Goal: Information Seeking & Learning: Understand process/instructions

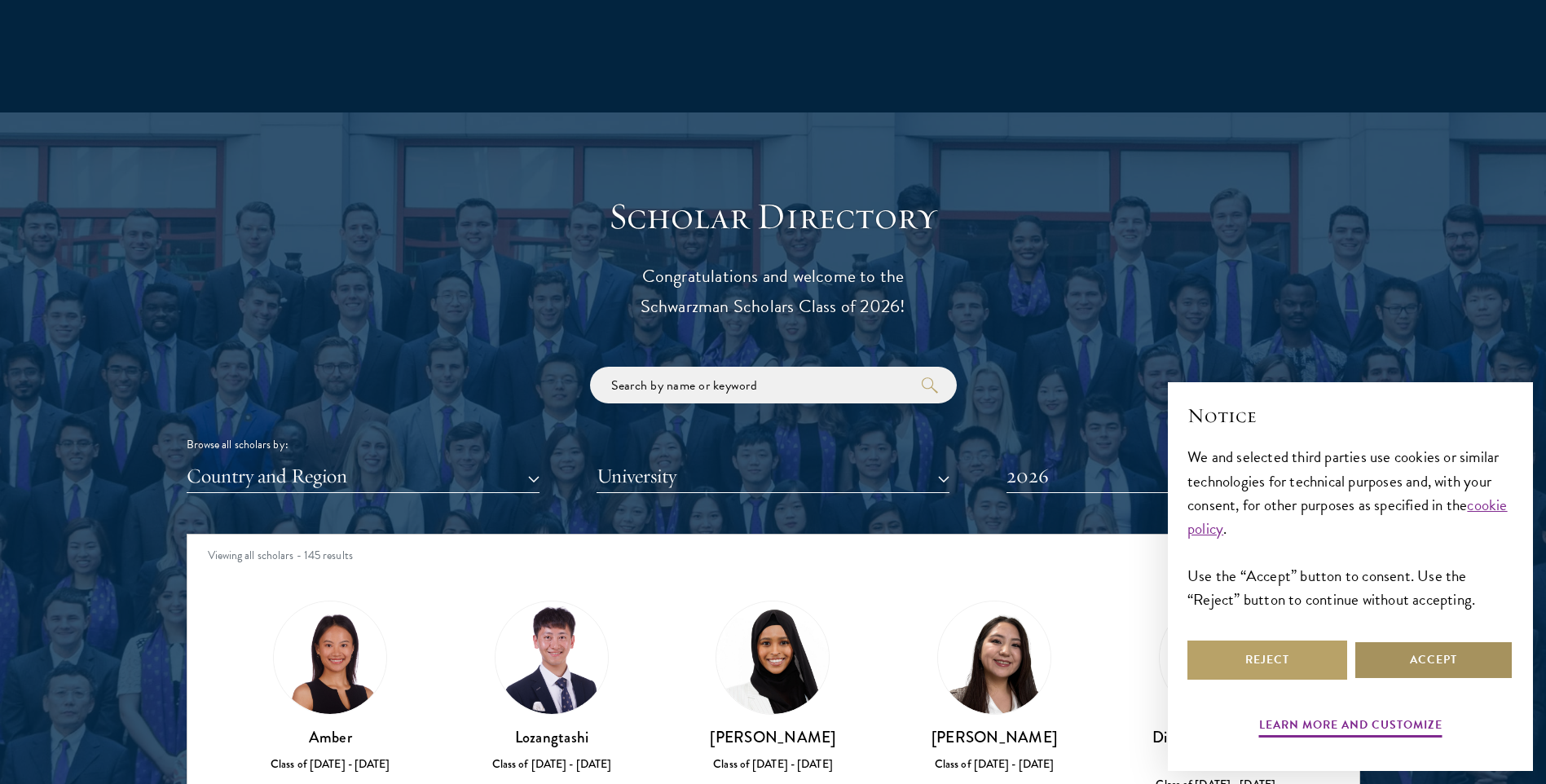
click at [1438, 660] on button "Accept" at bounding box center [1433, 660] width 160 height 39
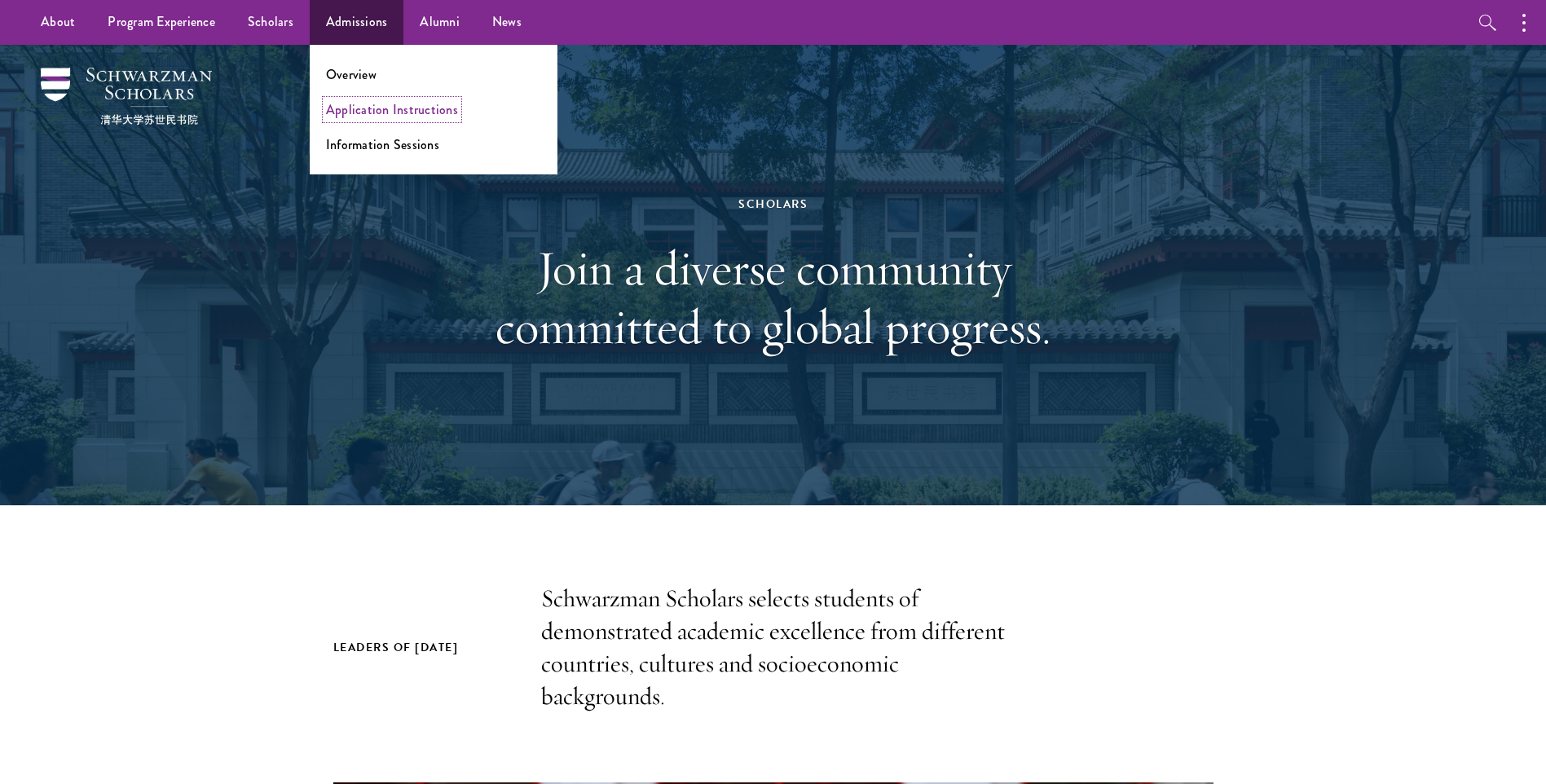
click at [392, 112] on link "Application Instructions" at bounding box center [391, 109] width 132 height 19
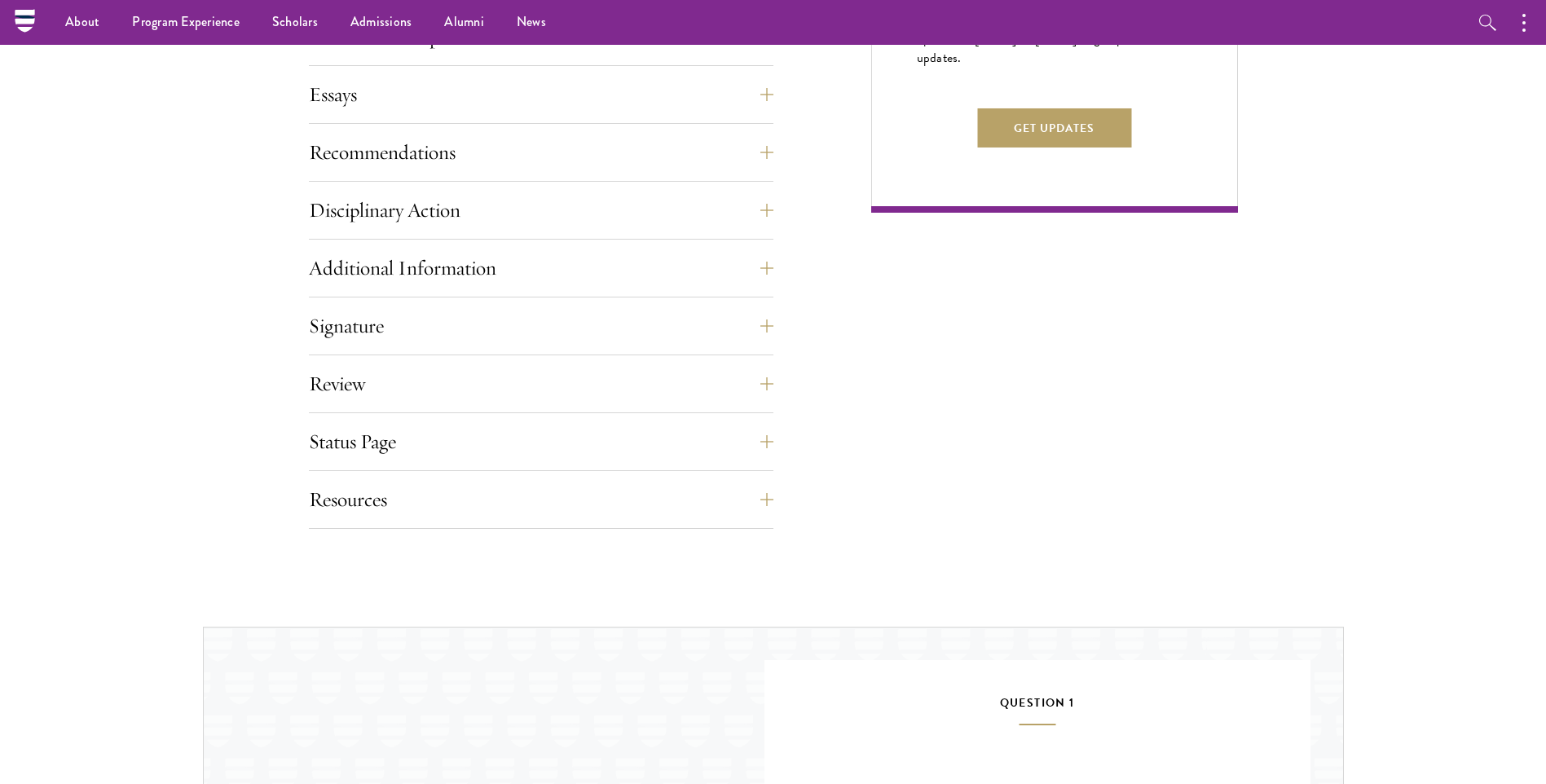
scroll to position [1059, 0]
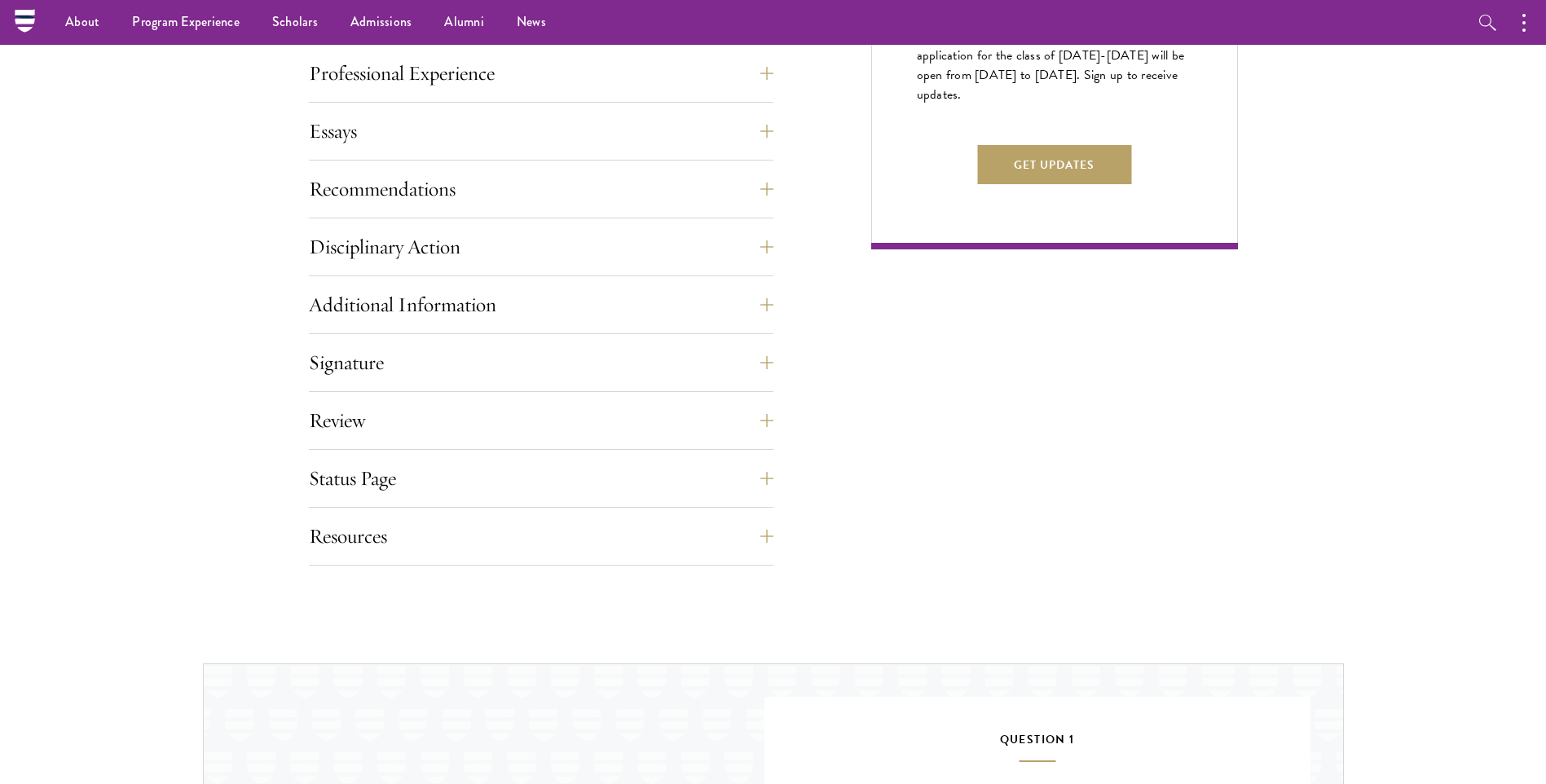
click at [506, 456] on div "Application Home Page The online application form must be completed in English.…" at bounding box center [541, 106] width 465 height 916
click at [475, 473] on button "Status Page" at bounding box center [553, 478] width 465 height 39
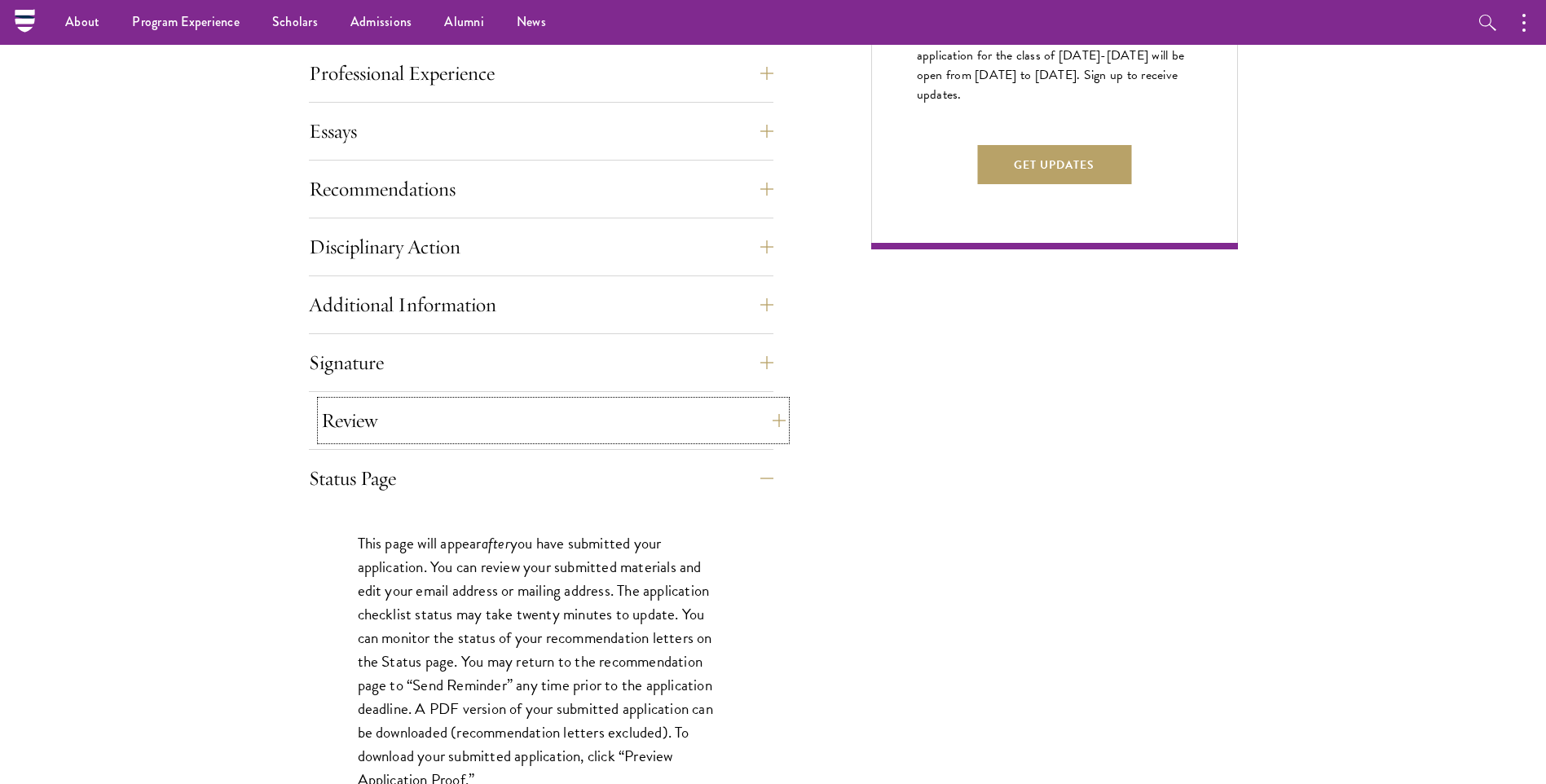
click at [394, 422] on button "Review" at bounding box center [553, 420] width 465 height 39
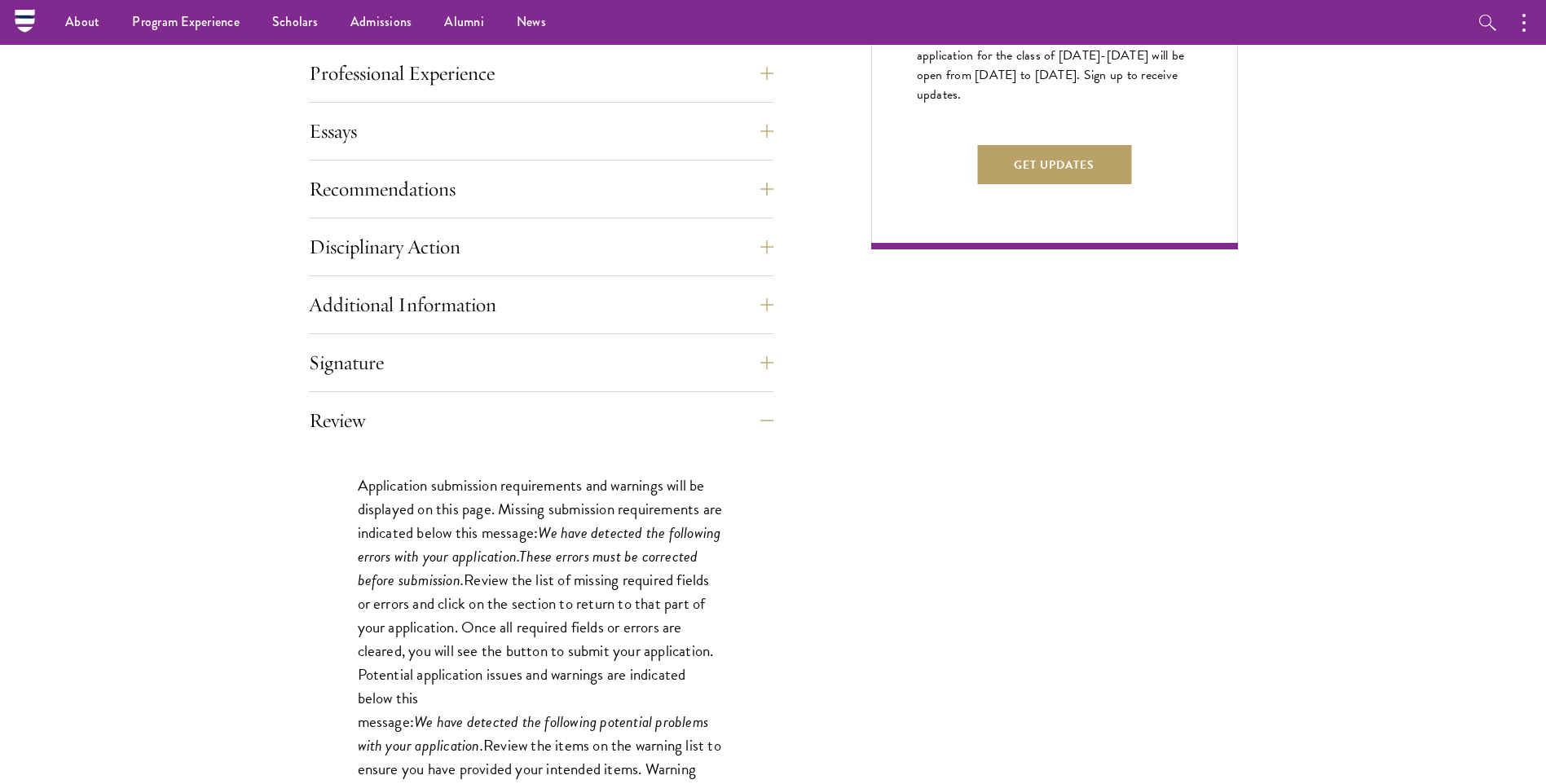
click at [387, 387] on div "Signature Applicants are required to confirm and certify that all information p…" at bounding box center [541, 367] width 465 height 49
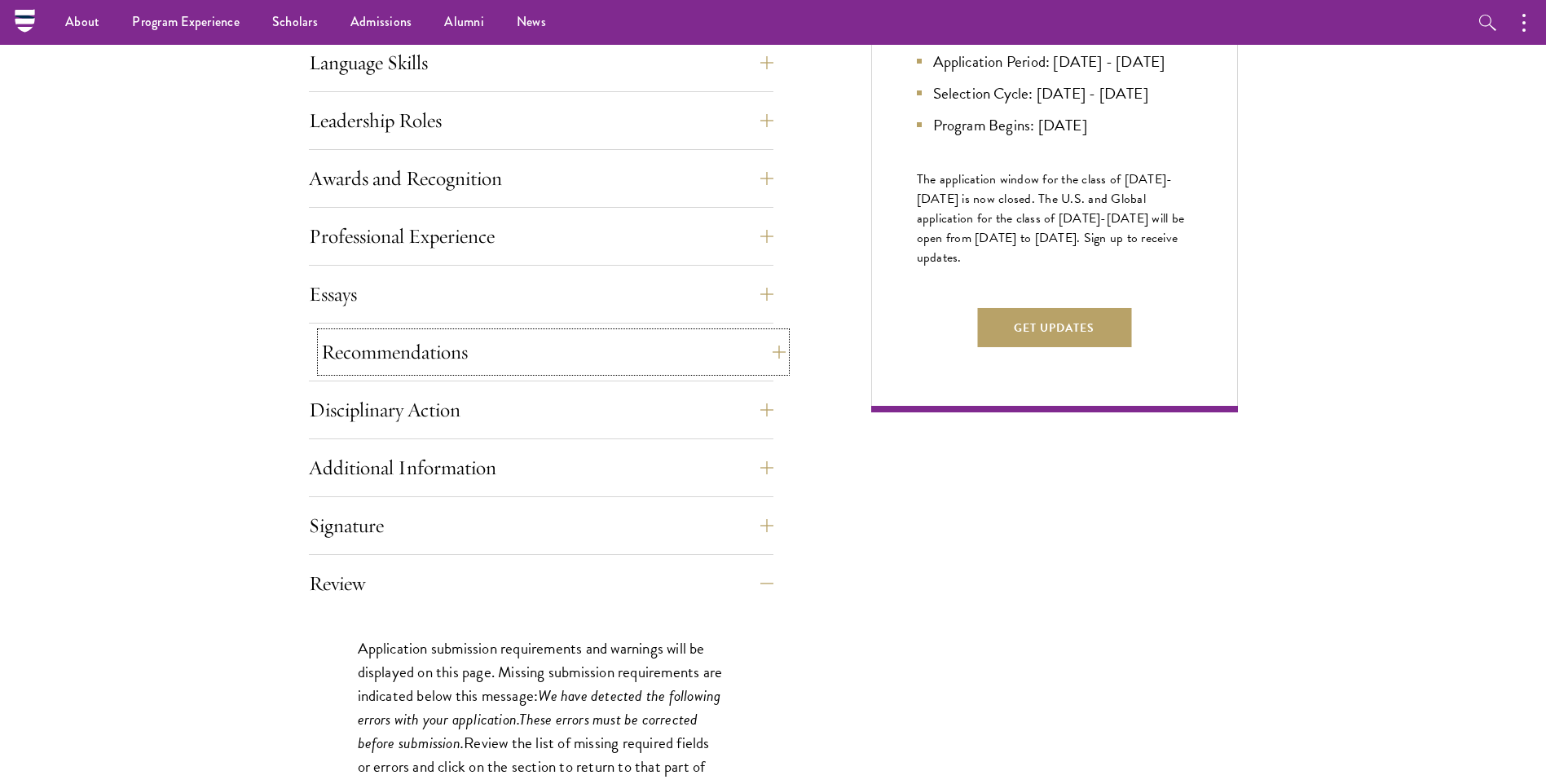
click at [427, 352] on button "Recommendations" at bounding box center [553, 352] width 465 height 39
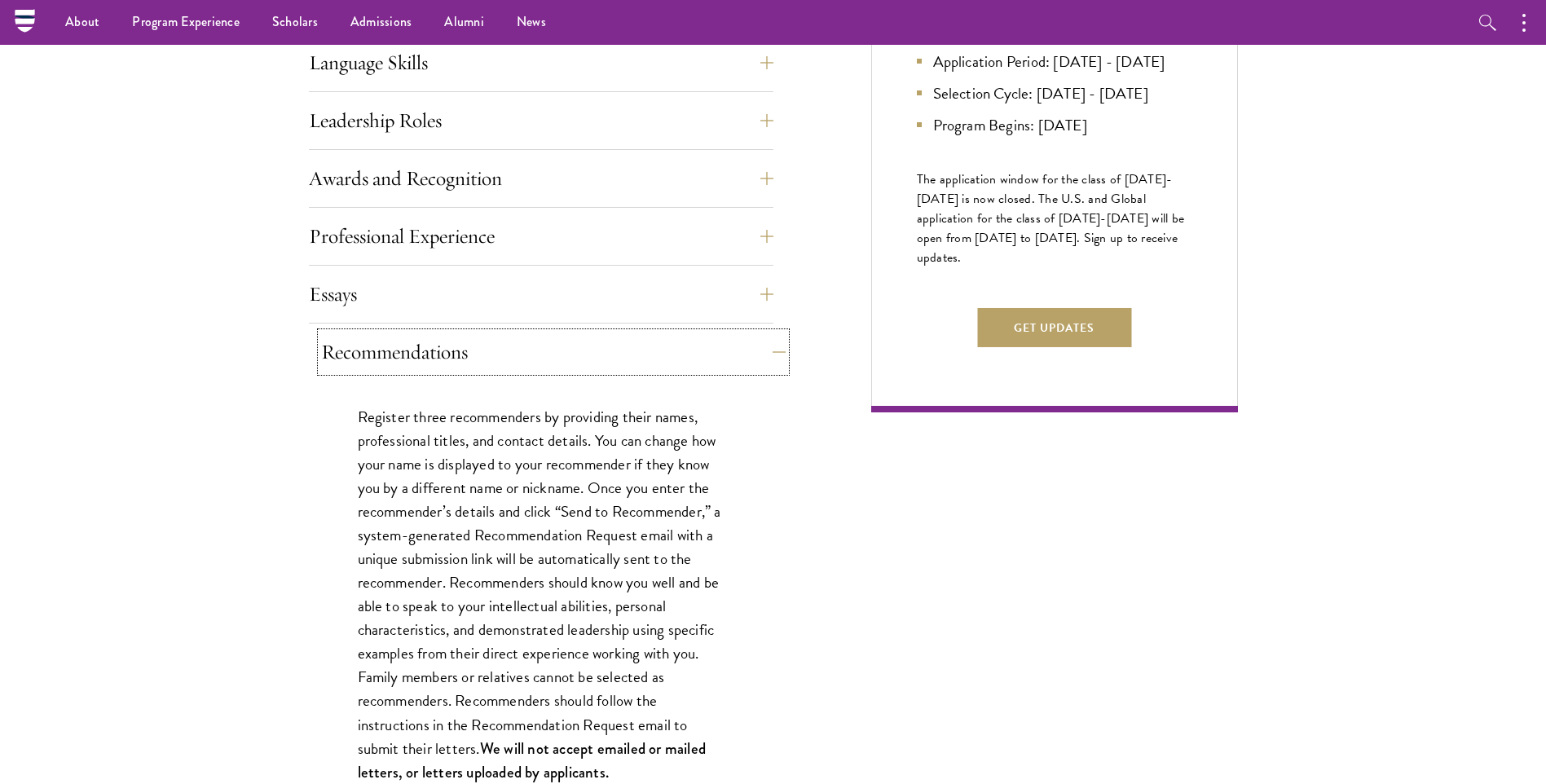
click at [427, 352] on button "Recommendations" at bounding box center [553, 352] width 465 height 39
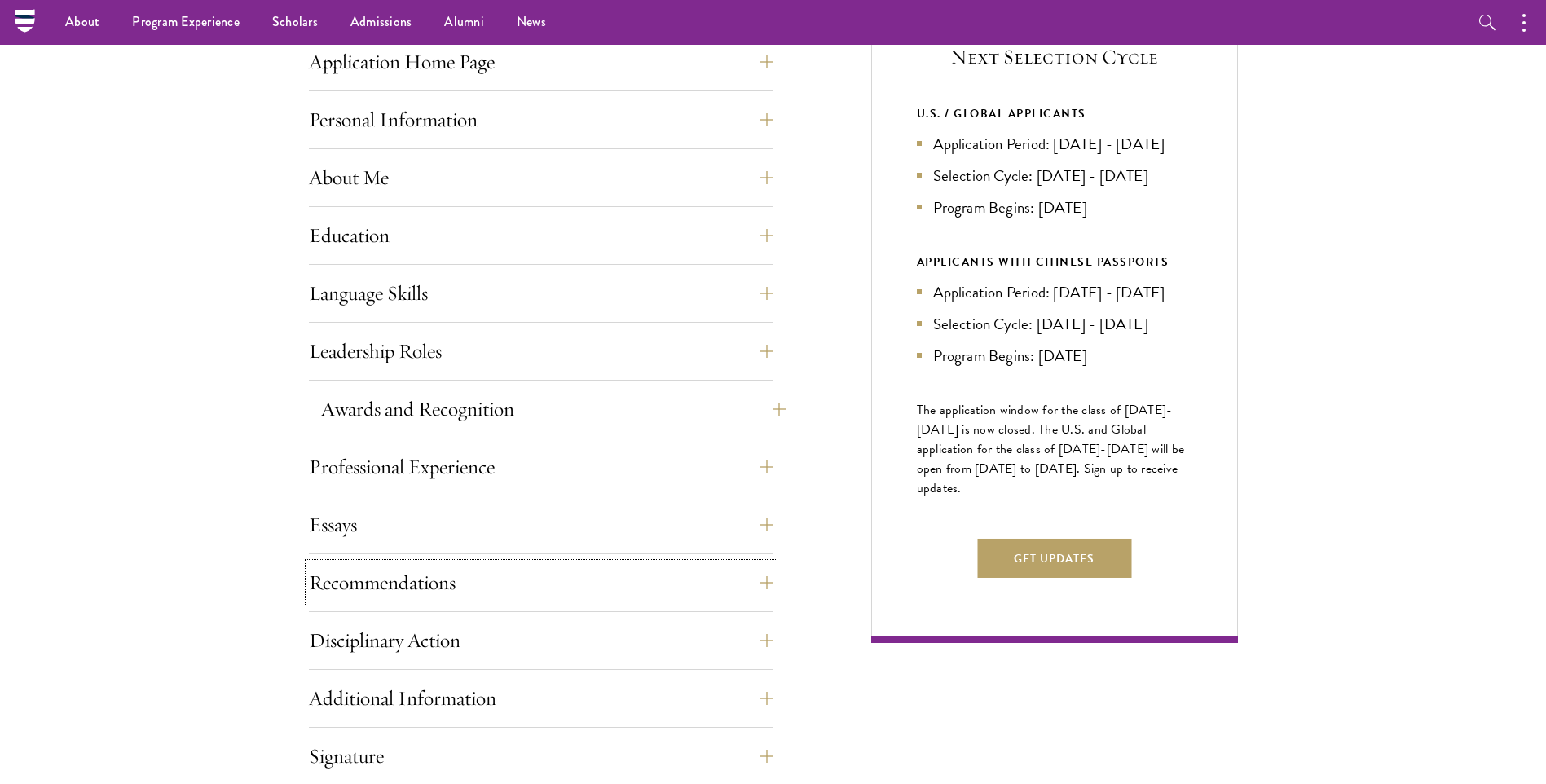
scroll to position [570, 0]
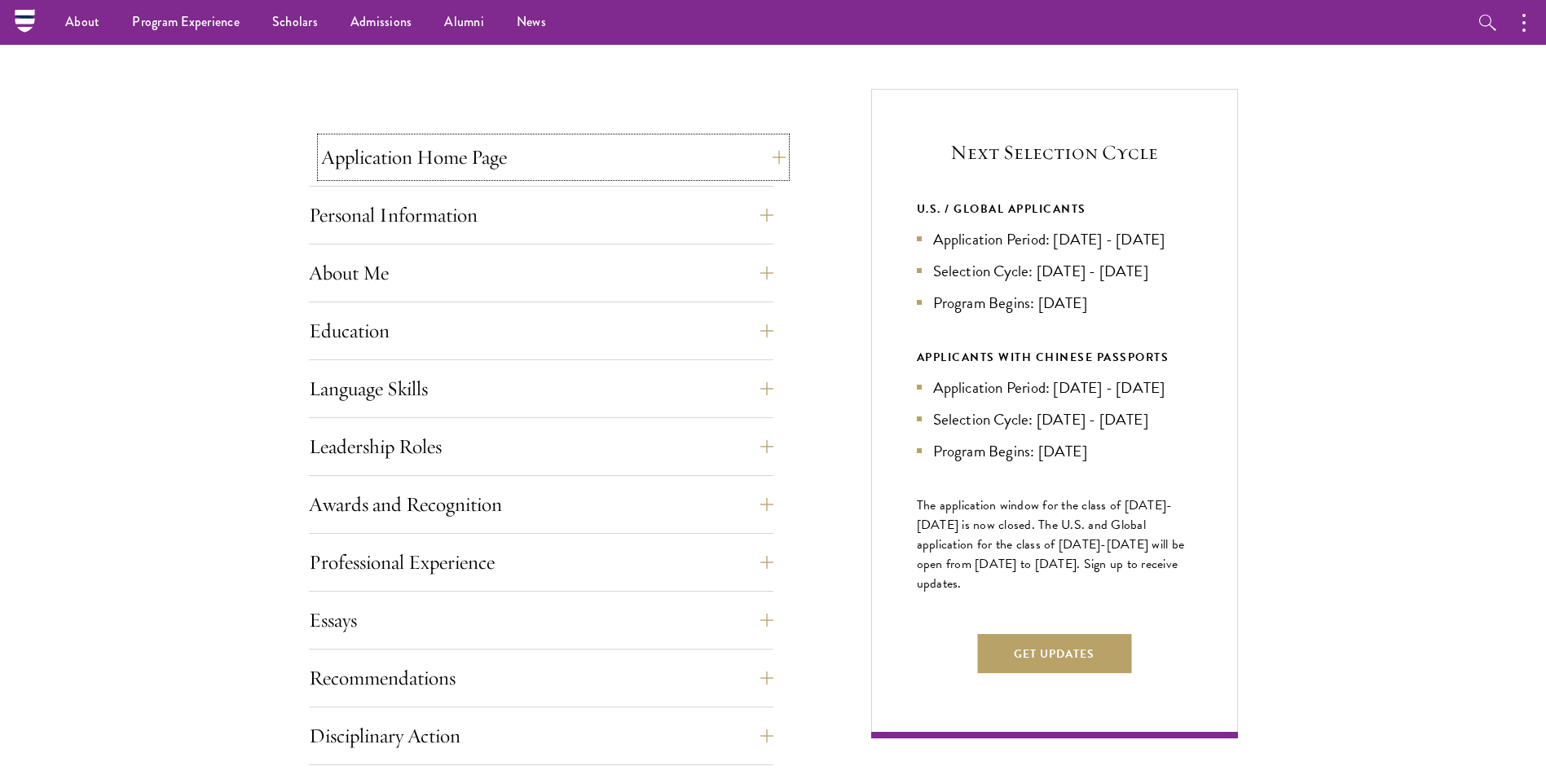
click at [467, 159] on button "Application Home Page" at bounding box center [553, 157] width 465 height 39
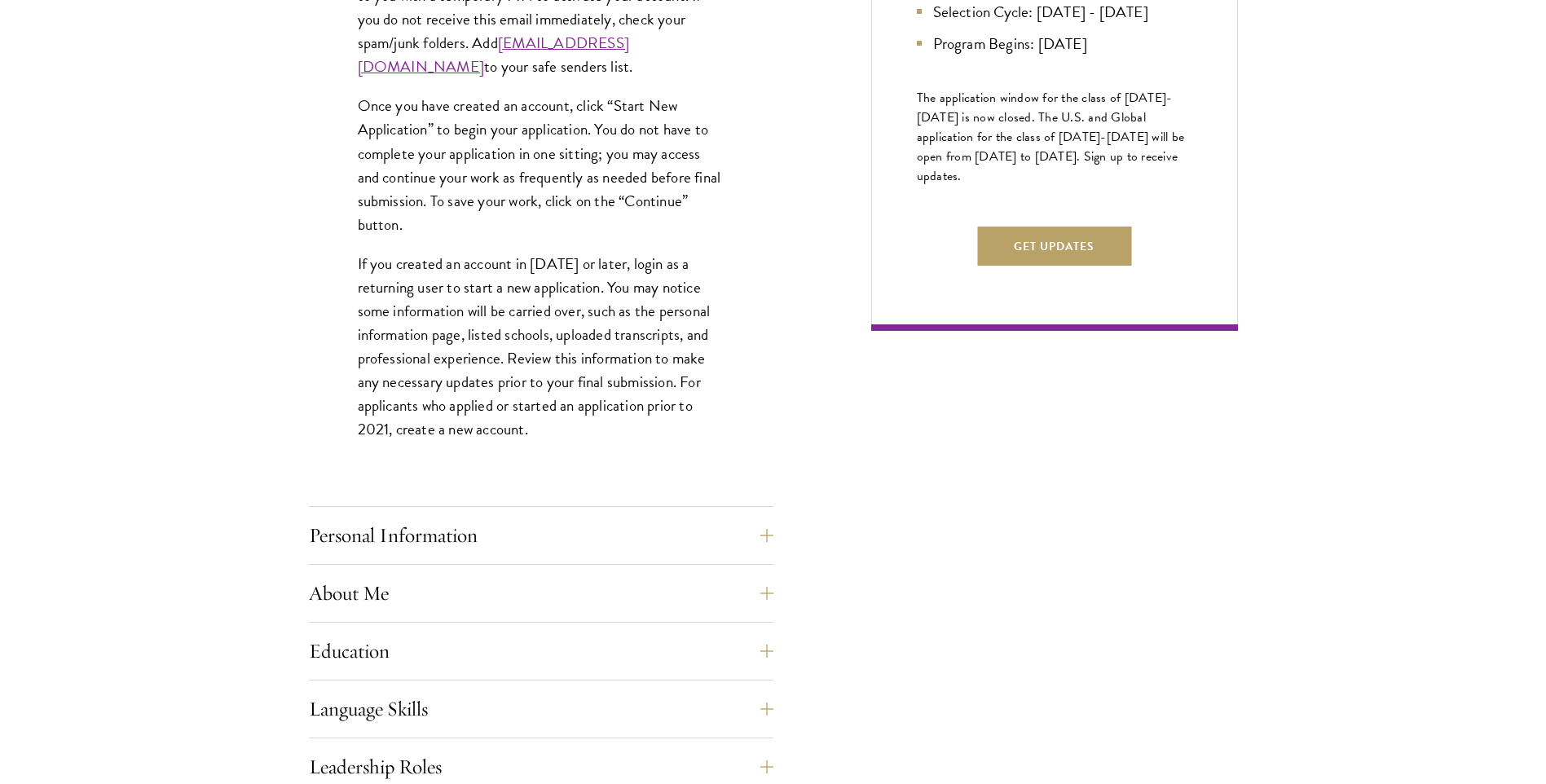
scroll to position [1059, 0]
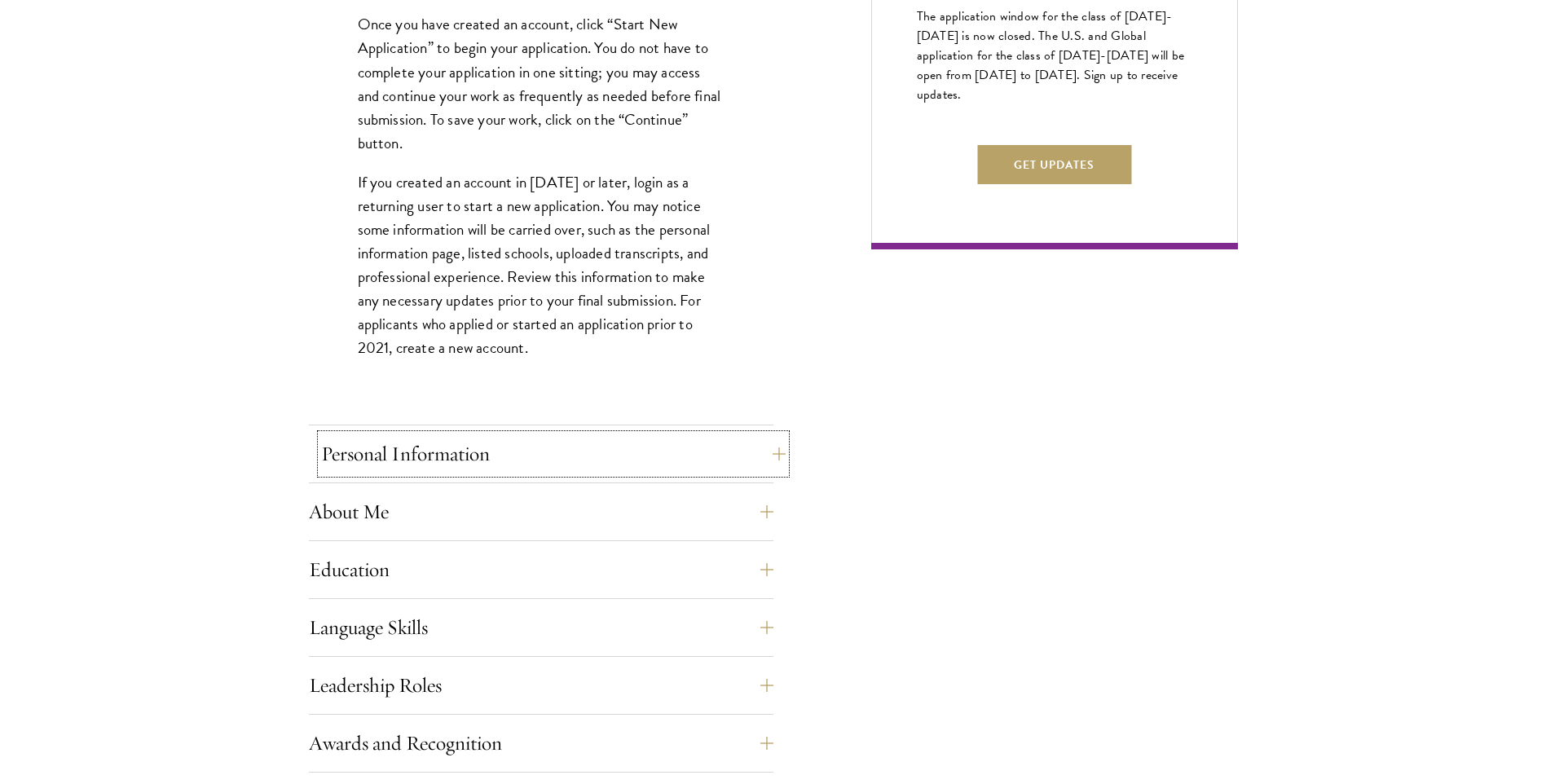
click at [537, 445] on button "Personal Information" at bounding box center [553, 454] width 465 height 39
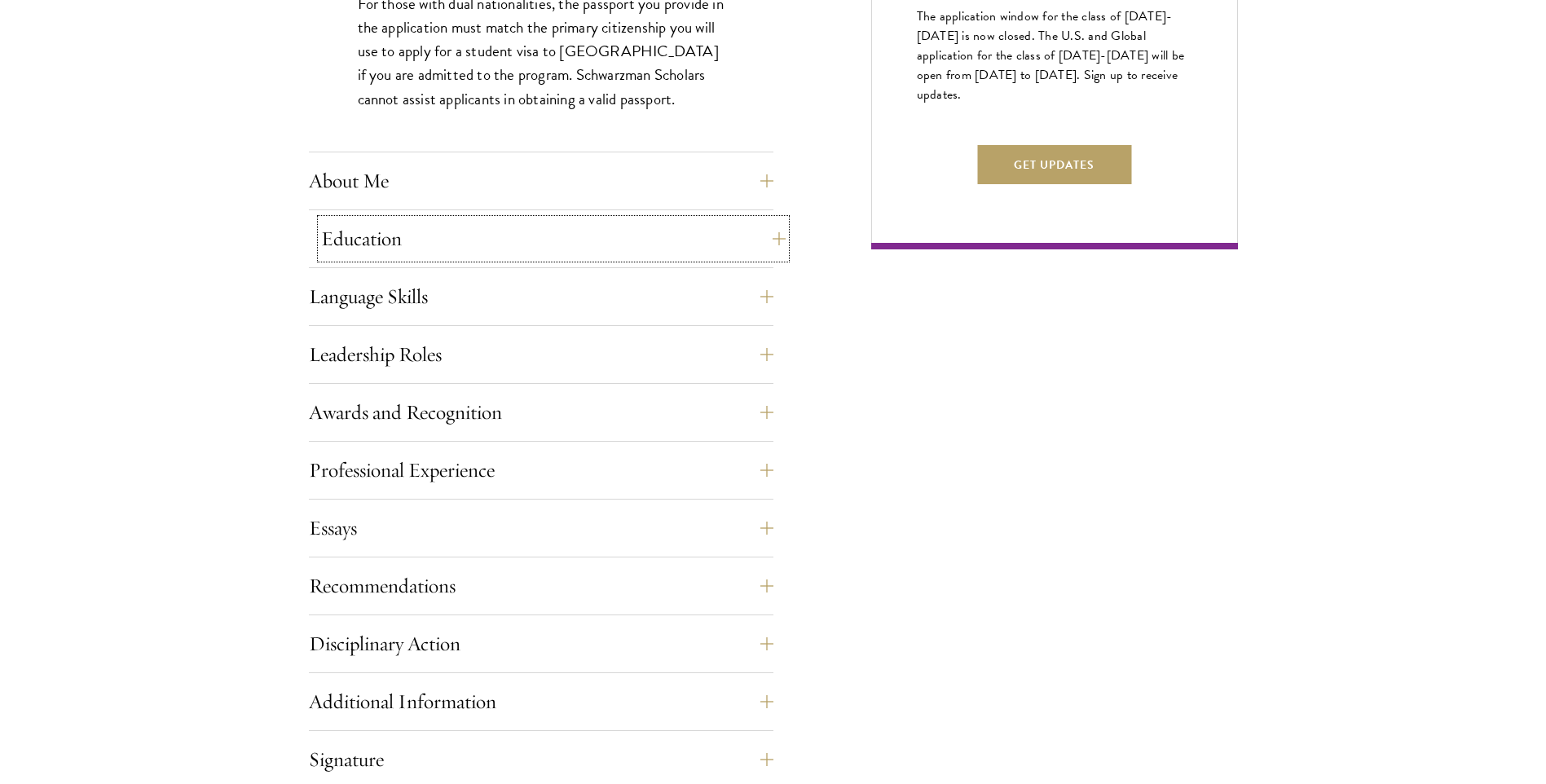
click at [508, 244] on button "Education" at bounding box center [553, 239] width 465 height 39
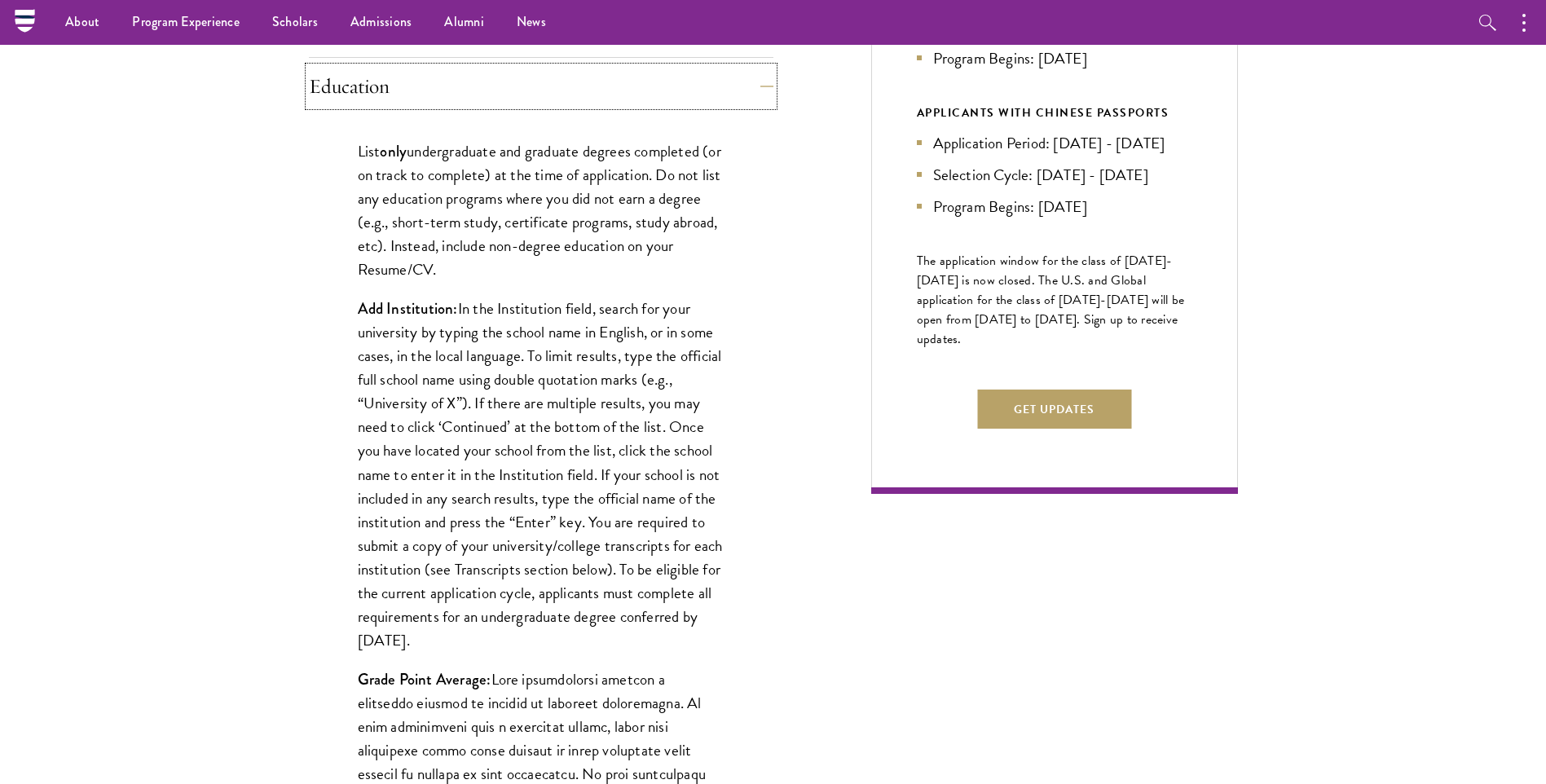
scroll to position [733, 0]
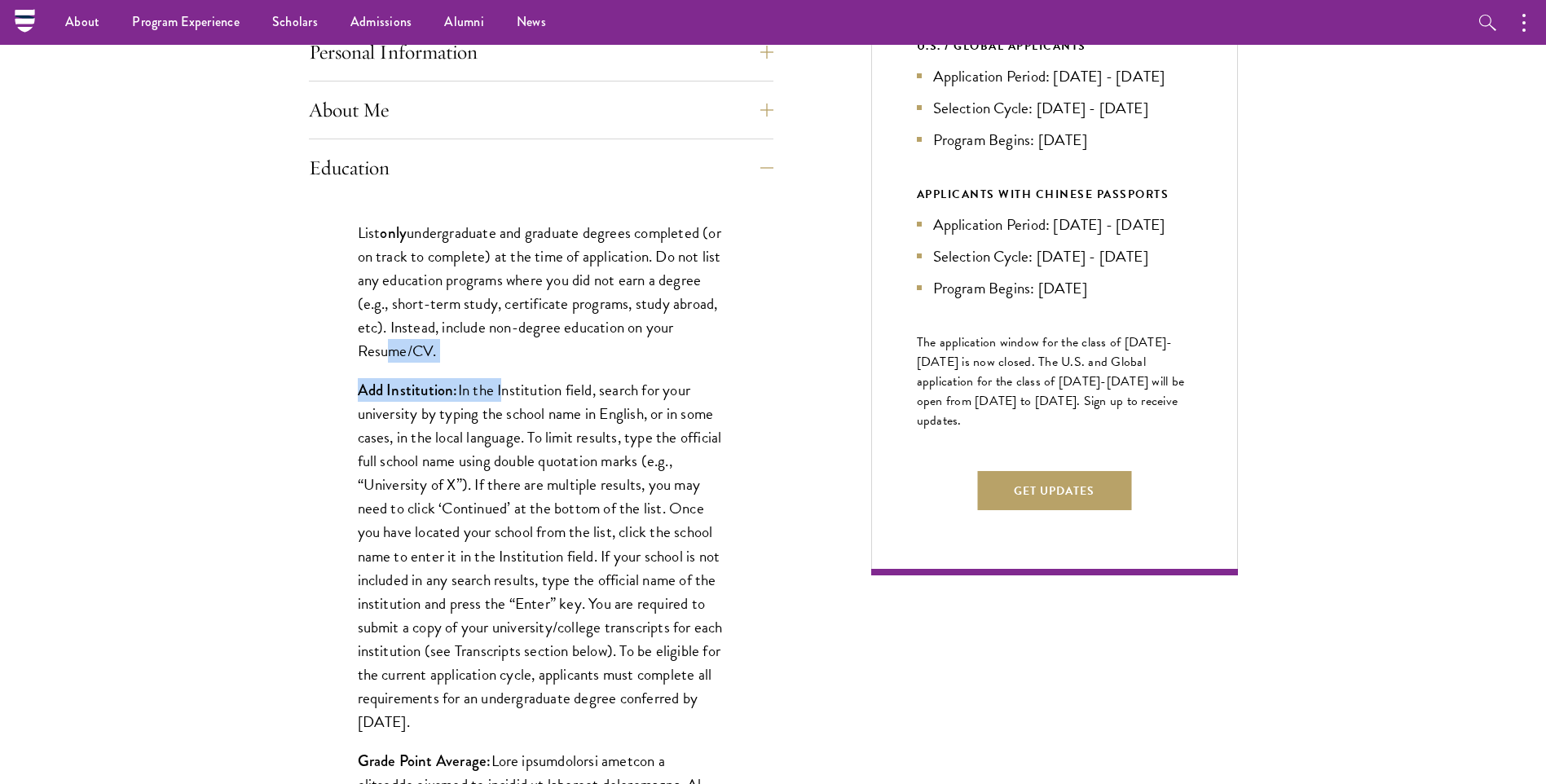
drag, startPoint x: 412, startPoint y: 343, endPoint x: 500, endPoint y: 365, distance: 90.7
drag, startPoint x: 500, startPoint y: 365, endPoint x: 483, endPoint y: 338, distance: 31.9
click at [483, 338] on p "List only undergraduate and graduate degrees completed (or on track to complete…" at bounding box center [540, 292] width 366 height 142
drag, startPoint x: 430, startPoint y: 336, endPoint x: 515, endPoint y: 357, distance: 87.6
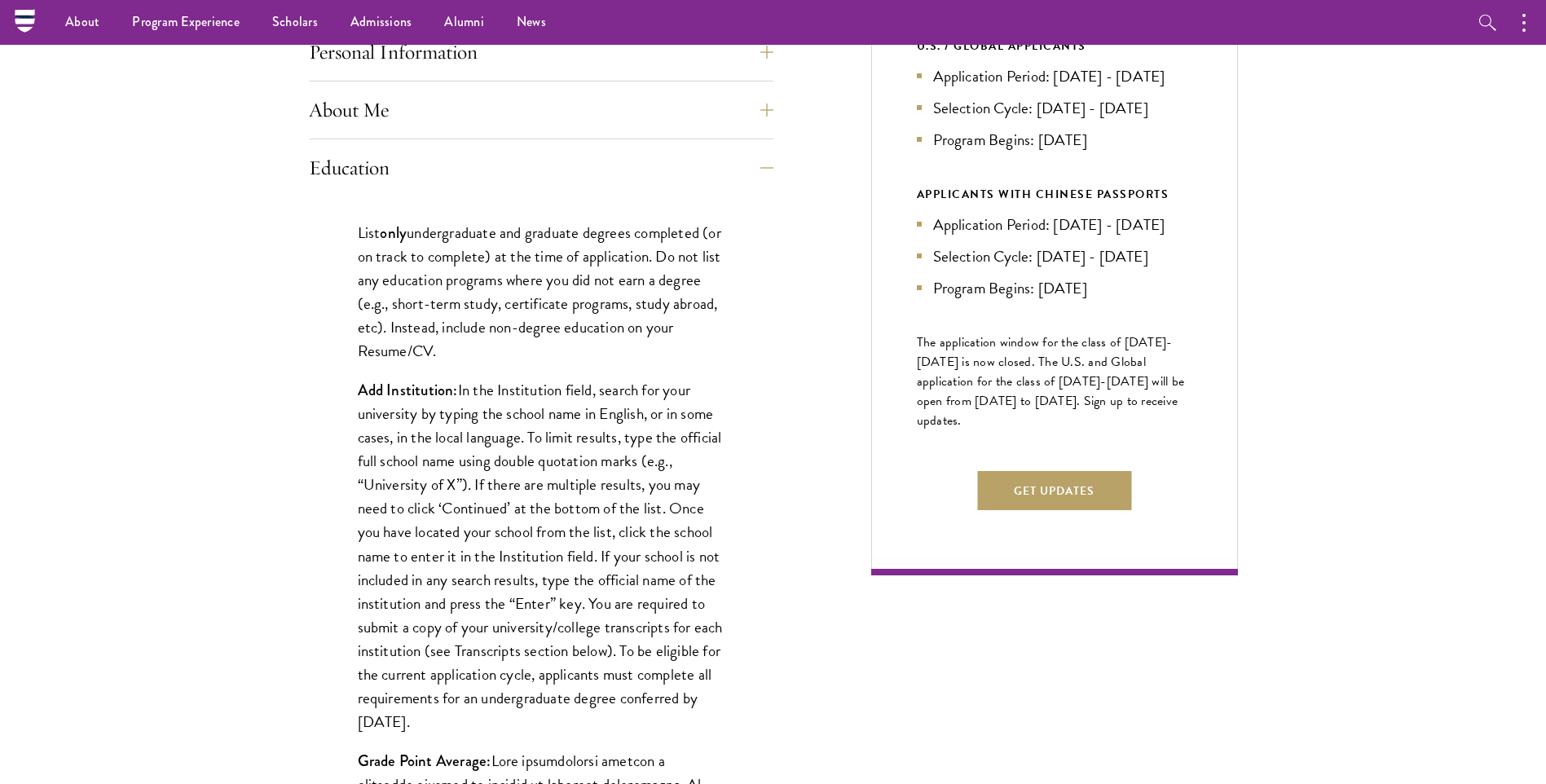
click at [515, 357] on p "List only undergraduate and graduate degrees completed (or on track to complete…" at bounding box center [540, 292] width 366 height 142
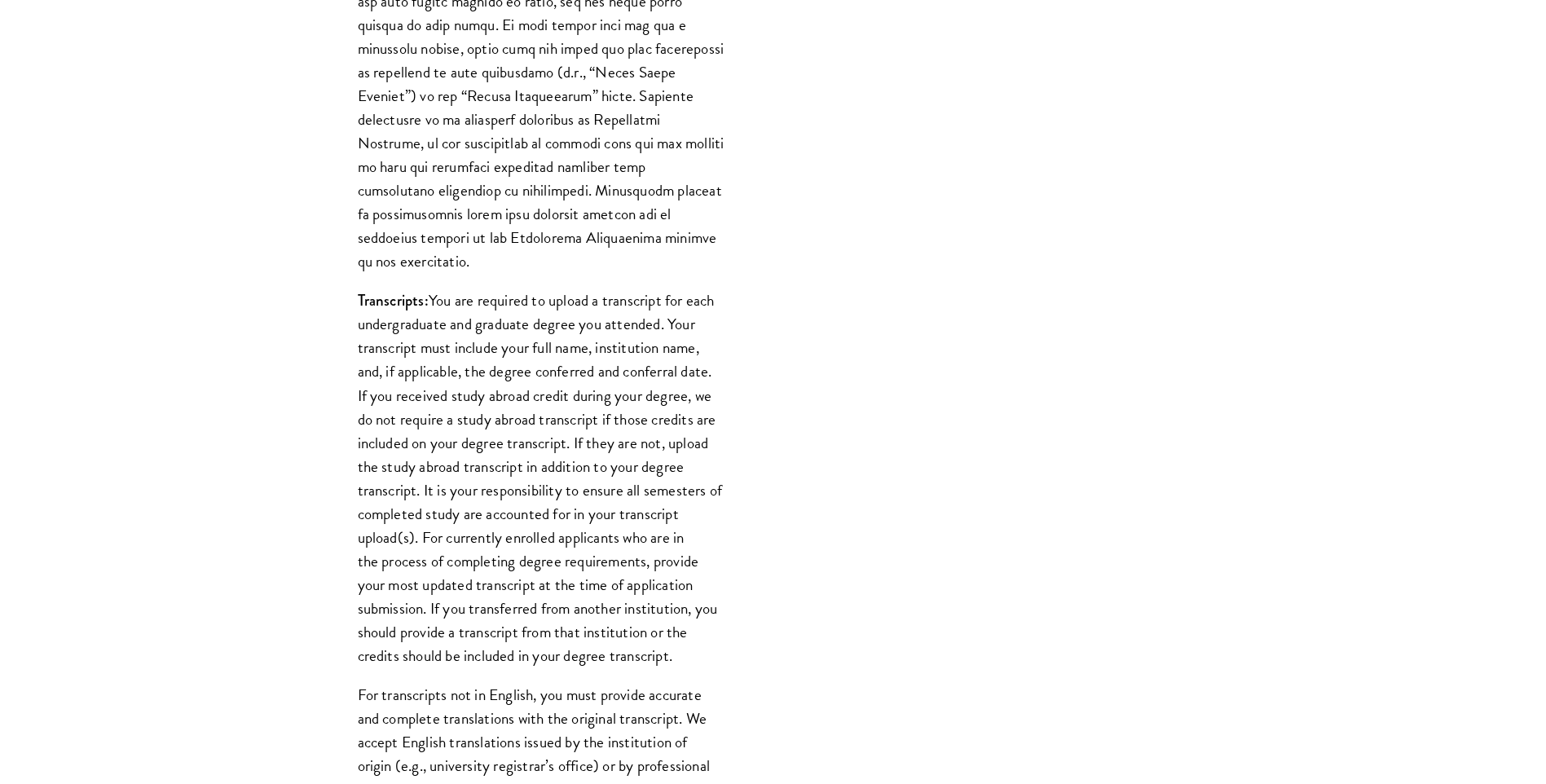
scroll to position [1711, 0]
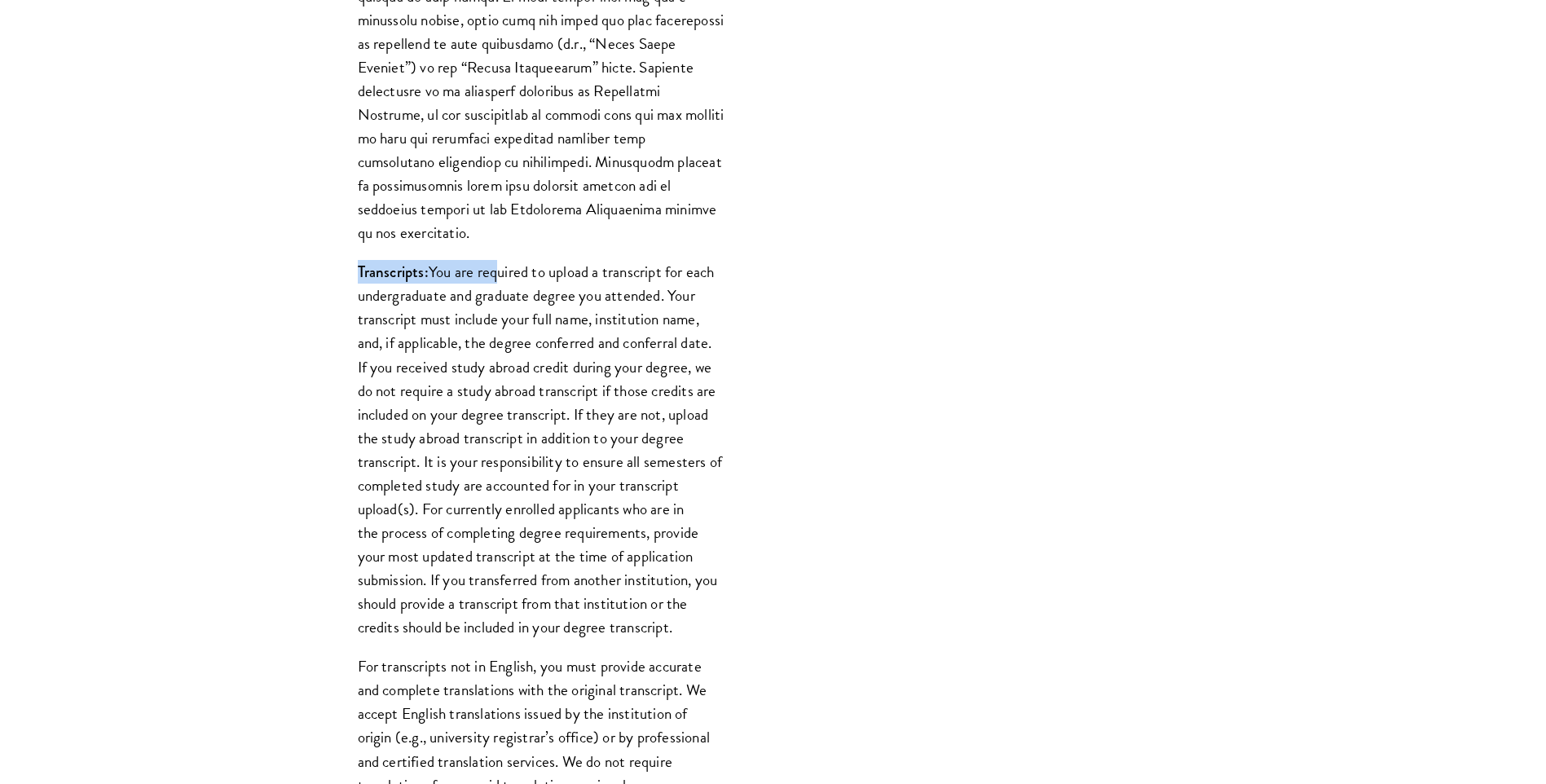
drag, startPoint x: 353, startPoint y: 247, endPoint x: 491, endPoint y: 235, distance: 138.5
click at [491, 235] on div "List only undergraduate and graduate degrees completed (or on track to complete…" at bounding box center [541, 177] width 465 height 1918
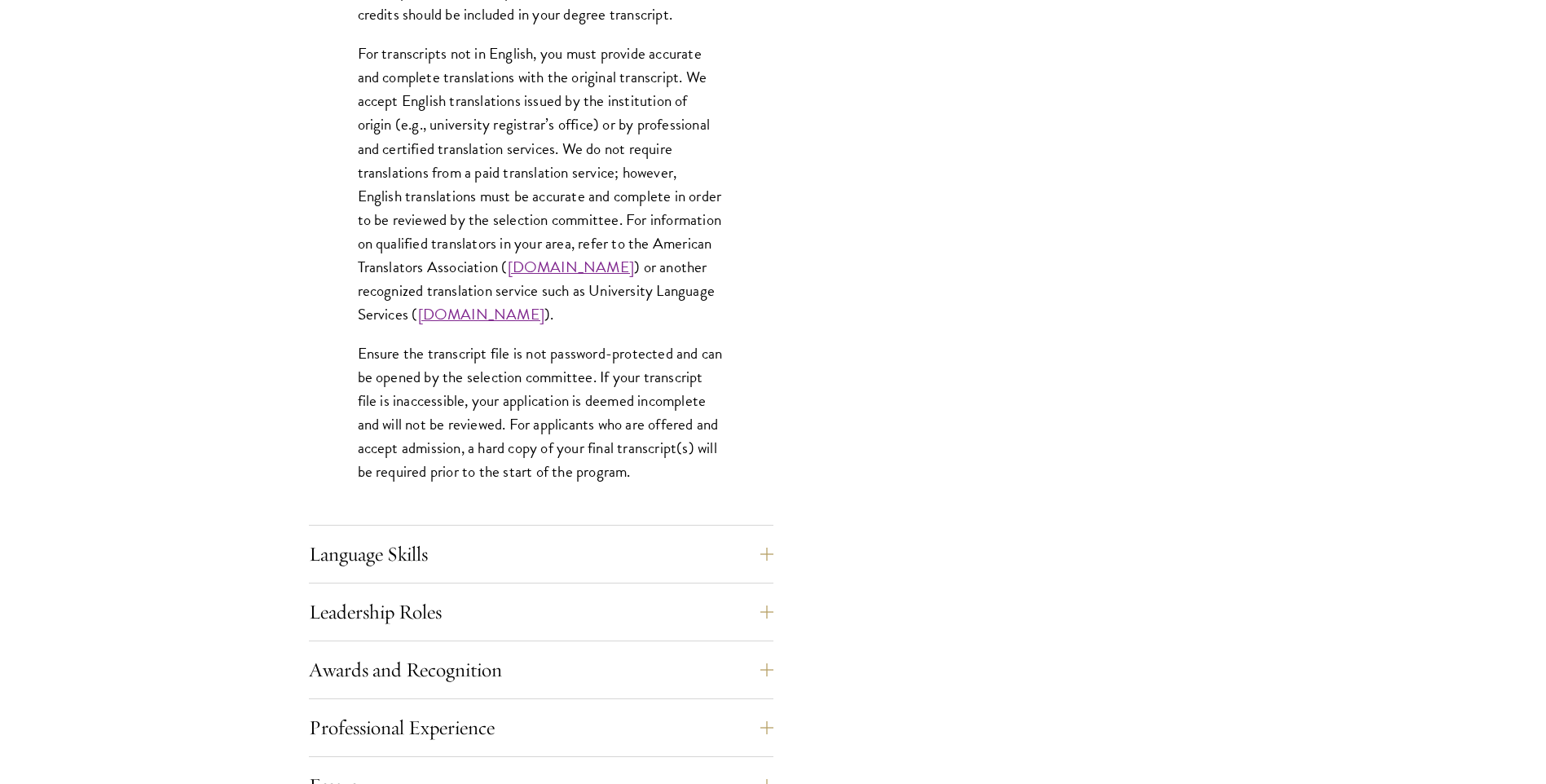
scroll to position [2363, 0]
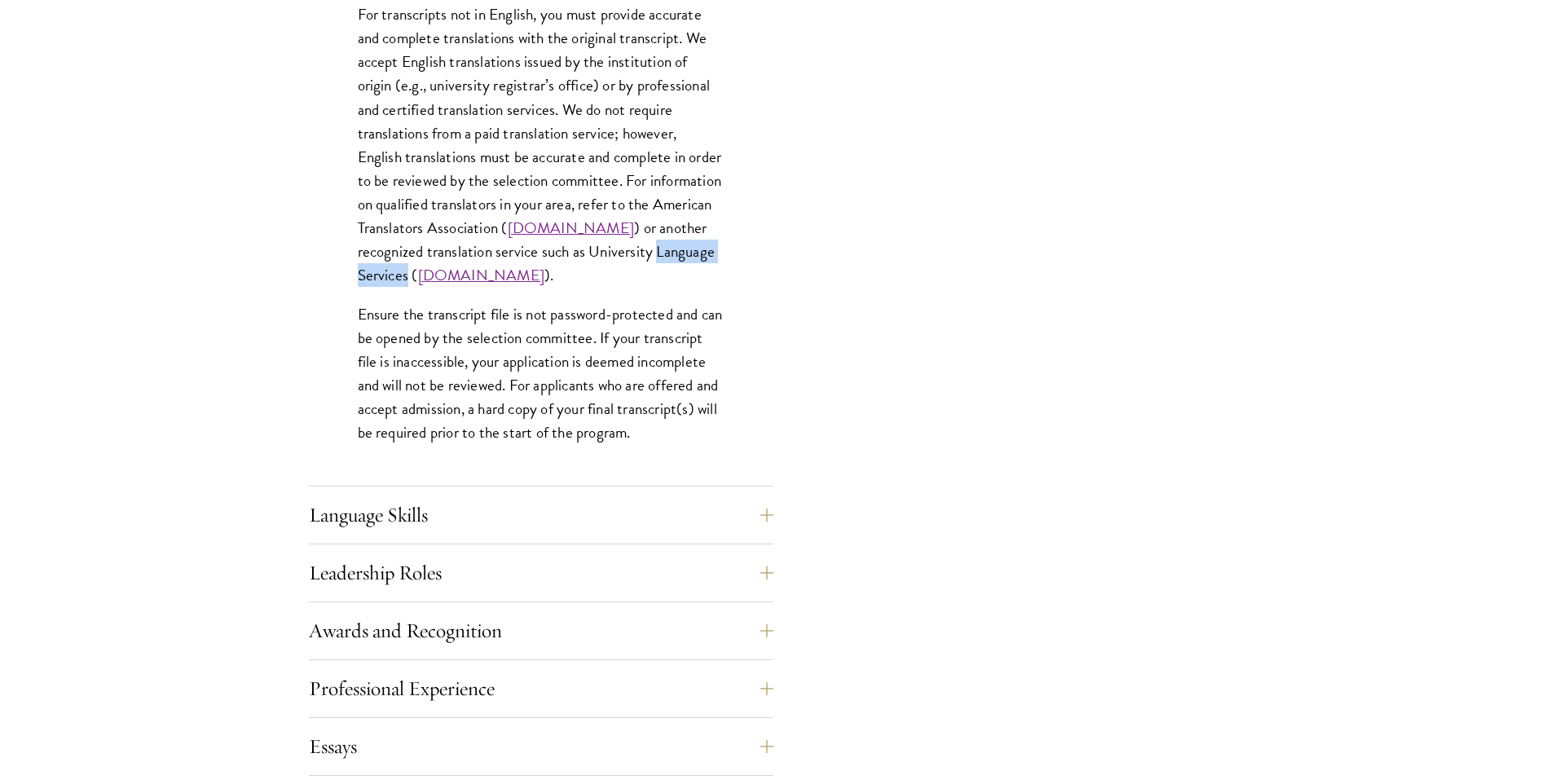
drag, startPoint x: 353, startPoint y: 252, endPoint x: 469, endPoint y: 255, distance: 116.0
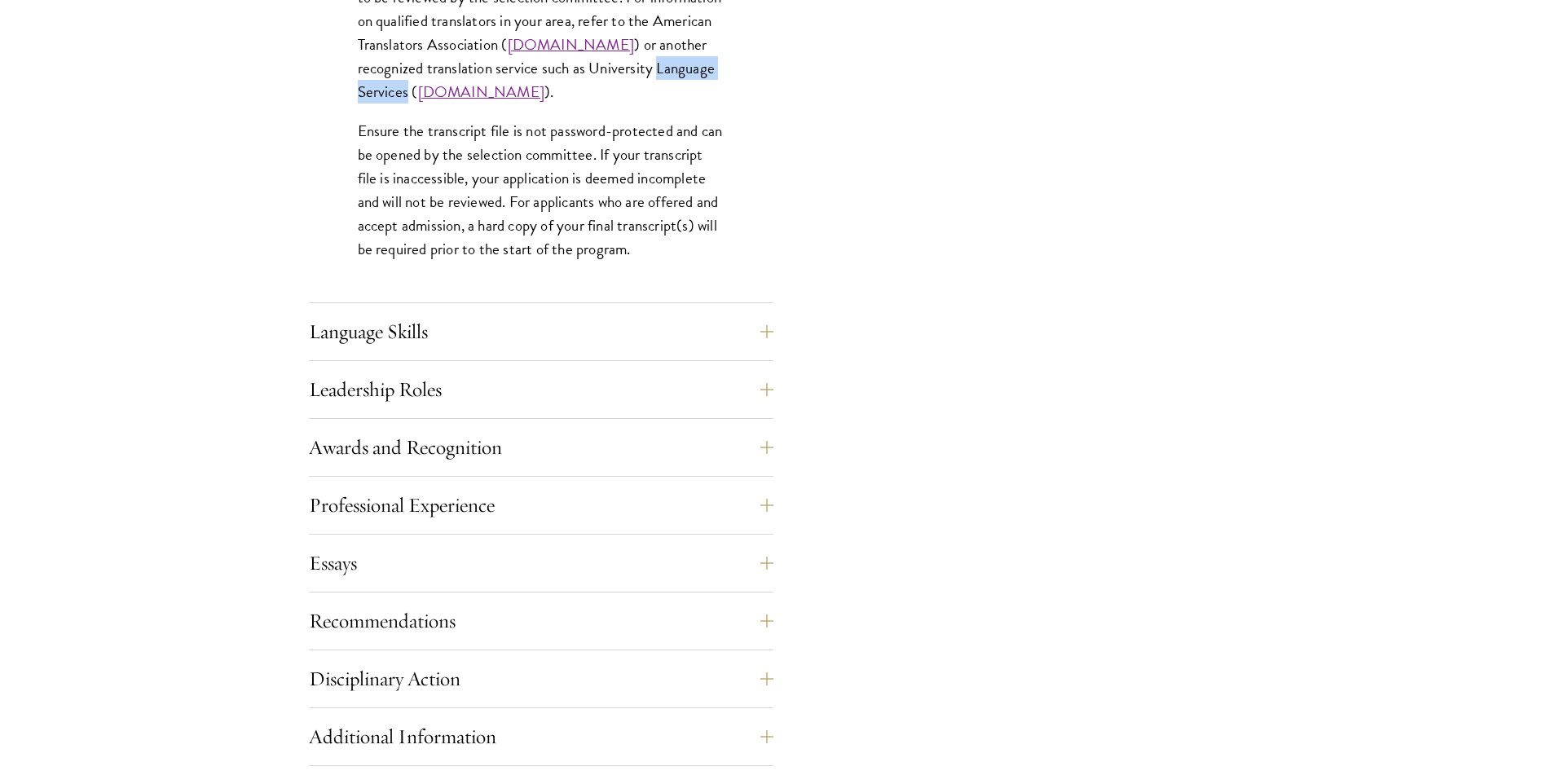
scroll to position [2607, 0]
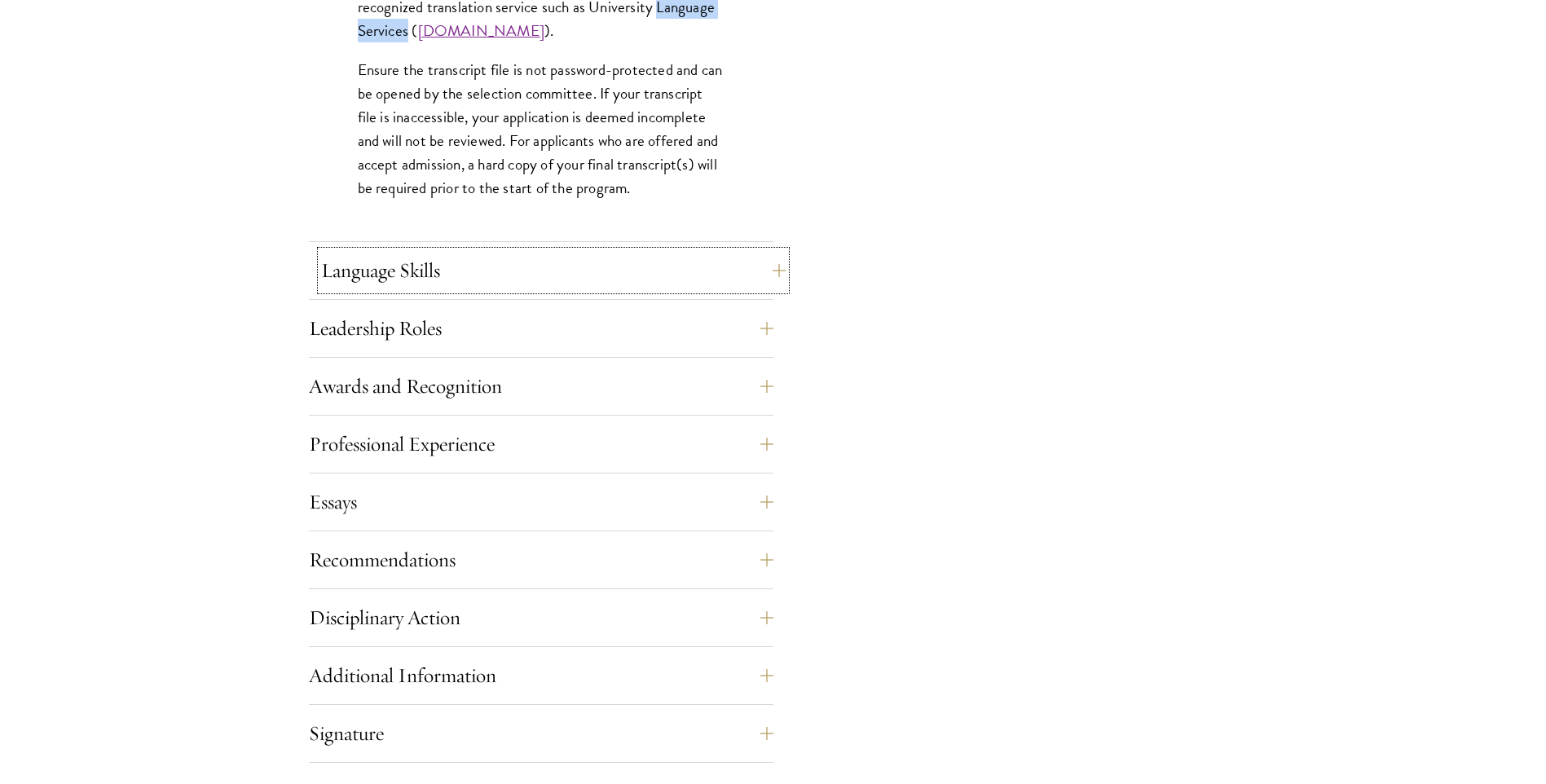
click at [478, 270] on button "Language Skills" at bounding box center [553, 270] width 465 height 39
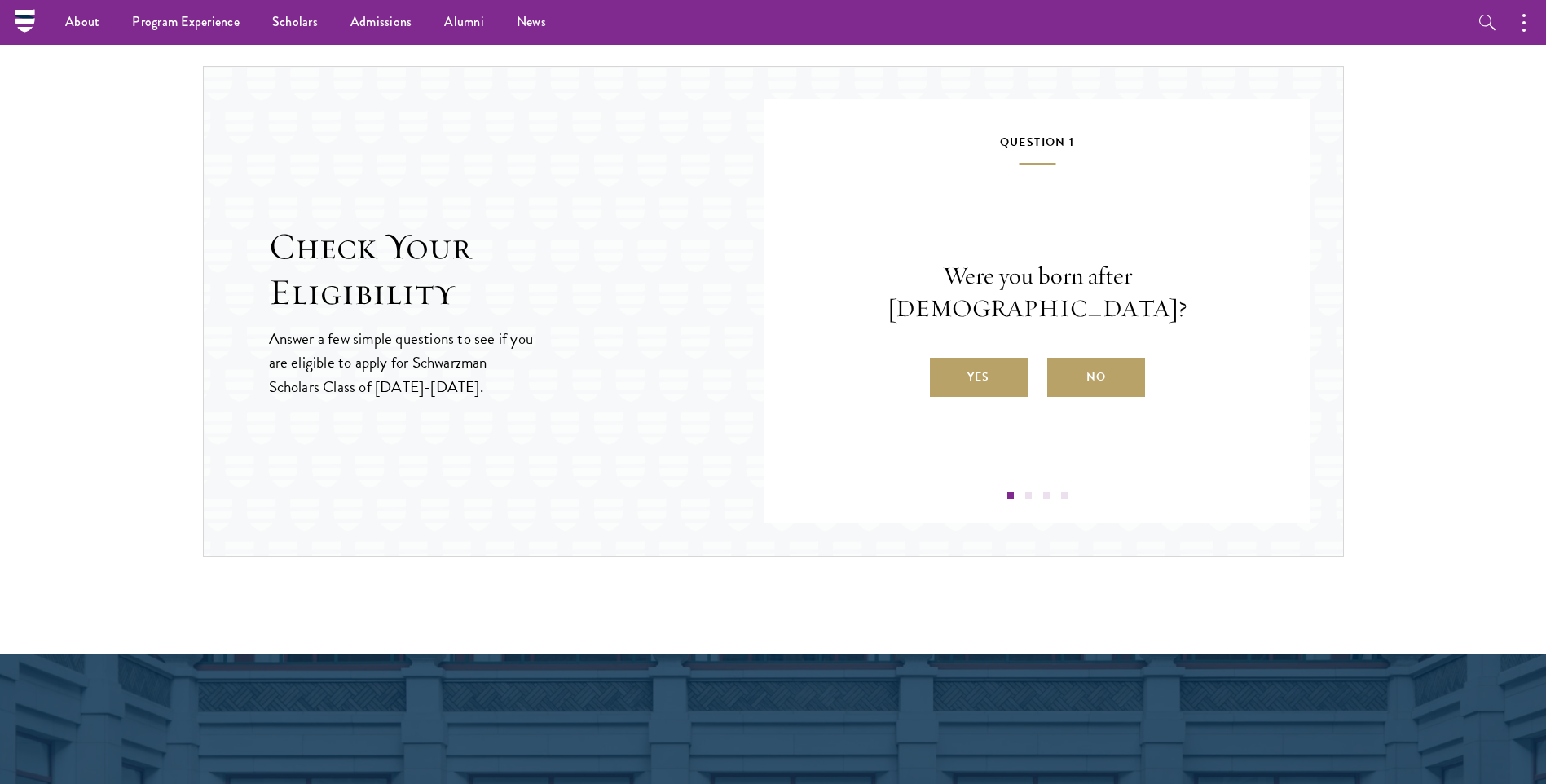
scroll to position [2444, 0]
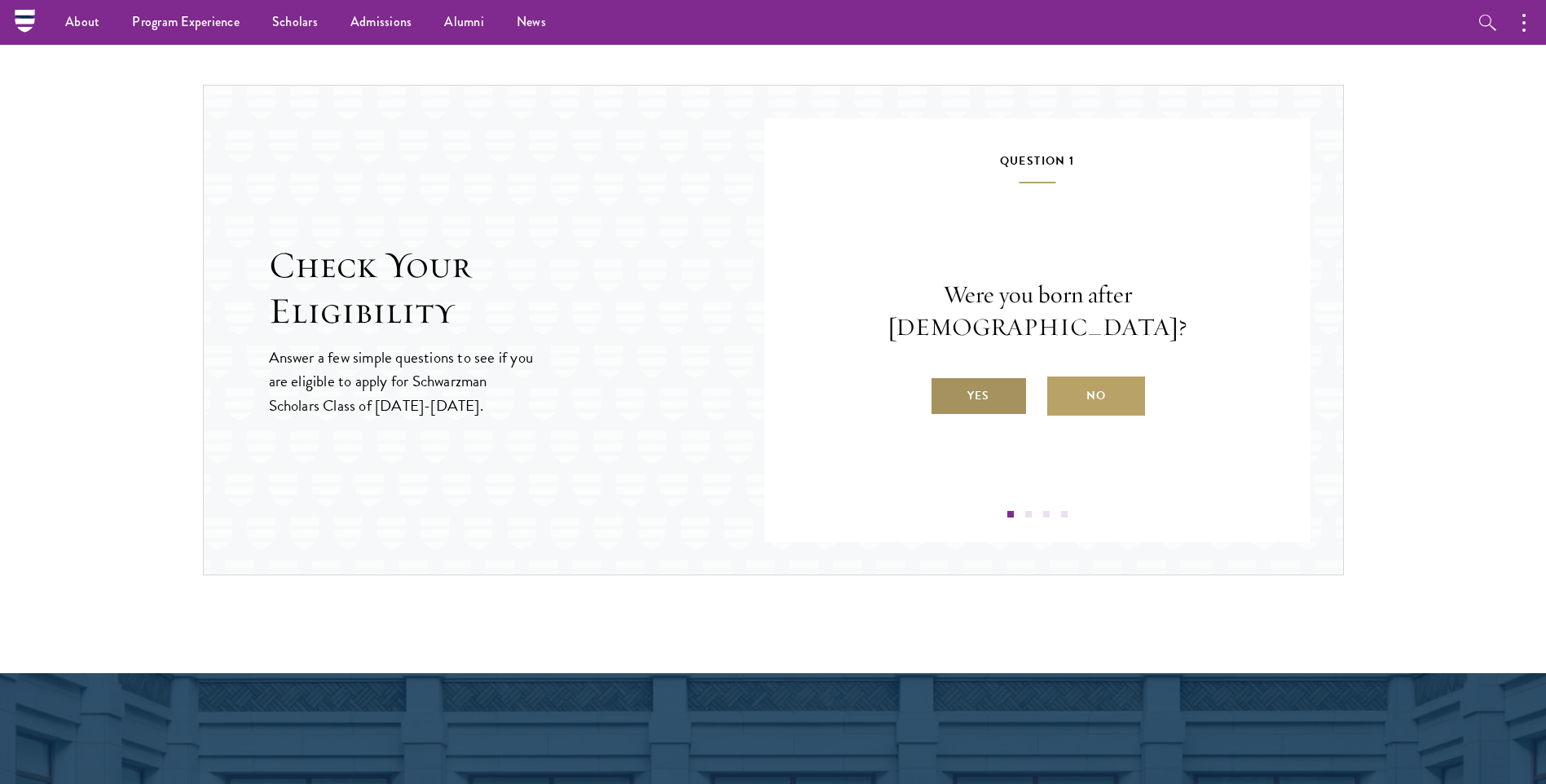
click at [1008, 380] on label "Yes" at bounding box center [978, 396] width 98 height 39
click at [945, 380] on input "Yes" at bounding box center [937, 385] width 15 height 15
click at [976, 405] on label "Yes" at bounding box center [978, 396] width 98 height 39
click at [945, 393] on input "Yes" at bounding box center [937, 385] width 15 height 15
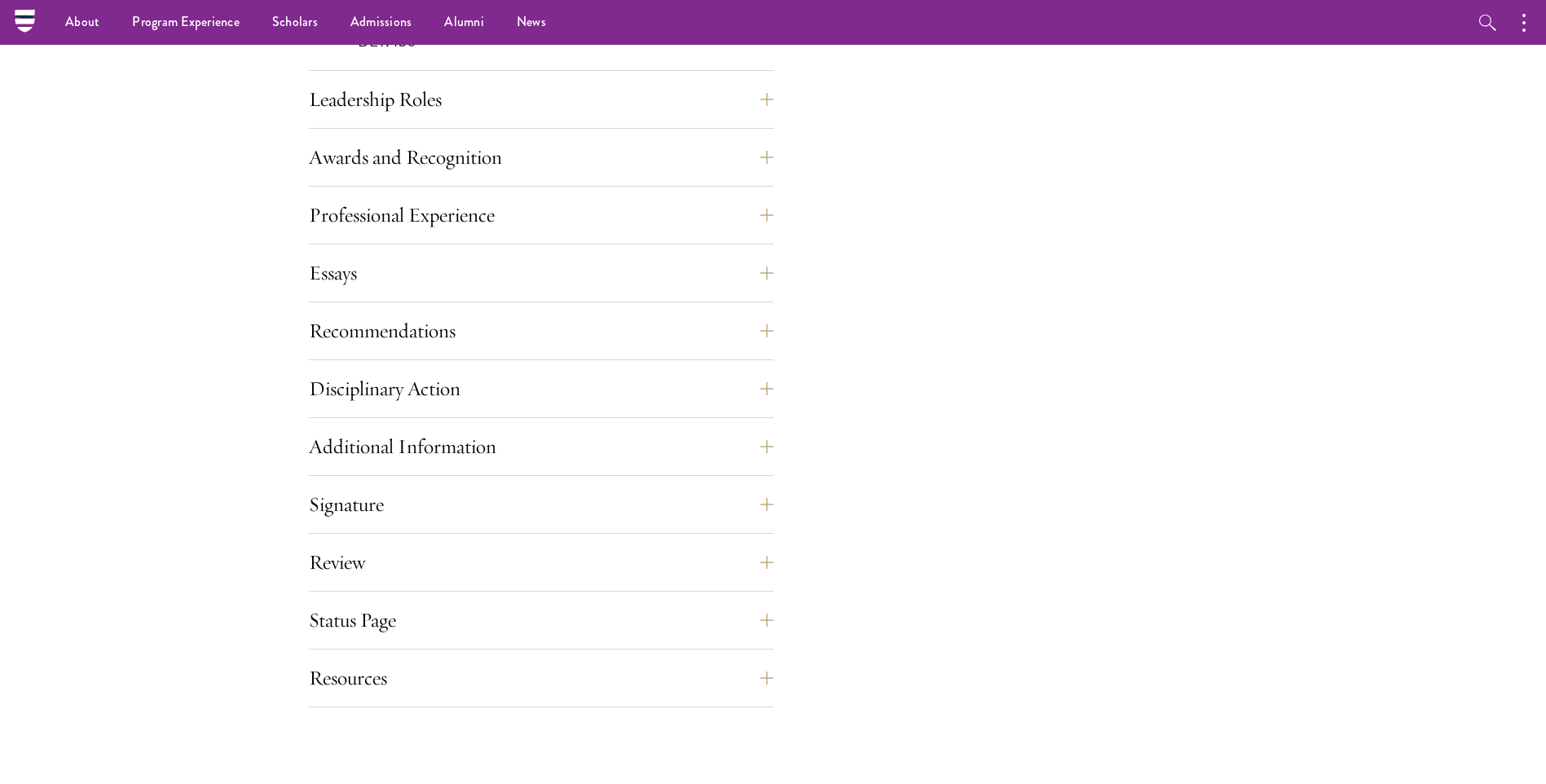
scroll to position [1711, 0]
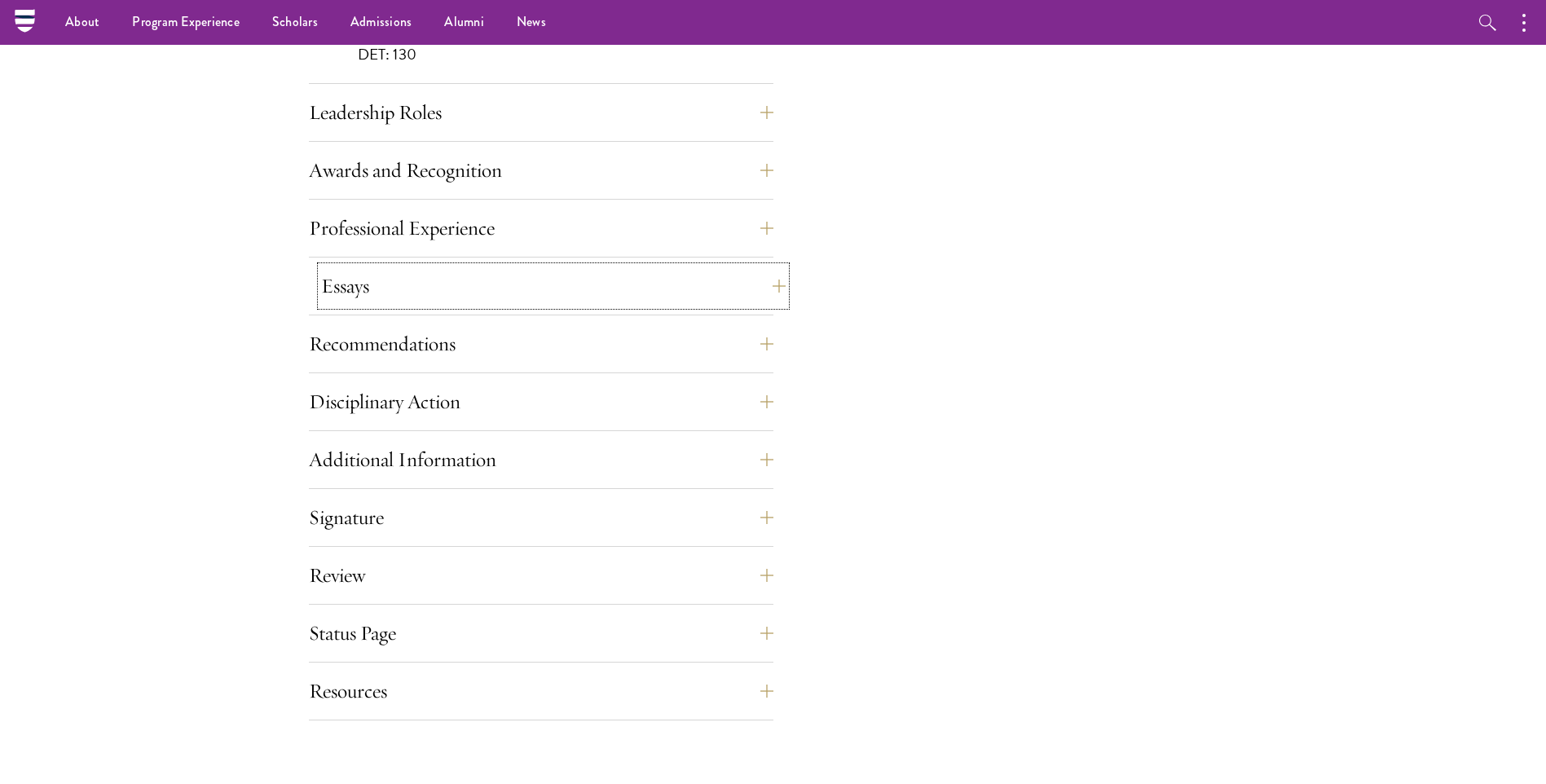
click at [377, 288] on button "Essays" at bounding box center [553, 286] width 465 height 39
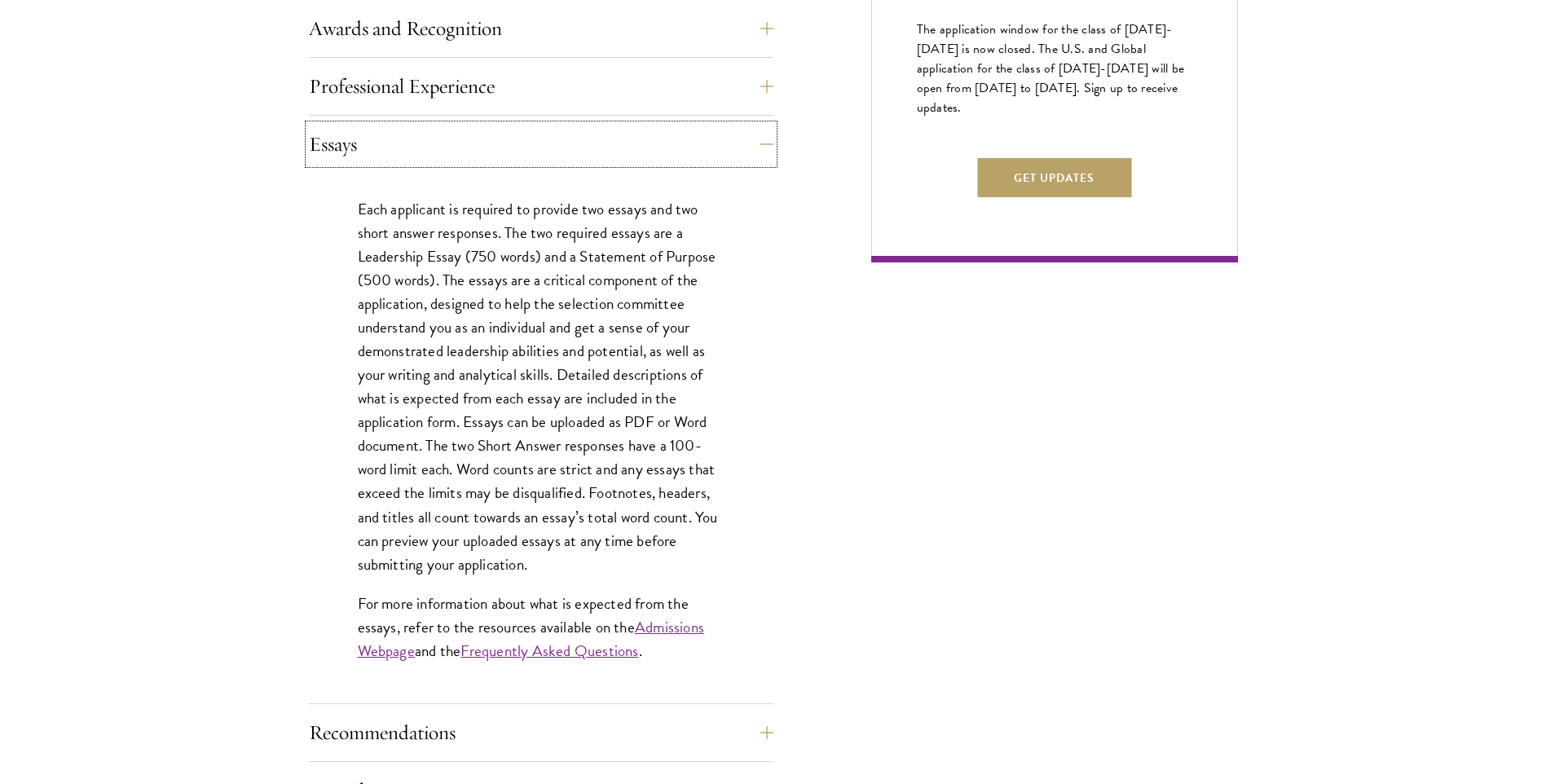
scroll to position [1059, 0]
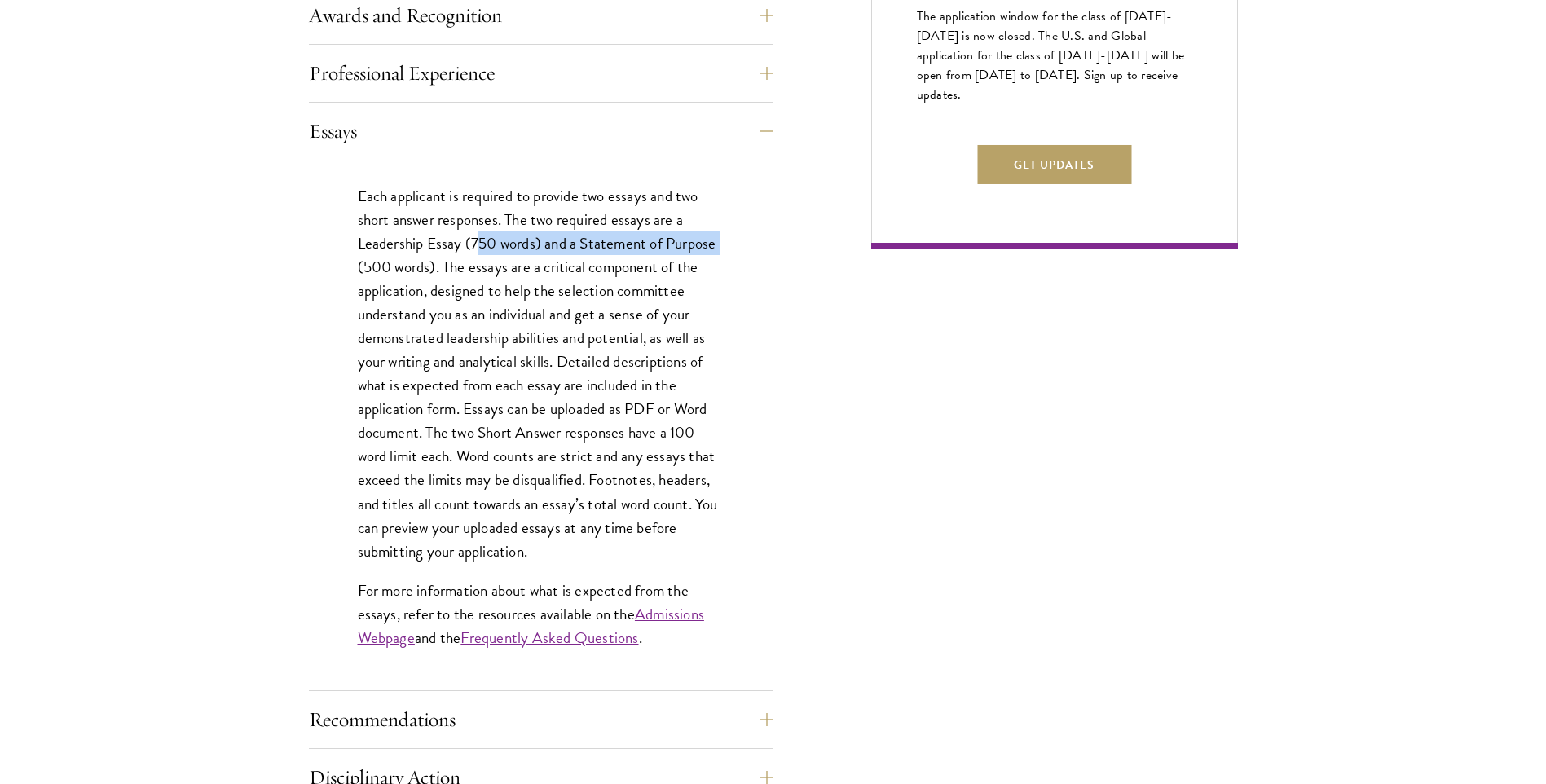
drag, startPoint x: 357, startPoint y: 265, endPoint x: 477, endPoint y: 243, distance: 122.0
click at [477, 243] on p "Each applicant is required to provide two essays and two short answer responses…" at bounding box center [540, 373] width 366 height 379
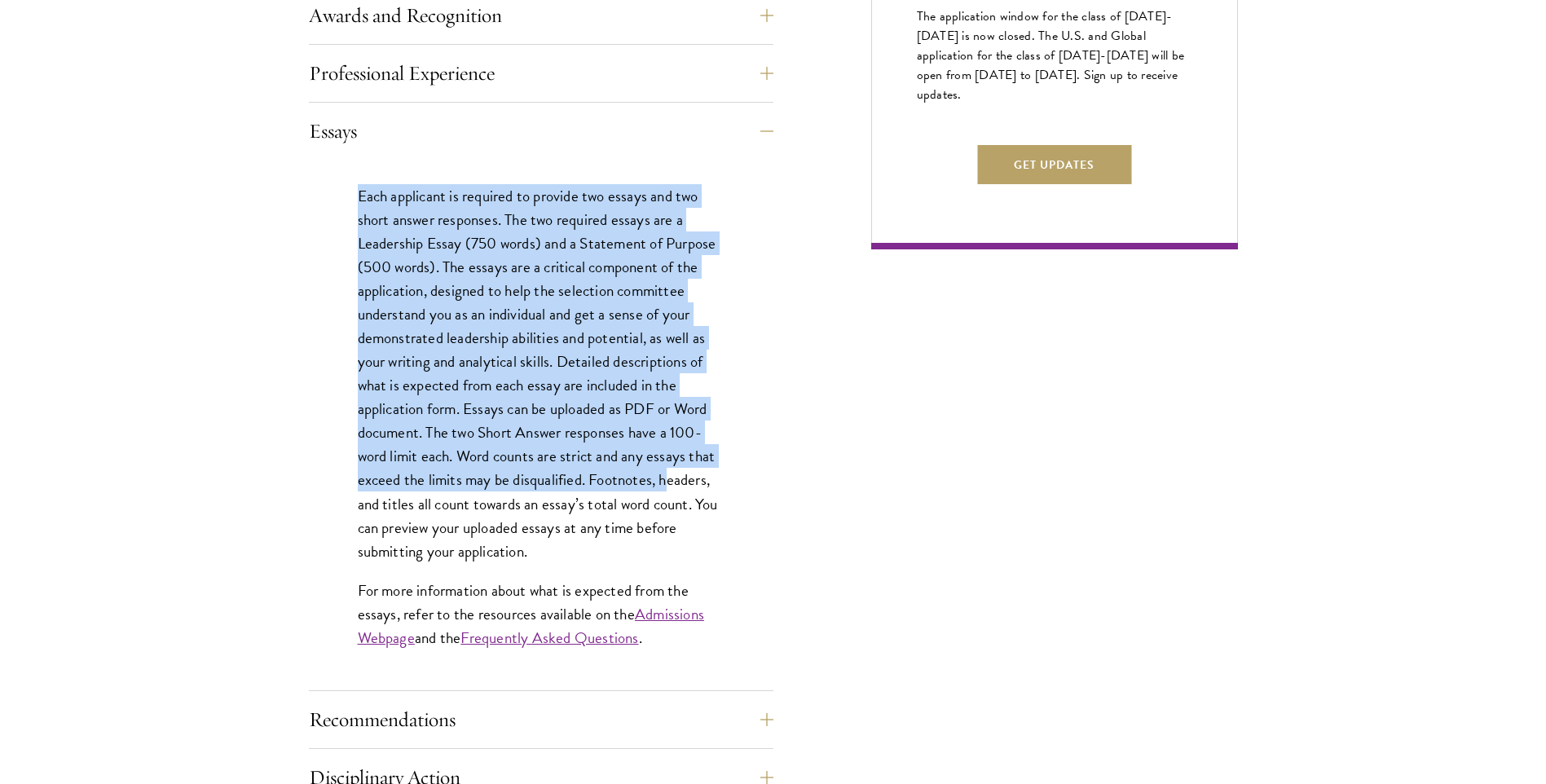
drag, startPoint x: 477, startPoint y: 243, endPoint x: 630, endPoint y: 524, distance: 320.0
click at [630, 524] on div "Each applicant is required to provide two essays and two short answer responses…" at bounding box center [541, 425] width 465 height 530
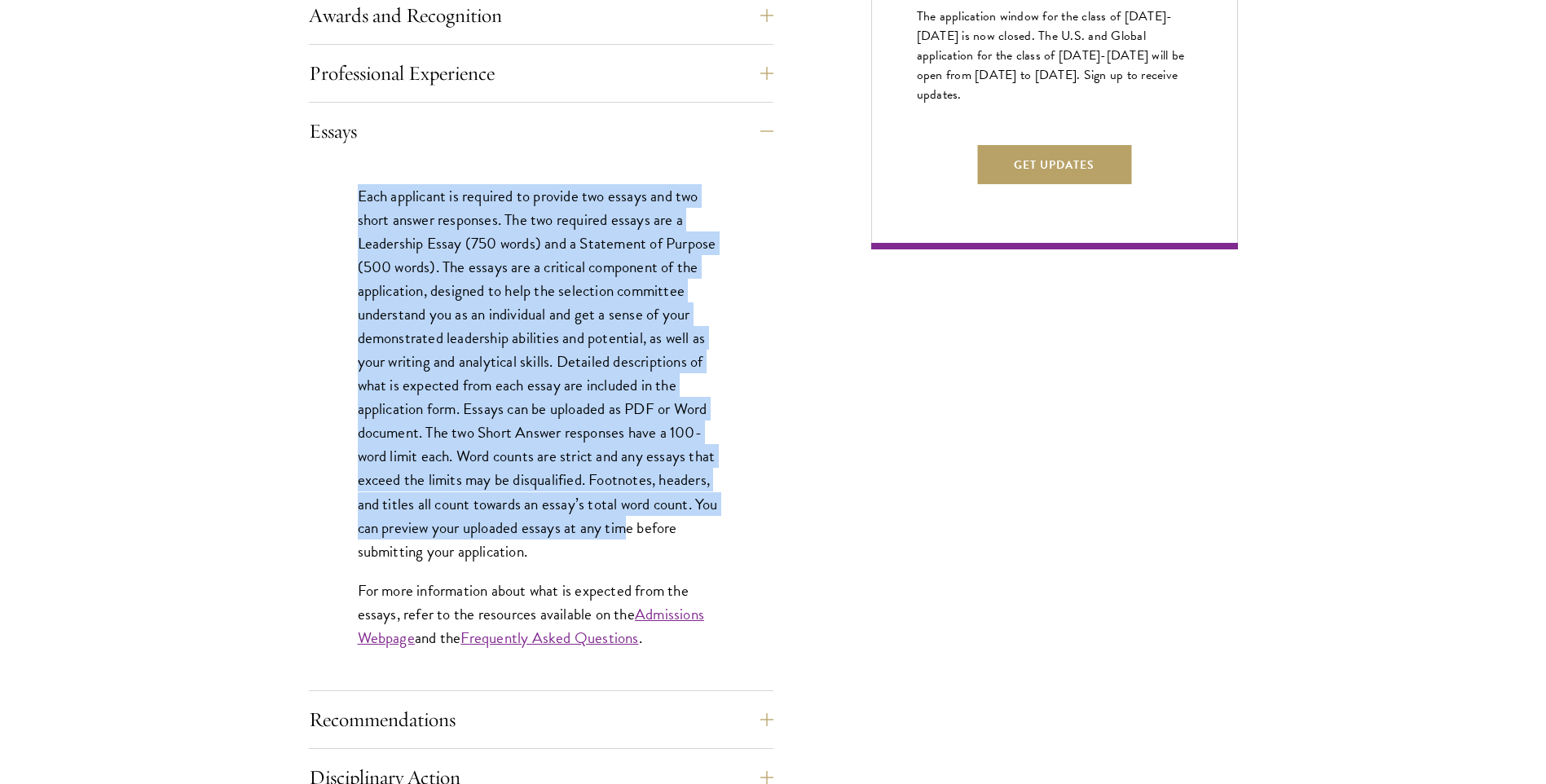
drag, startPoint x: 630, startPoint y: 524, endPoint x: 621, endPoint y: 304, distance: 220.2
click at [621, 304] on p "Each applicant is required to provide two essays and two short answer responses…" at bounding box center [540, 373] width 366 height 379
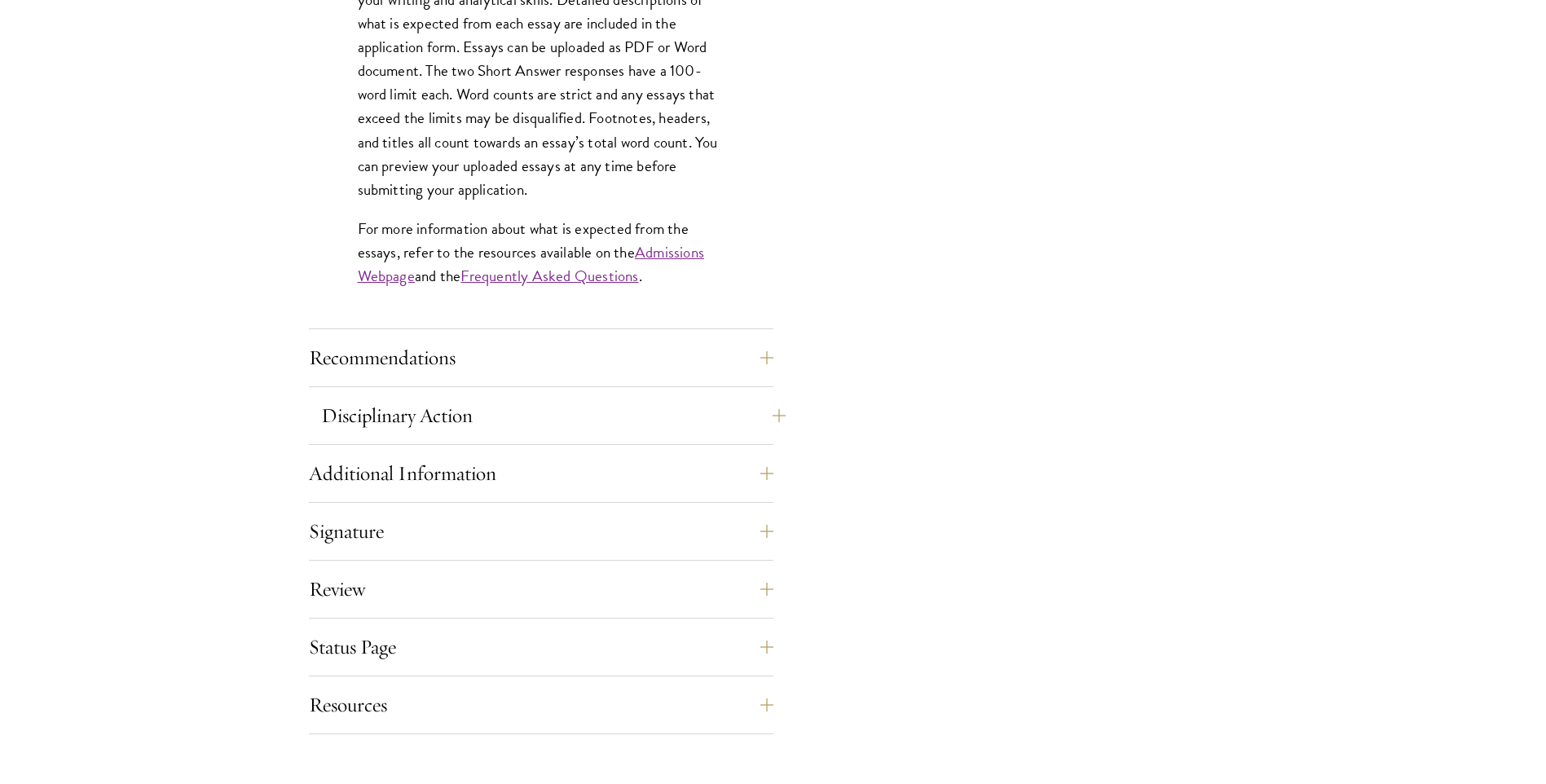
scroll to position [1466, 0]
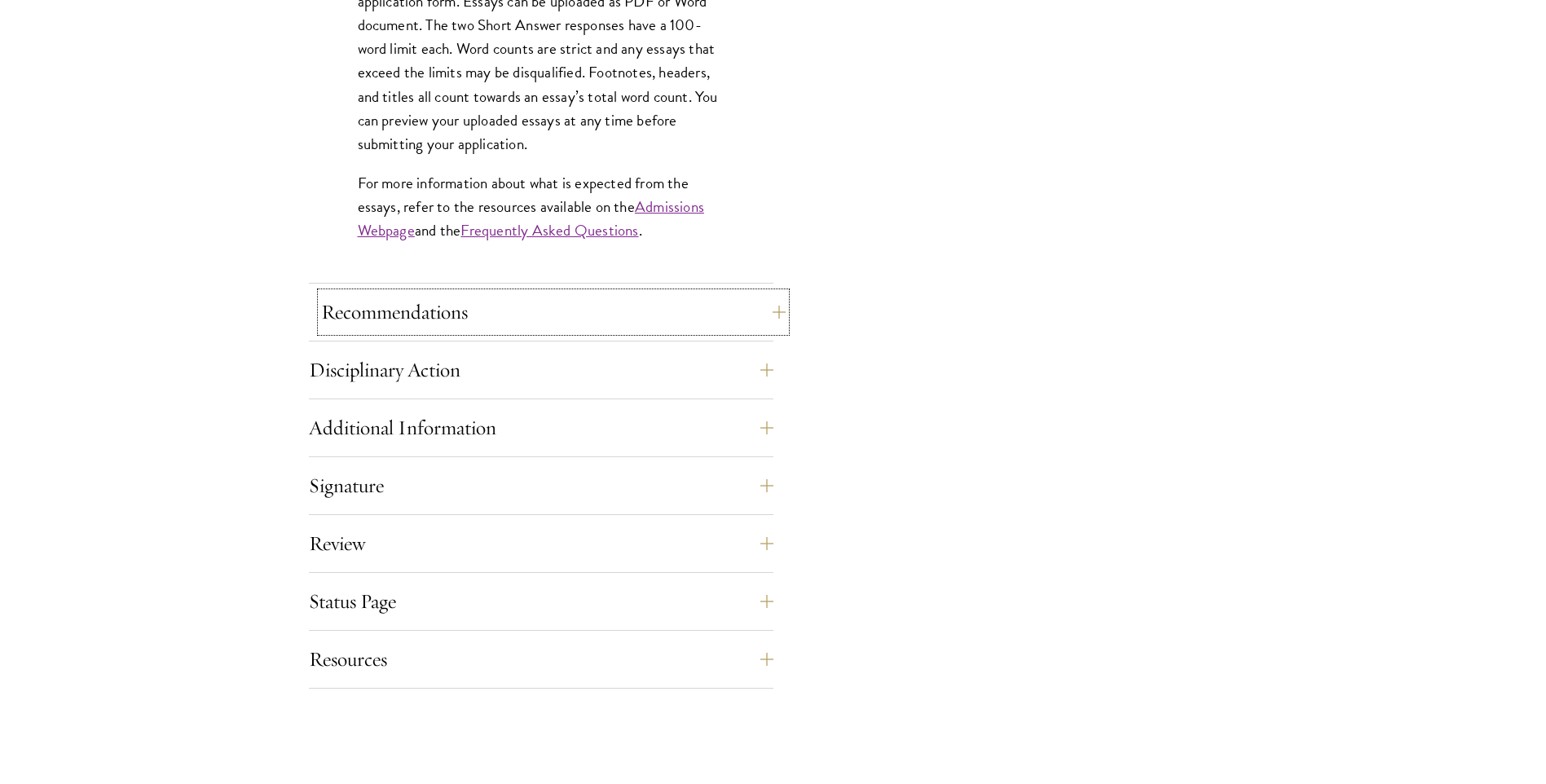
click at [634, 315] on button "Recommendations" at bounding box center [553, 312] width 465 height 39
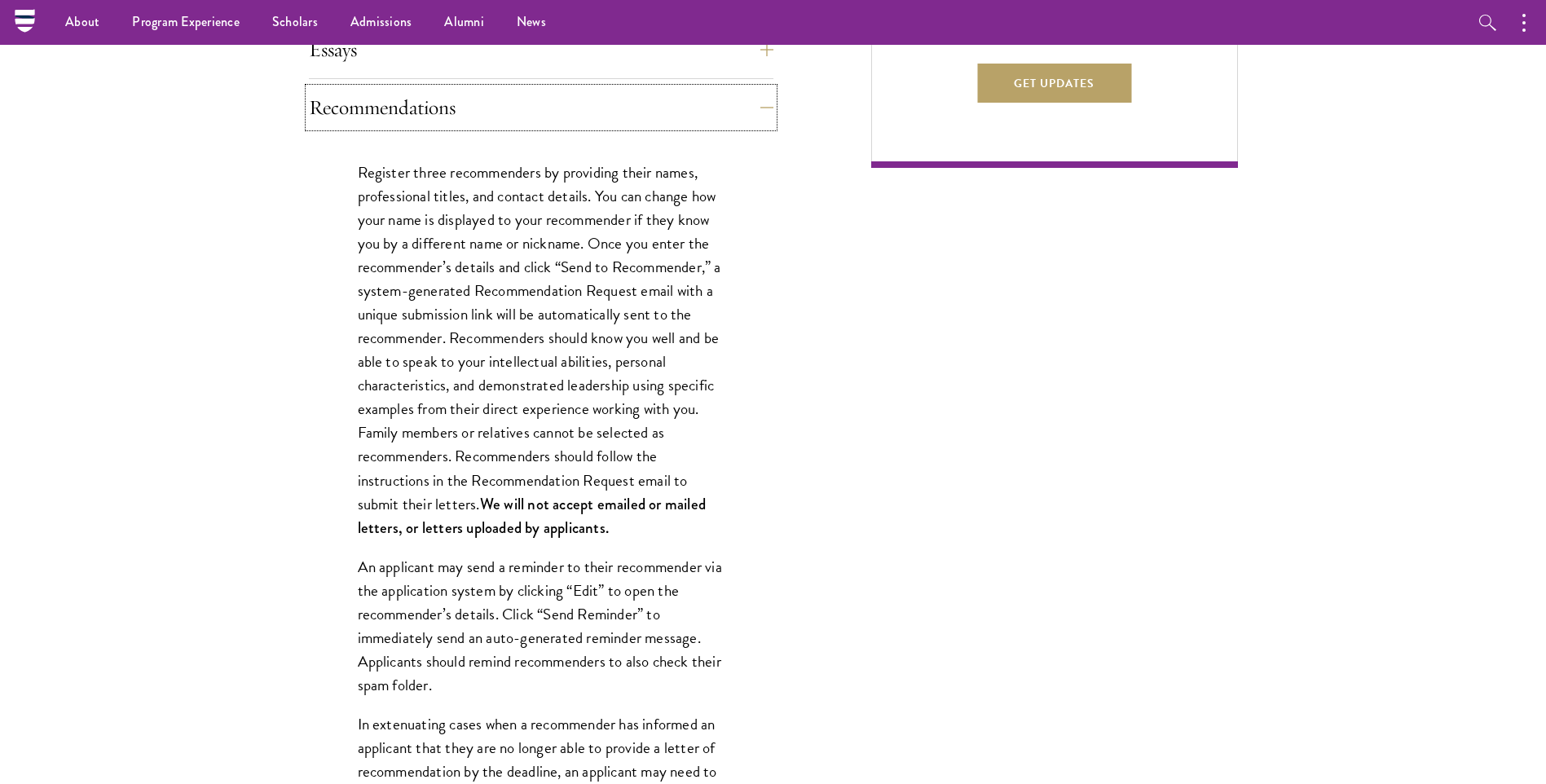
scroll to position [1059, 0]
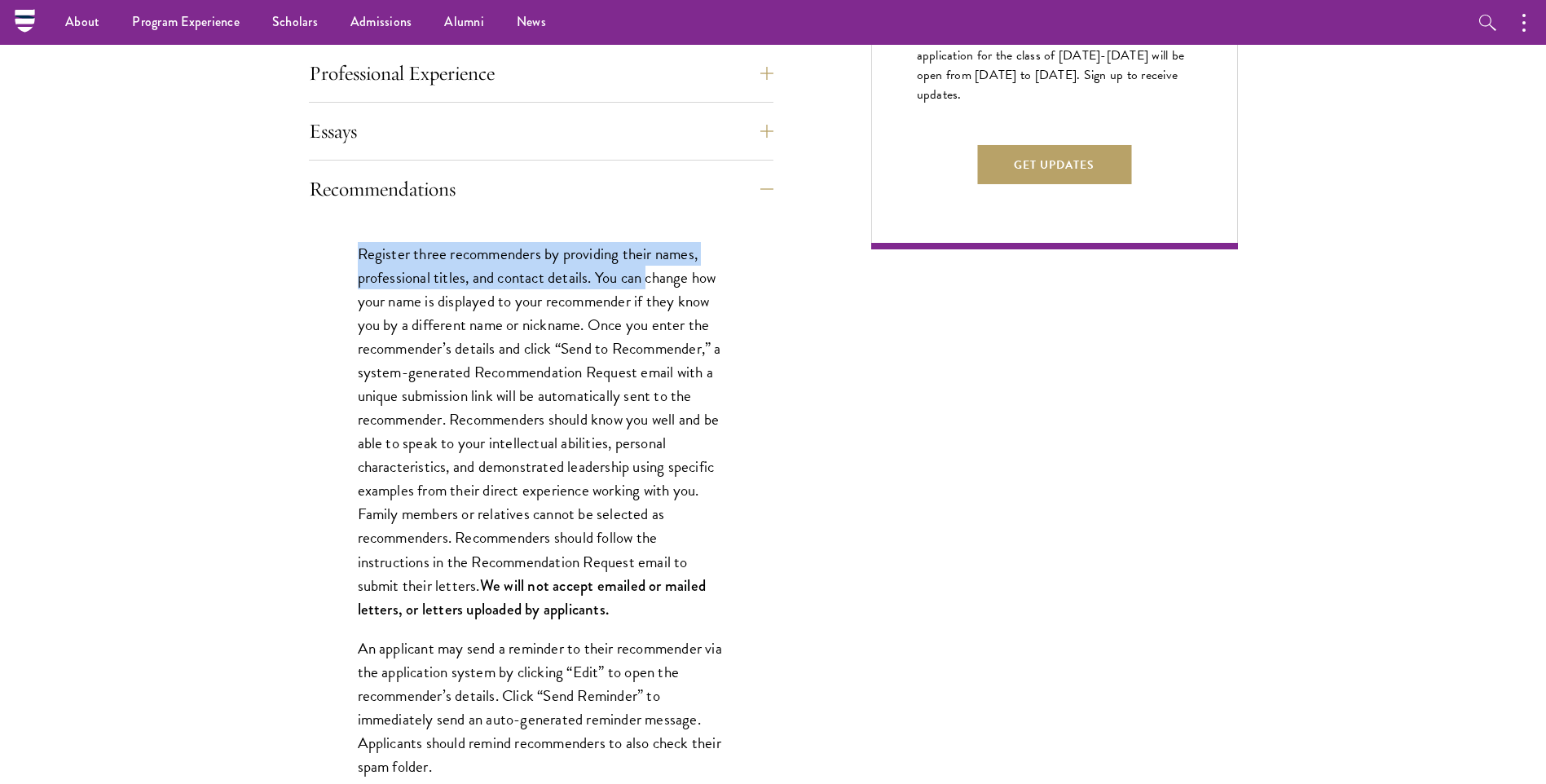
drag, startPoint x: 648, startPoint y: 286, endPoint x: 332, endPoint y: 264, distance: 316.8
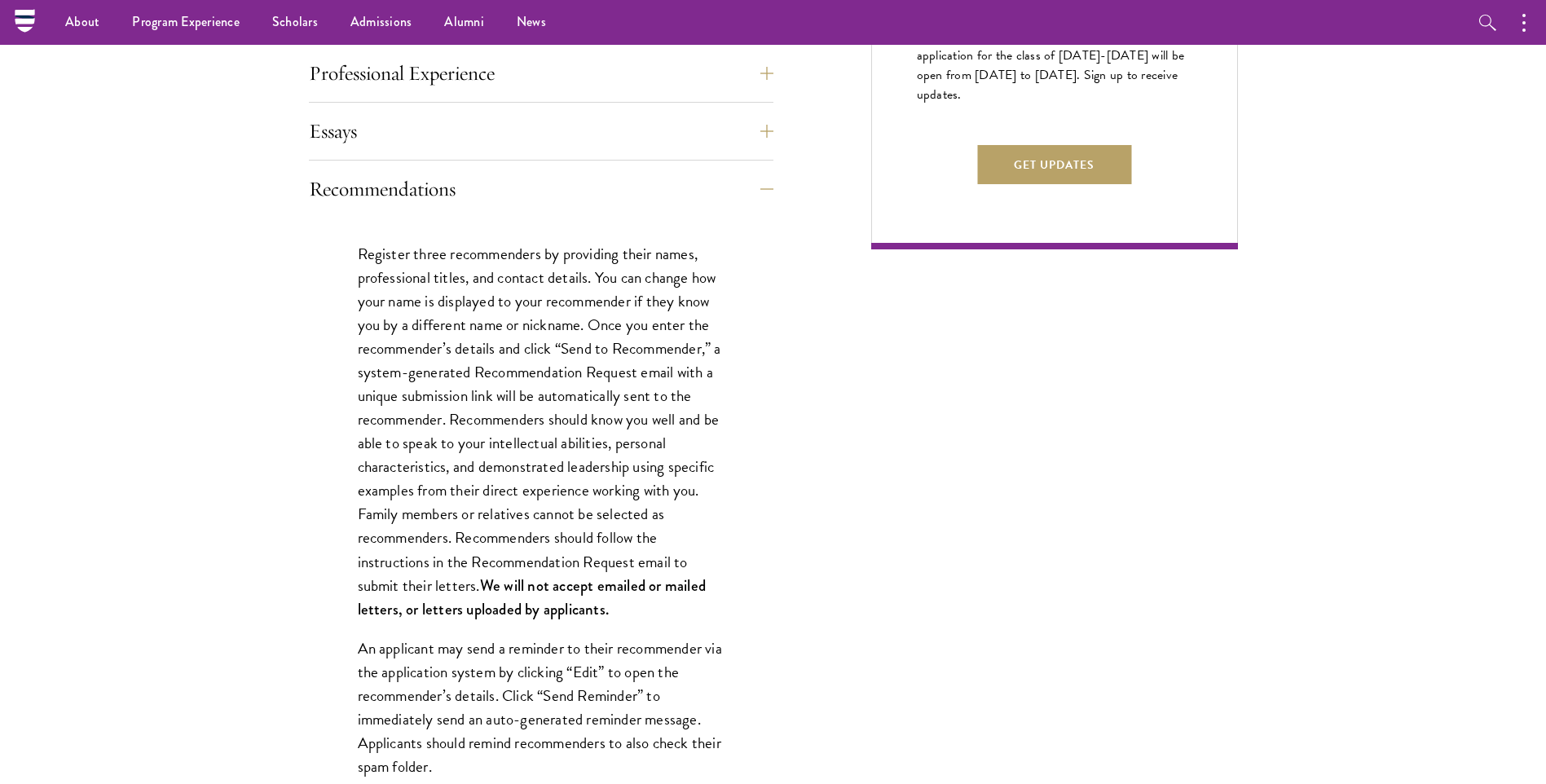
click at [490, 305] on p "Register three recommenders by providing their names, professional titles, and …" at bounding box center [540, 431] width 366 height 379
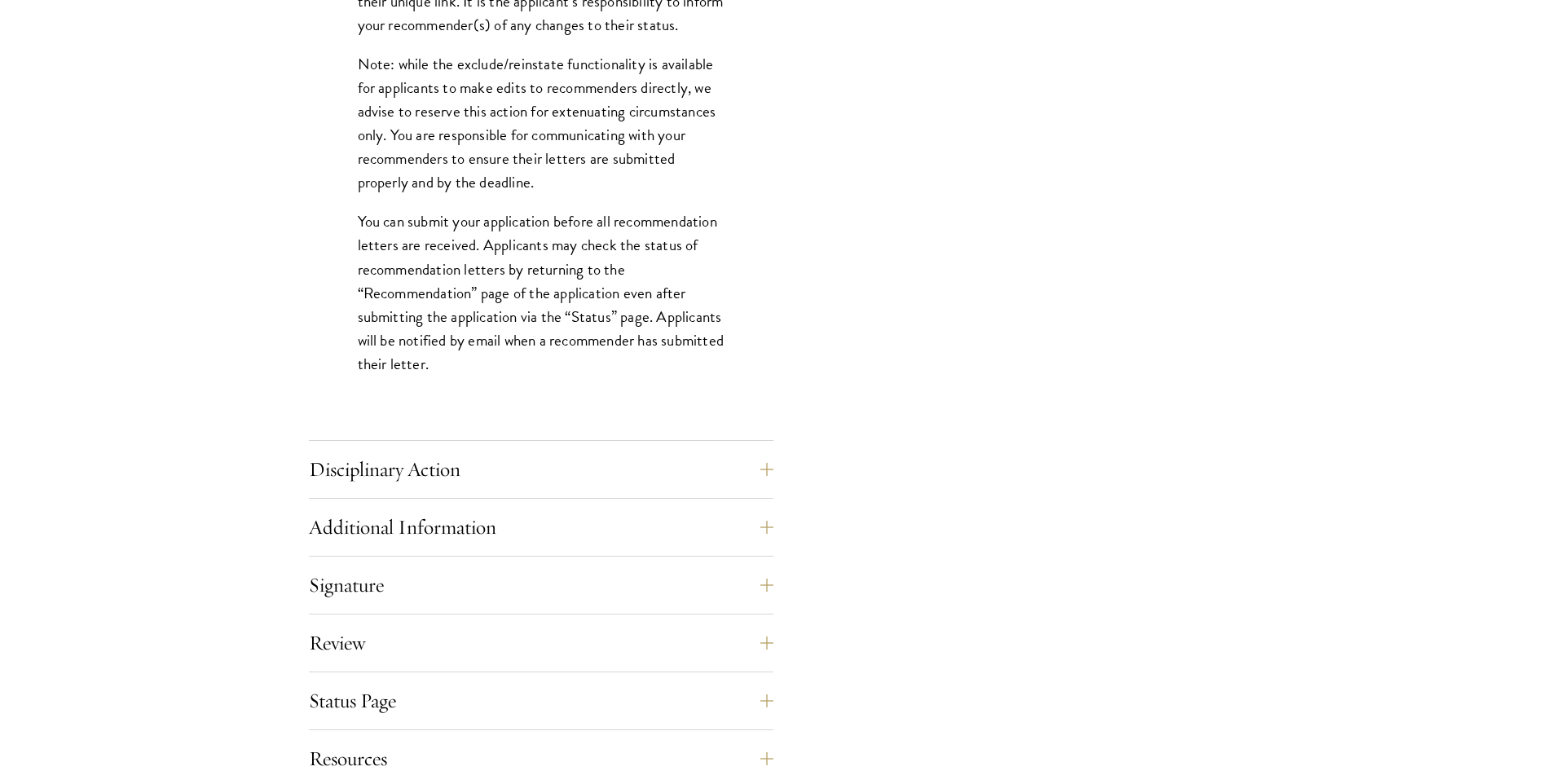
scroll to position [2199, 0]
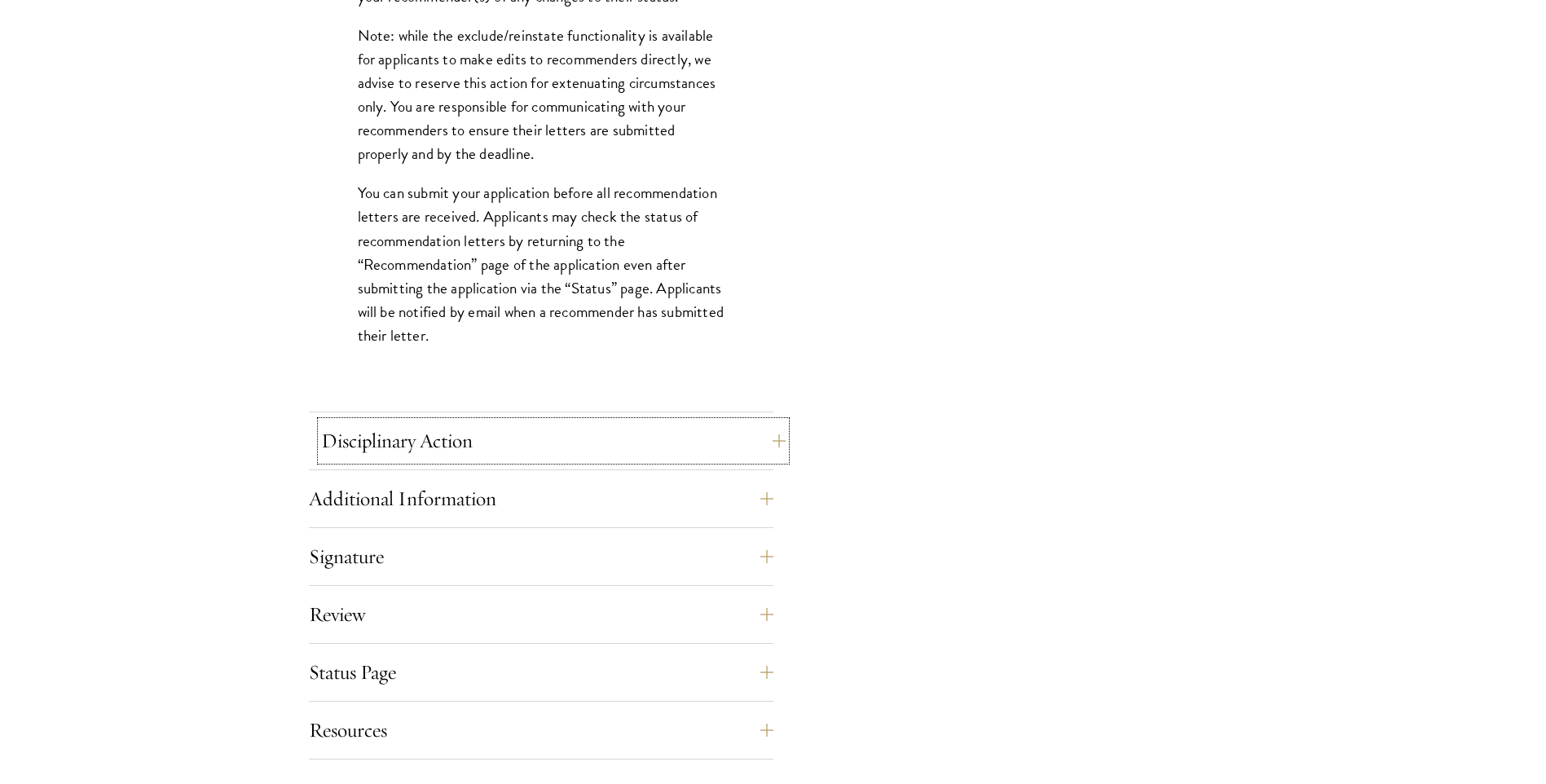
click at [517, 451] on button "Disciplinary Action" at bounding box center [553, 441] width 465 height 39
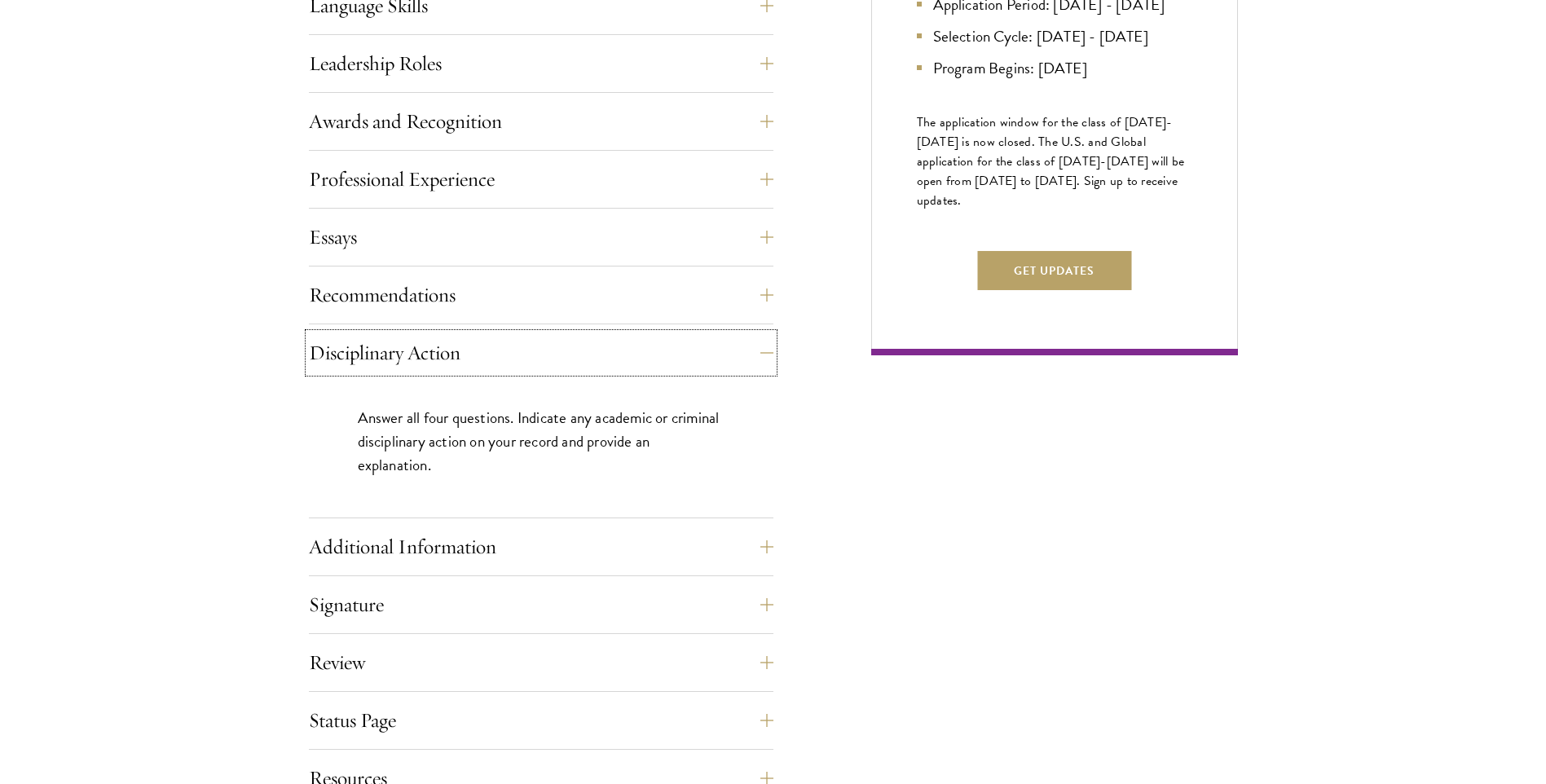
scroll to position [1059, 0]
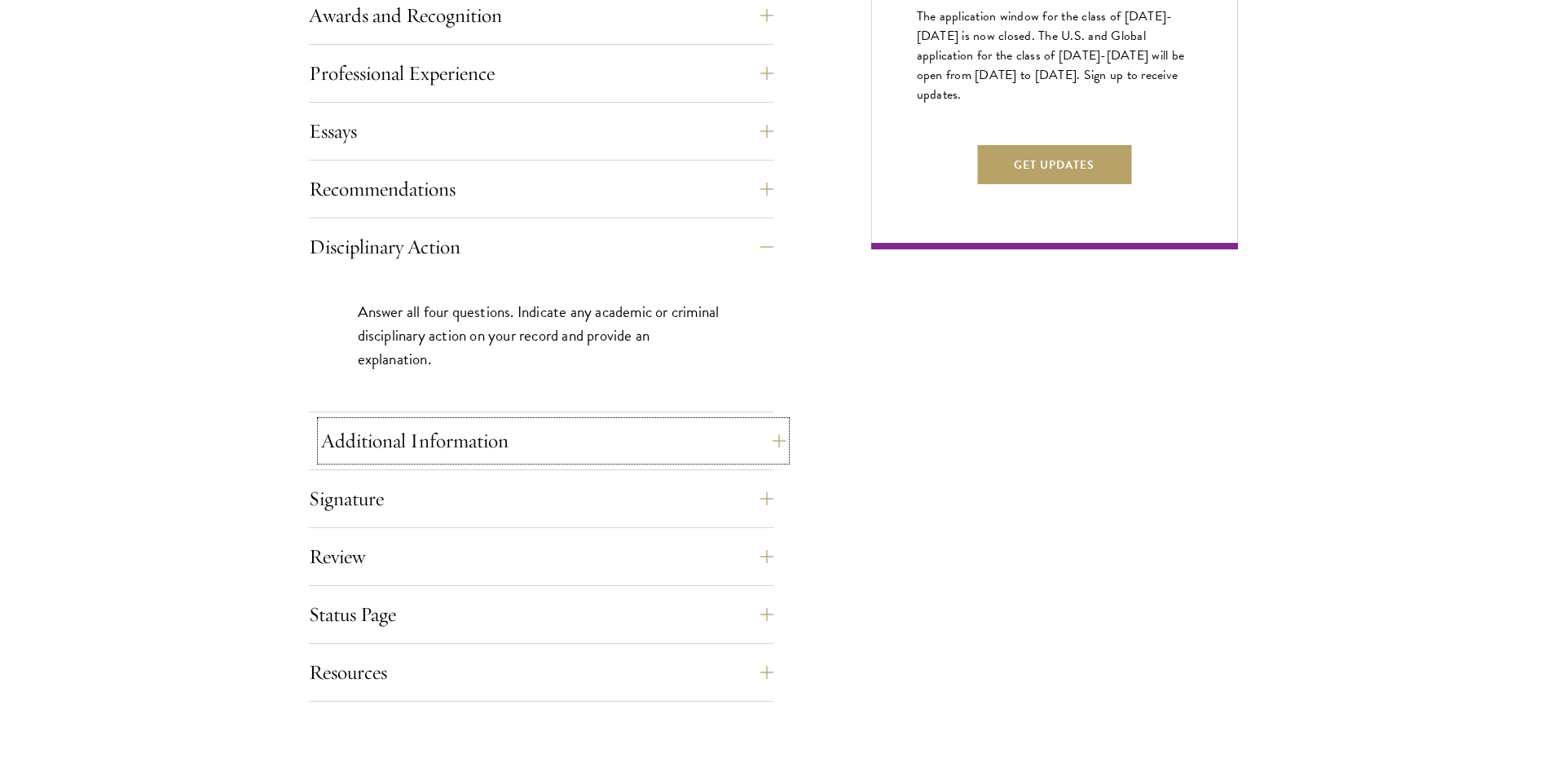
click at [444, 446] on button "Additional Information" at bounding box center [553, 441] width 465 height 39
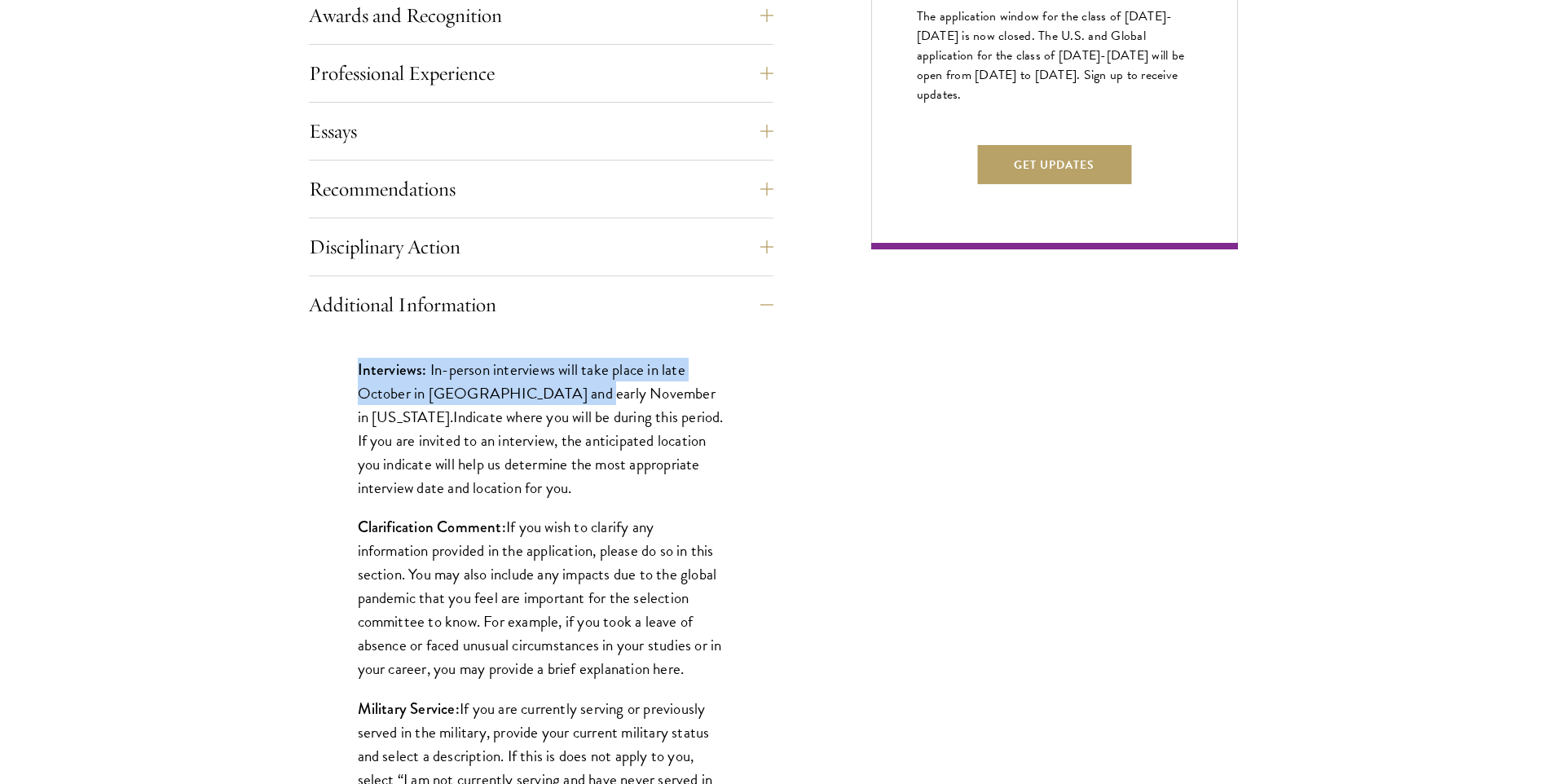
drag, startPoint x: 337, startPoint y: 371, endPoint x: 586, endPoint y: 389, distance: 249.6
click at [586, 389] on div "Interviews: In-person interviews will take place in late October in London and …" at bounding box center [541, 594] width 465 height 522
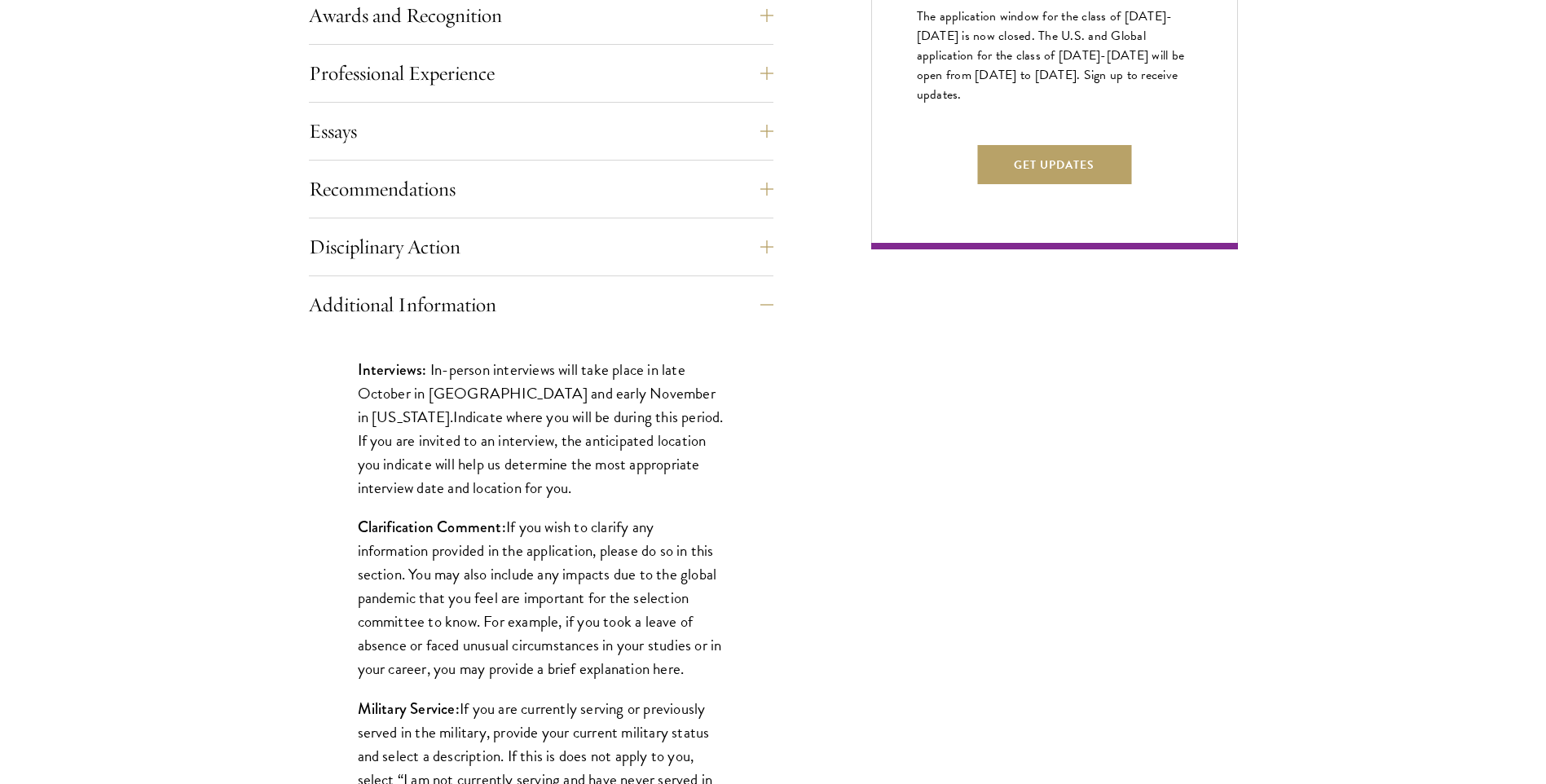
drag, startPoint x: 586, startPoint y: 389, endPoint x: 508, endPoint y: 474, distance: 115.4
click at [514, 474] on p "Interviews: In-person interviews will take place in late October in London and …" at bounding box center [540, 428] width 366 height 142
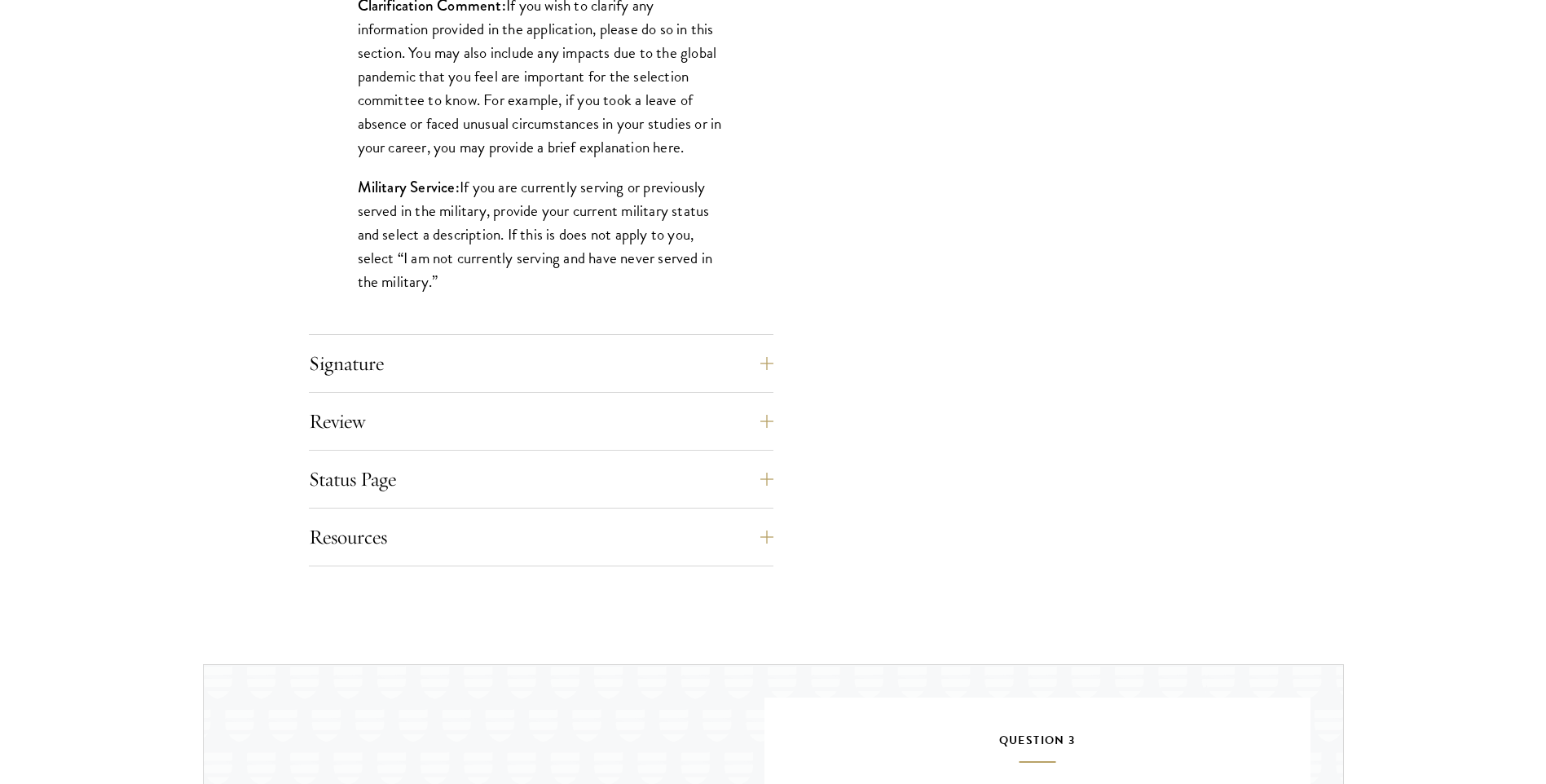
scroll to position [1629, 0]
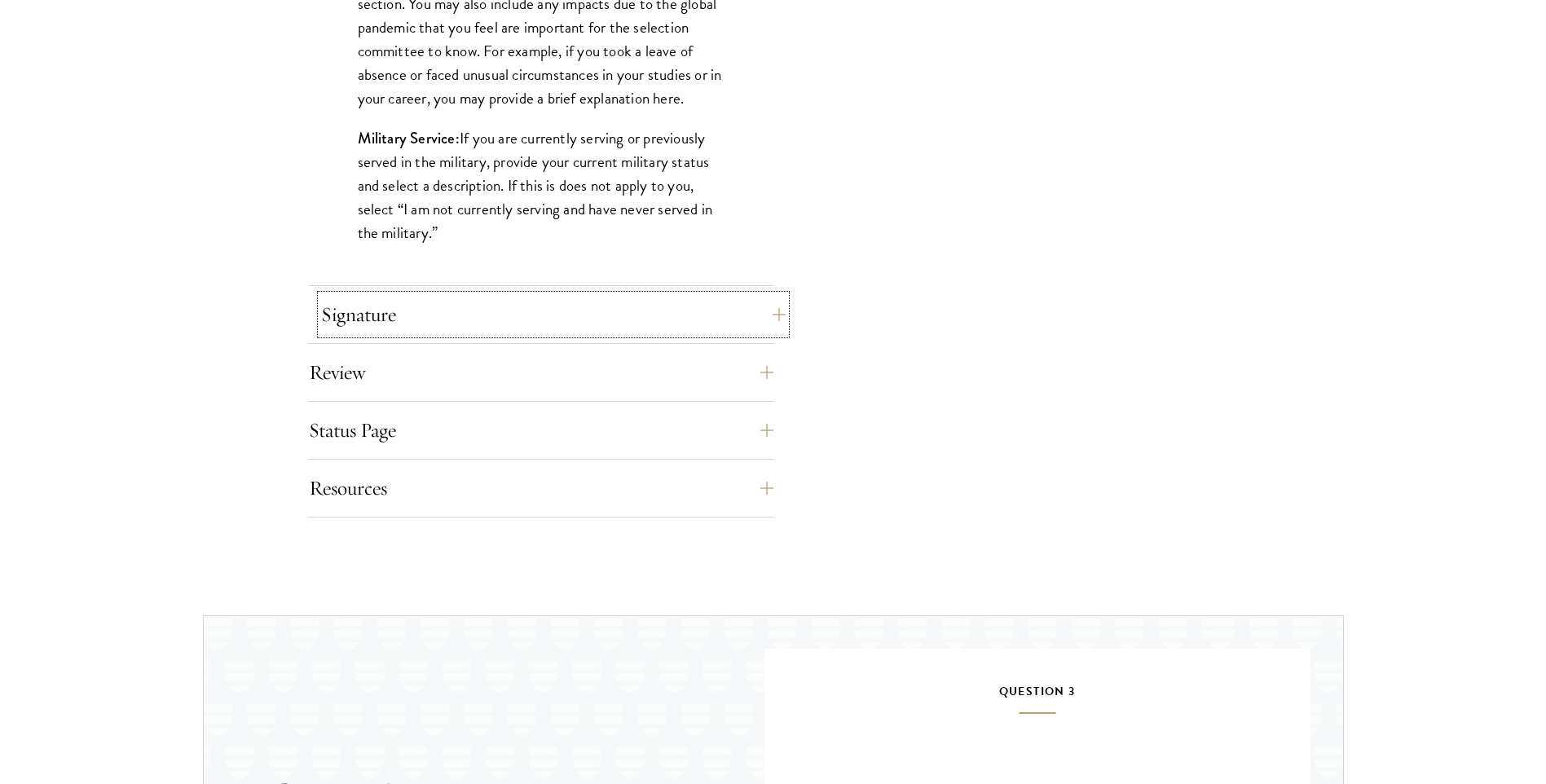
click at [428, 318] on button "Signature" at bounding box center [553, 315] width 465 height 39
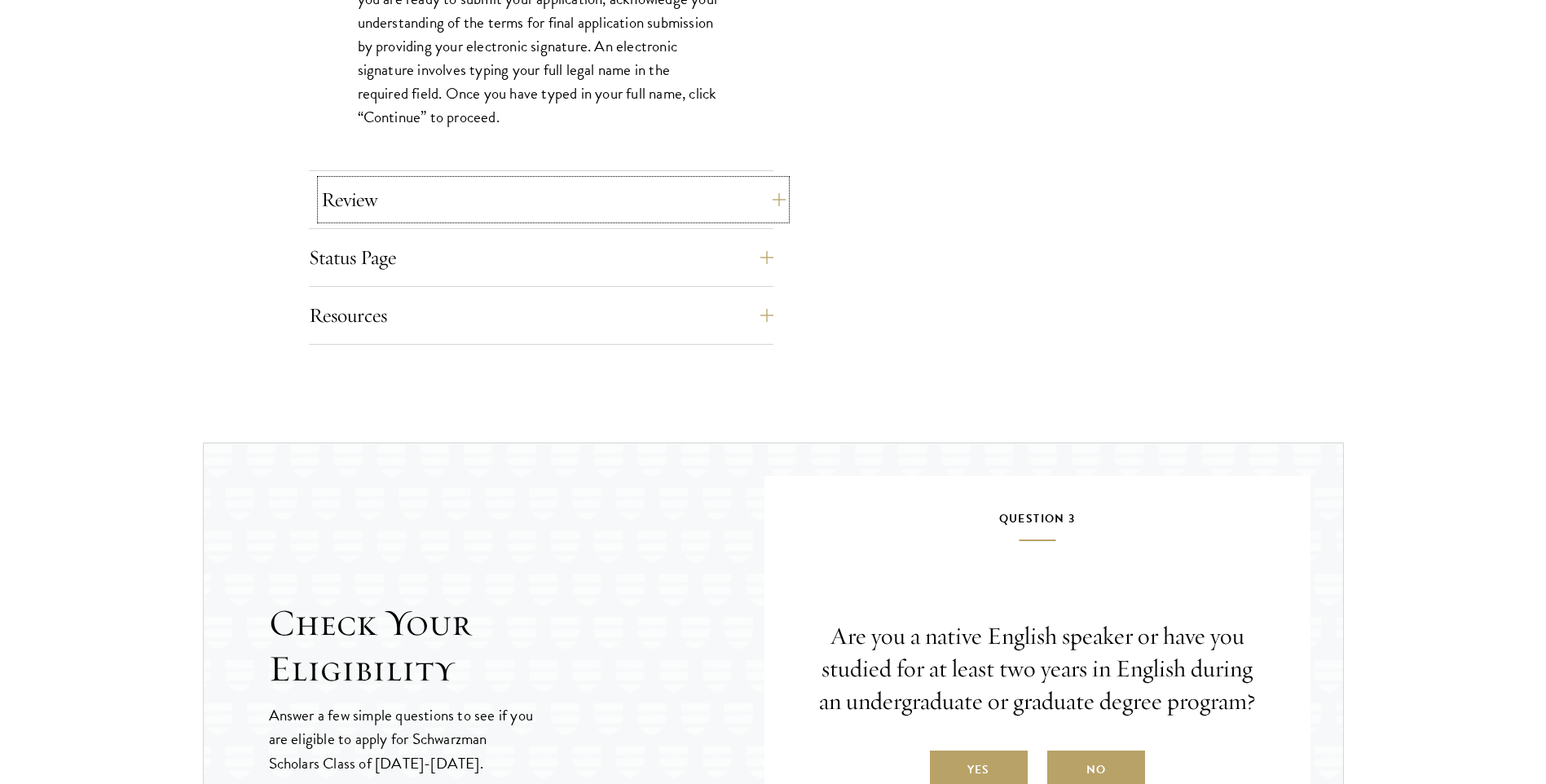
click at [338, 213] on button "Review" at bounding box center [553, 200] width 465 height 39
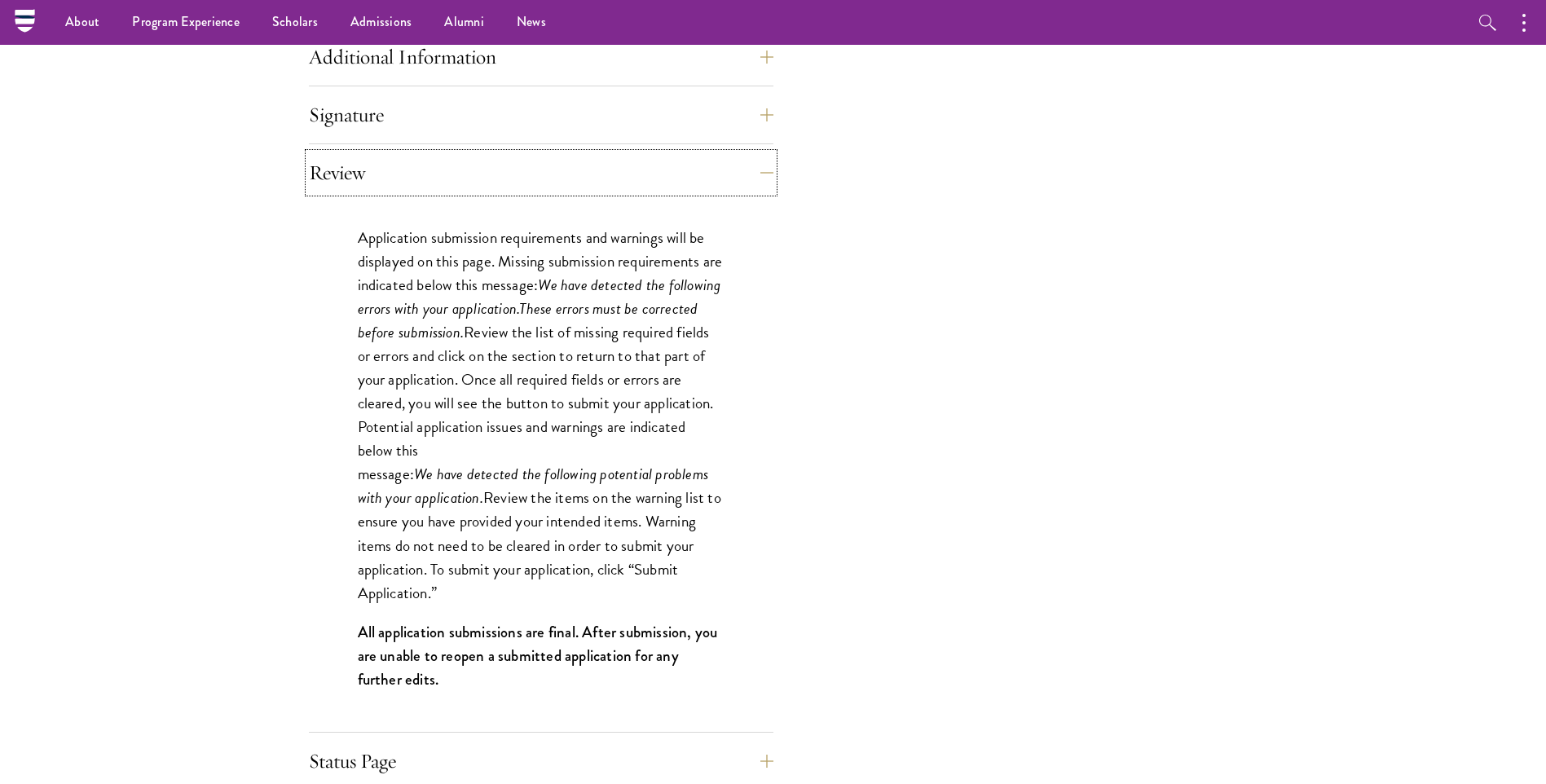
scroll to position [1304, 0]
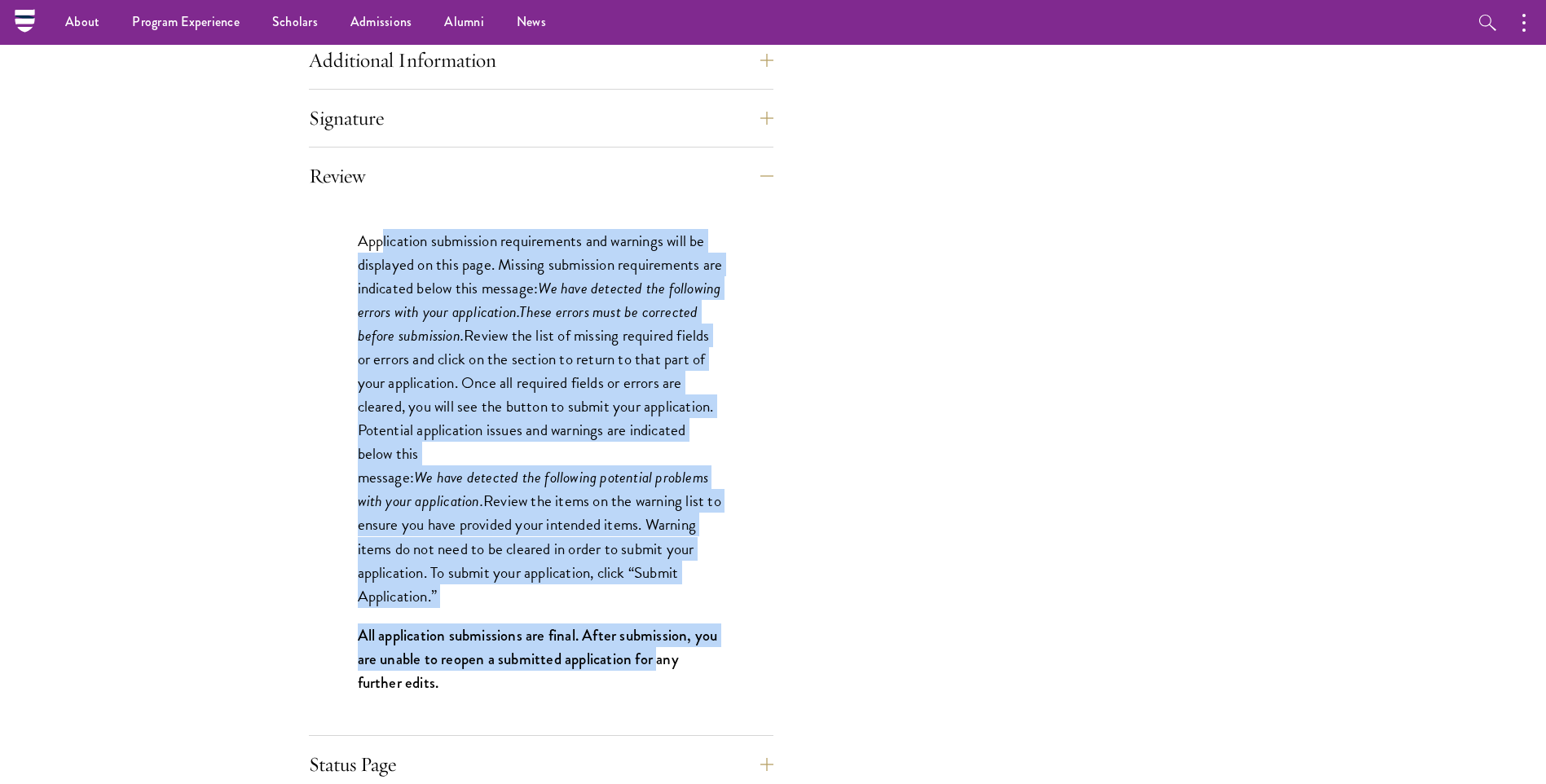
drag, startPoint x: 450, startPoint y: 268, endPoint x: 658, endPoint y: 648, distance: 433.2
click at [658, 648] on div "Application submission requirements and warnings will be displayed on this page…" at bounding box center [541, 470] width 465 height 530
drag, startPoint x: 658, startPoint y: 648, endPoint x: 631, endPoint y: 450, distance: 199.8
click at [631, 450] on p "Application submission requirements and warnings will be displayed on this page…" at bounding box center [540, 418] width 366 height 379
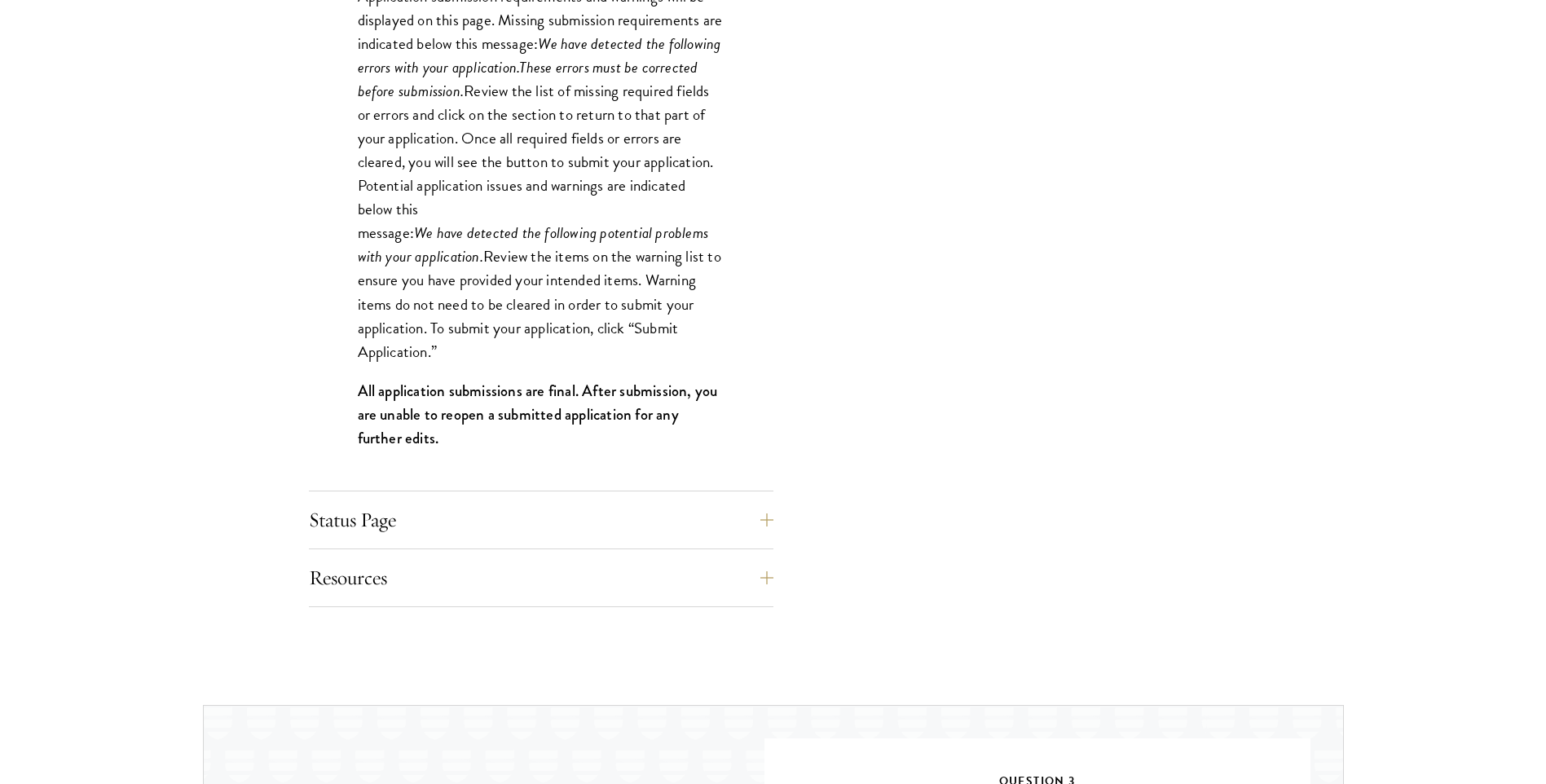
scroll to position [1629, 0]
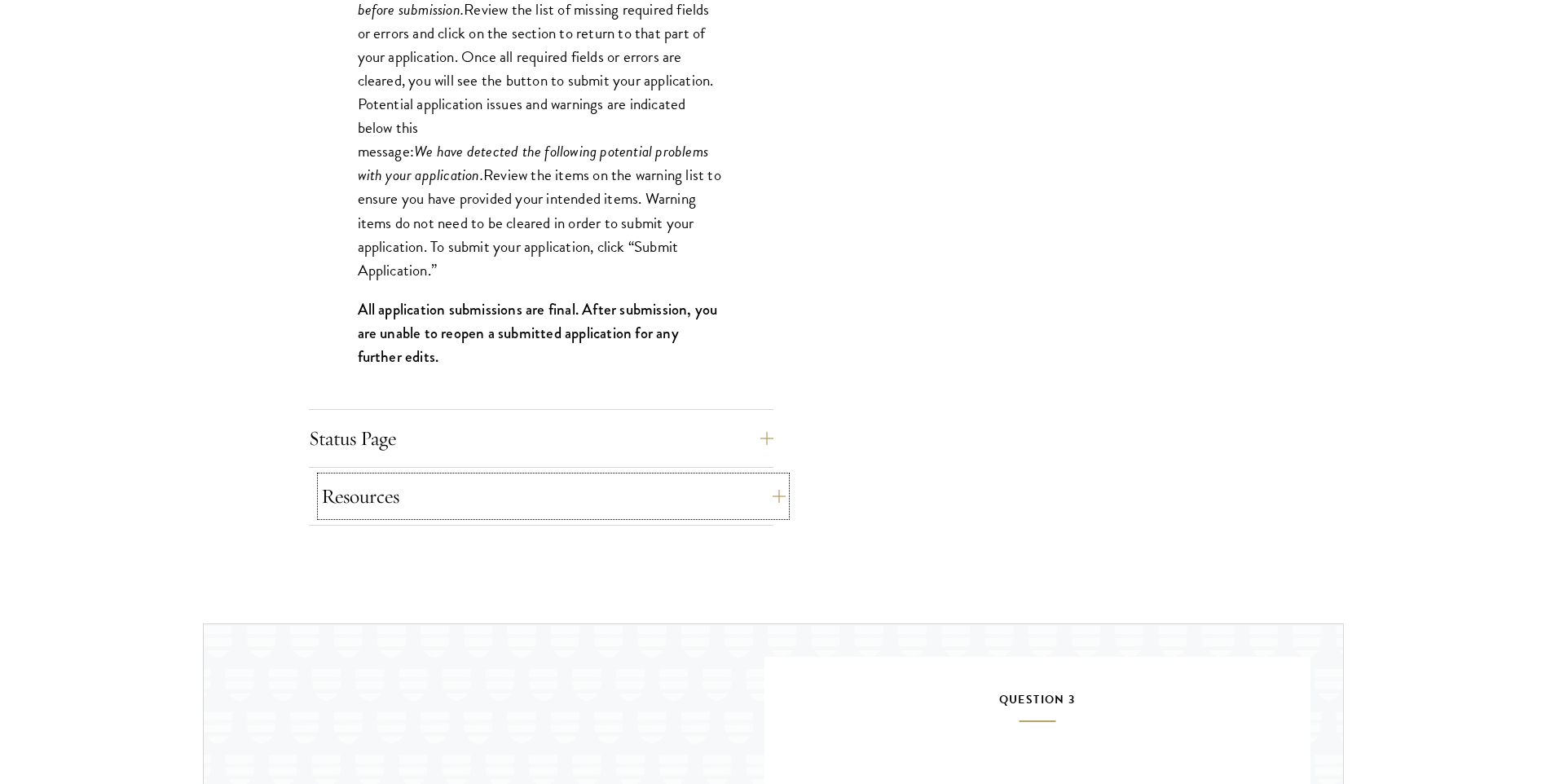
click at [456, 495] on button "Resources" at bounding box center [553, 496] width 465 height 39
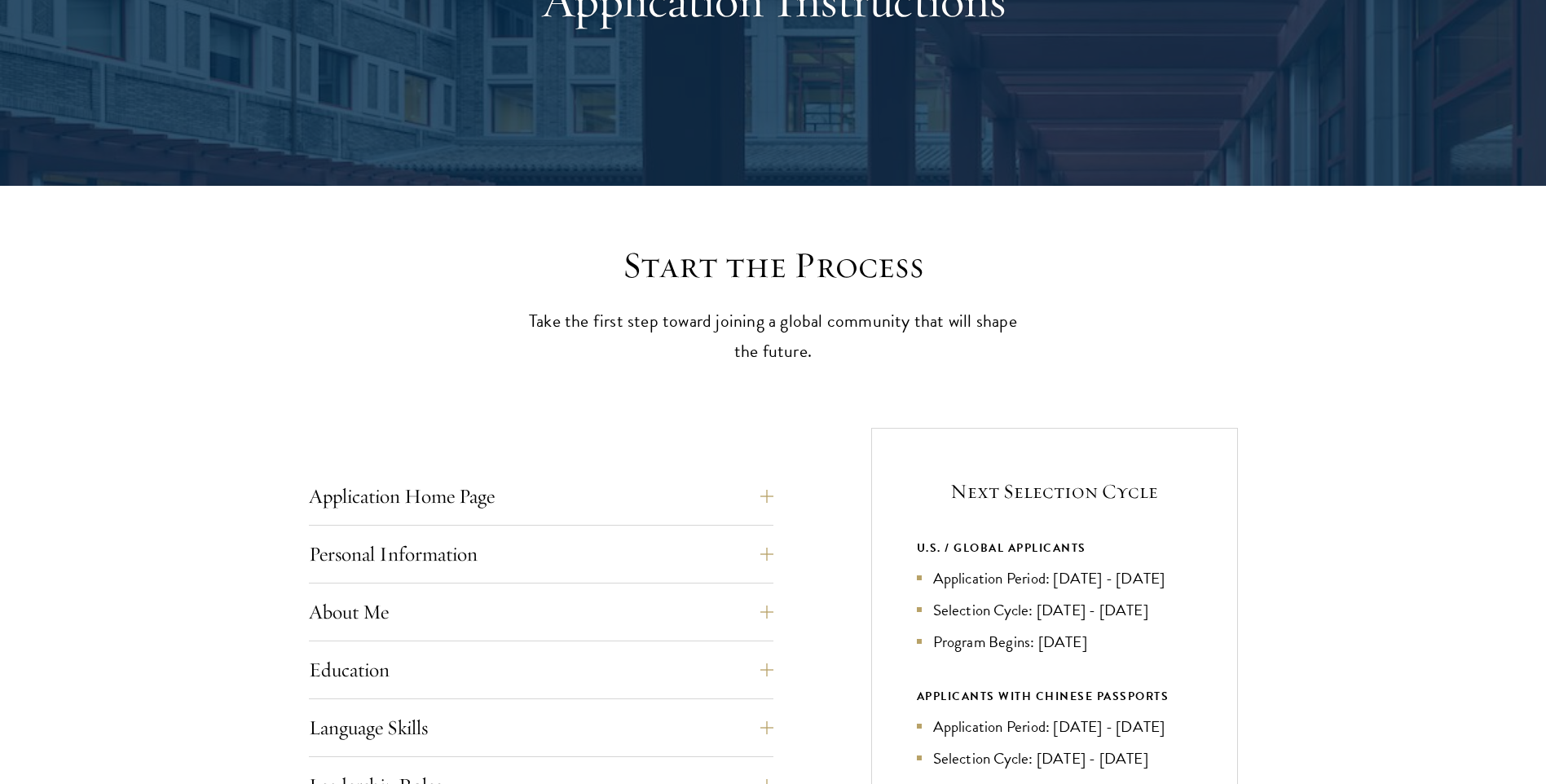
scroll to position [407, 0]
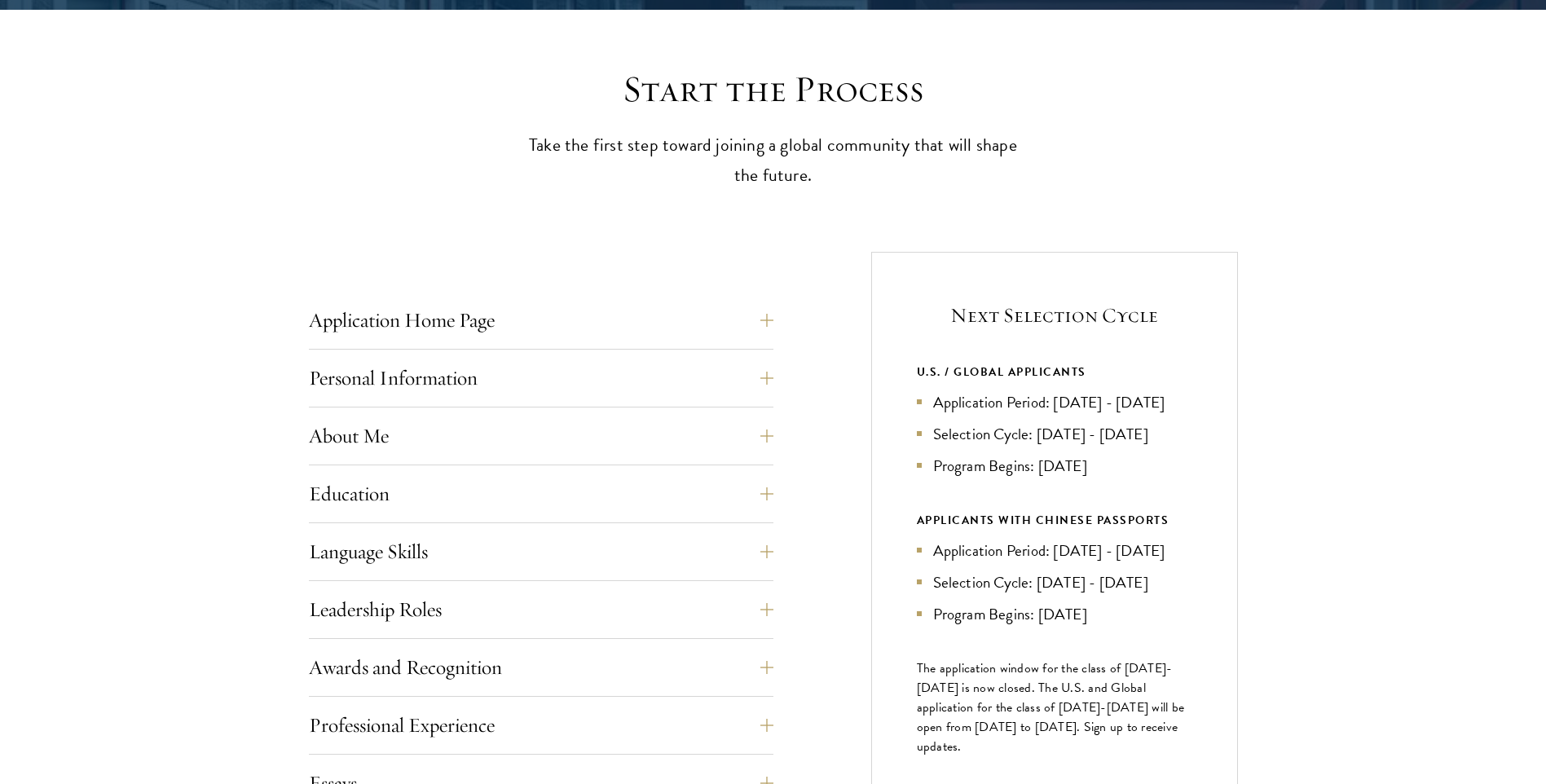
drag, startPoint x: 972, startPoint y: 420, endPoint x: 920, endPoint y: 372, distance: 70.8
click at [920, 372] on div "U.S. / GLOBAL APPLICANTS Application Period: Apr 2026 - Sep 2026 Selection Cycl…" at bounding box center [1054, 419] width 275 height 115
drag, startPoint x: 920, startPoint y: 372, endPoint x: 1079, endPoint y: 439, distance: 172.5
click at [1079, 439] on ul "Application Period: Apr 2026 - Sep 2026 Selection Cycle: Oct - Nov 2026 Program…" at bounding box center [1054, 434] width 275 height 87
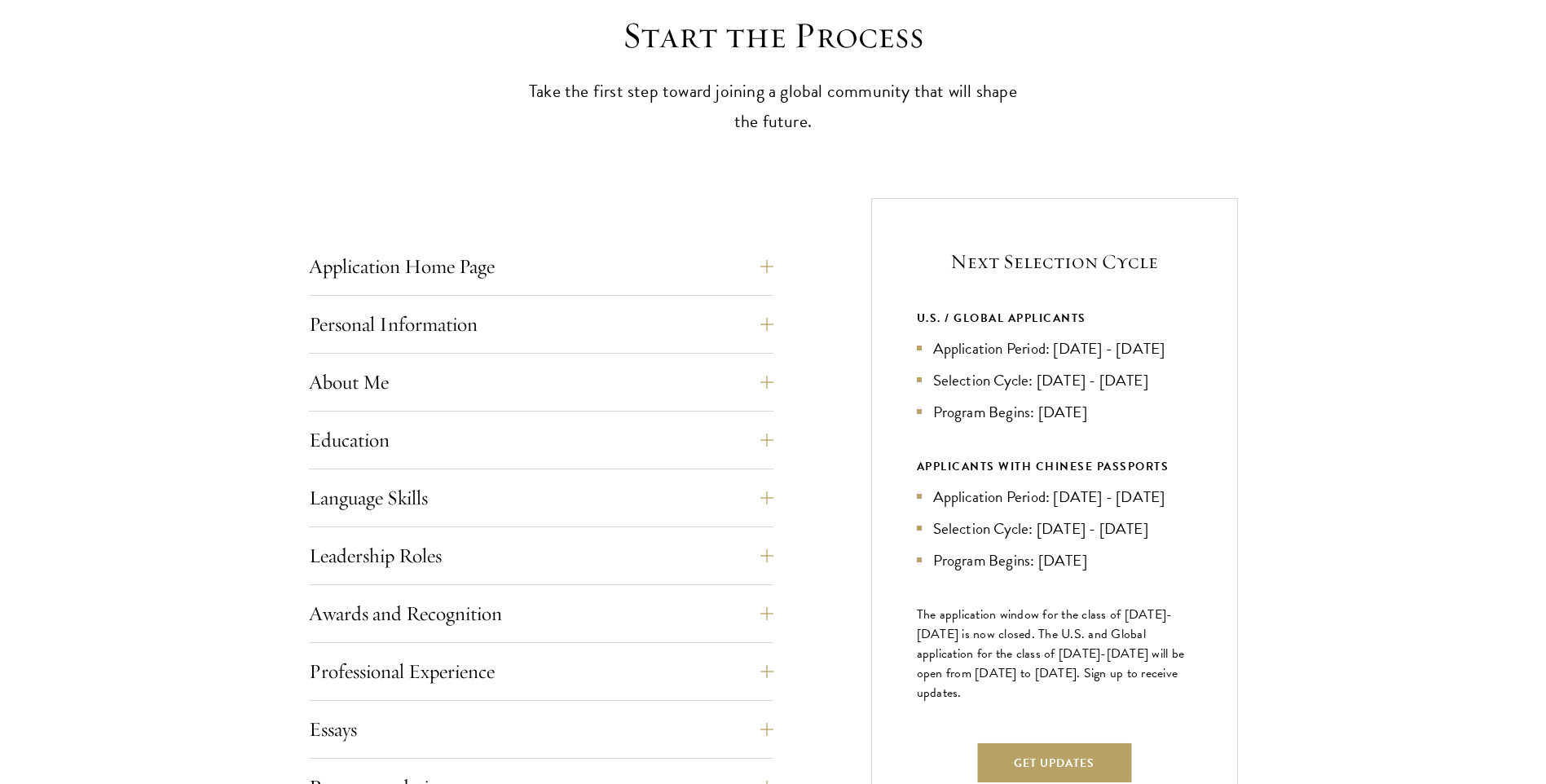
scroll to position [489, 0]
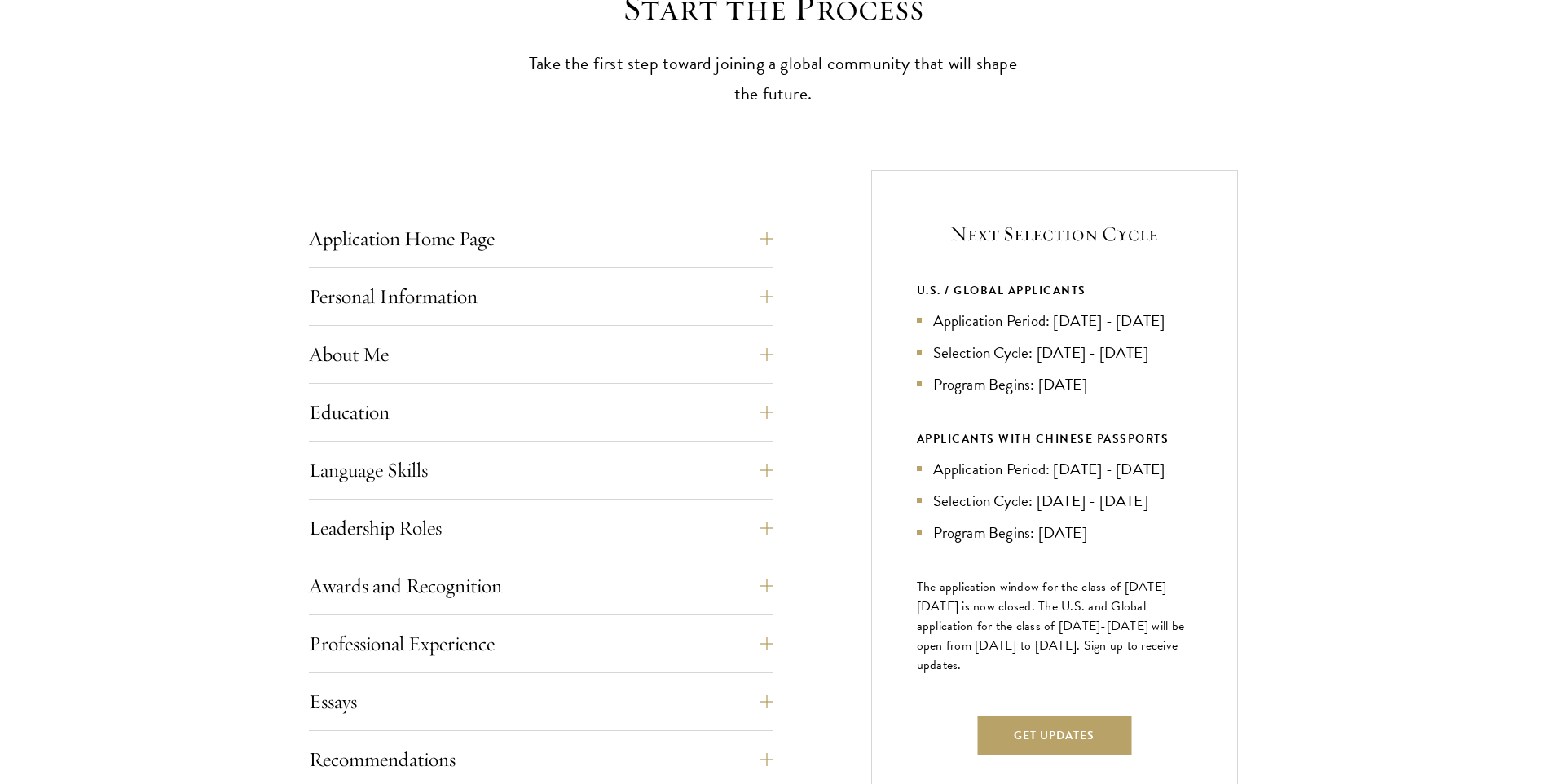
drag, startPoint x: 1095, startPoint y: 411, endPoint x: 1023, endPoint y: 396, distance: 73.5
click at [1023, 396] on li "Program Begins: [DATE]" at bounding box center [1054, 384] width 275 height 24
drag, startPoint x: 1023, startPoint y: 396, endPoint x: 1129, endPoint y: 412, distance: 107.2
click at [1129, 396] on li "Program Begins: [DATE]" at bounding box center [1054, 384] width 275 height 24
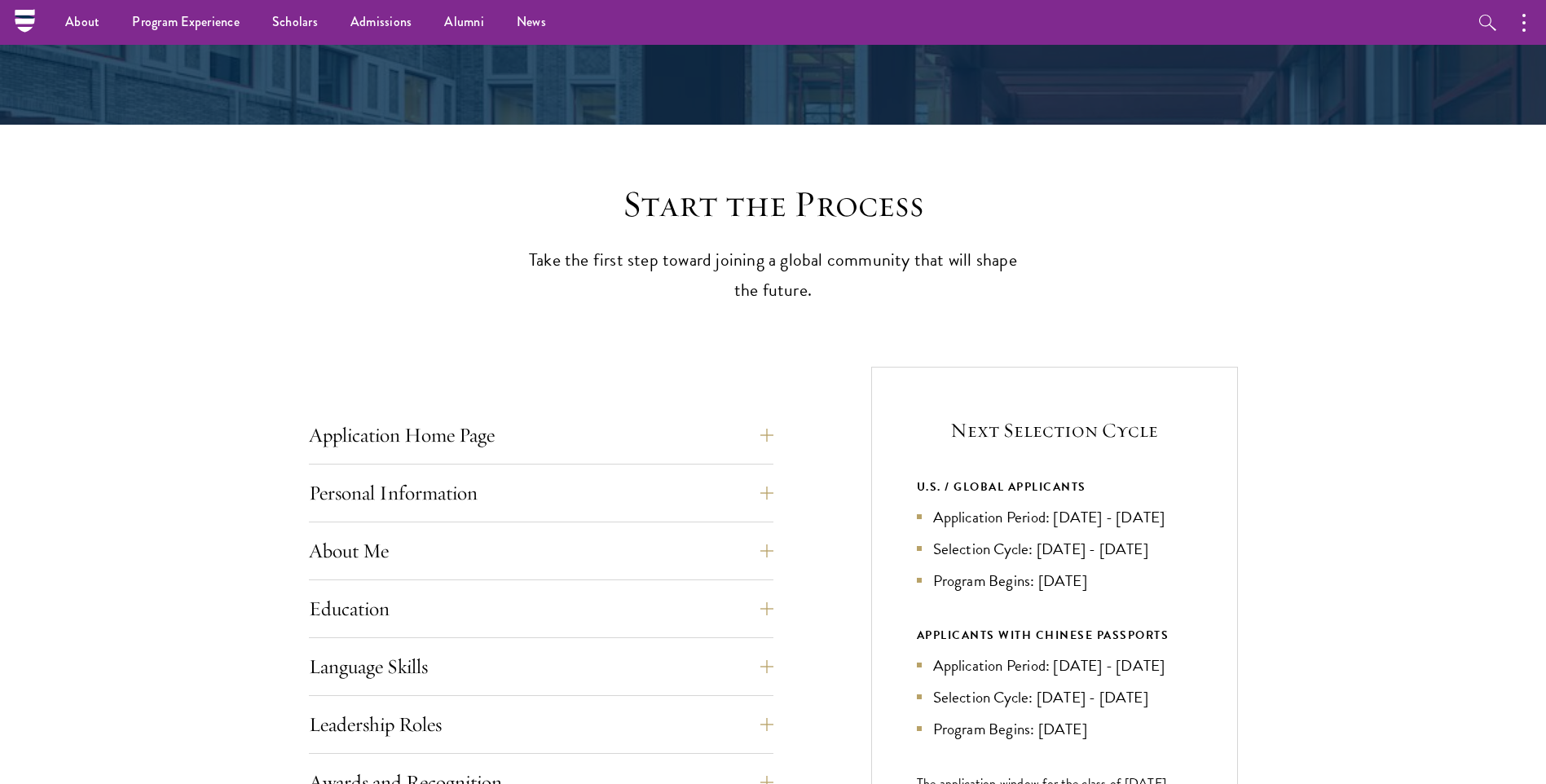
scroll to position [0, 0]
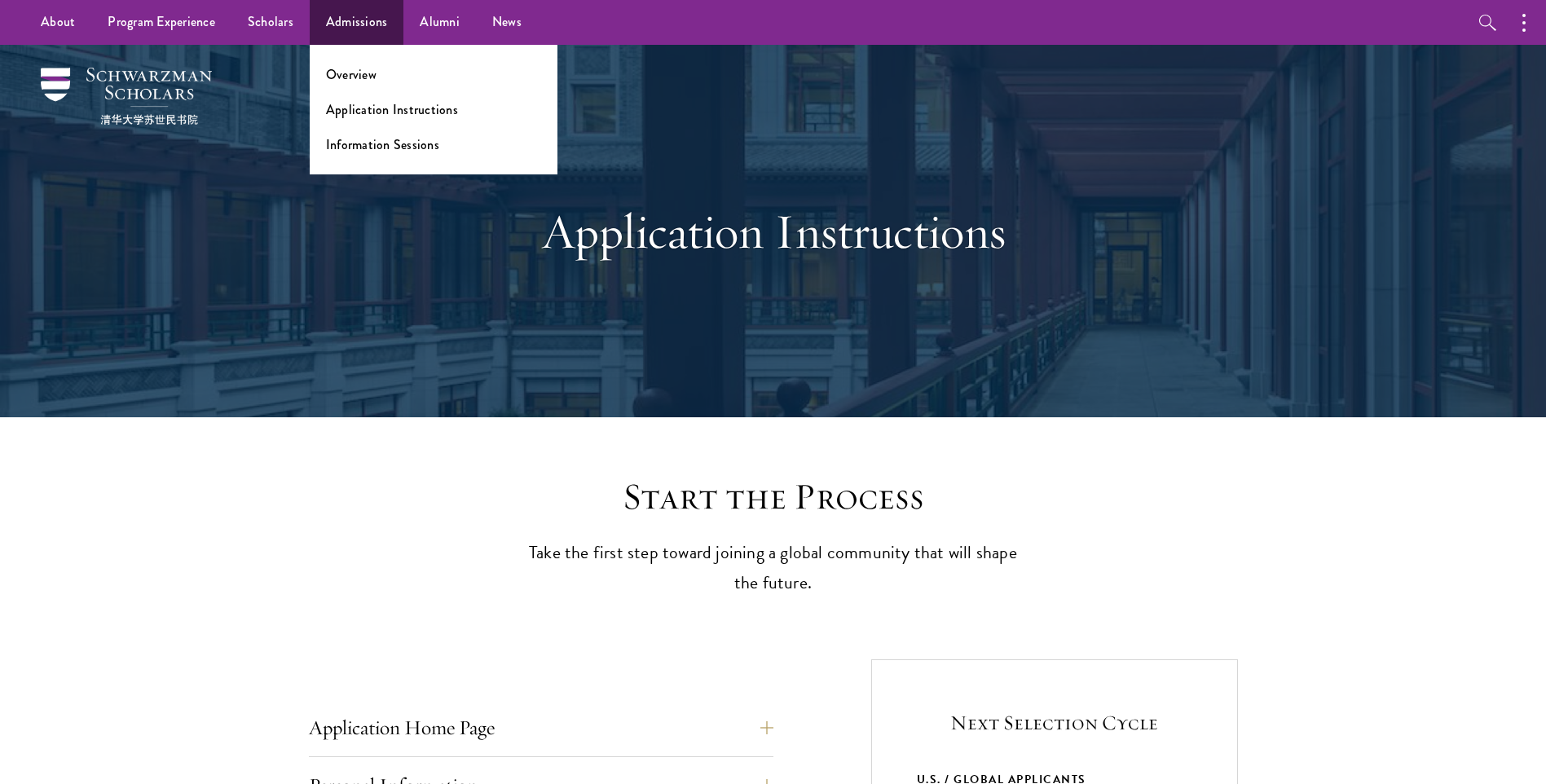
click at [360, 85] on ul "Overview Application Instructions Information Sessions" at bounding box center [433, 110] width 247 height 129
click at [360, 75] on link "Overview" at bounding box center [350, 74] width 51 height 19
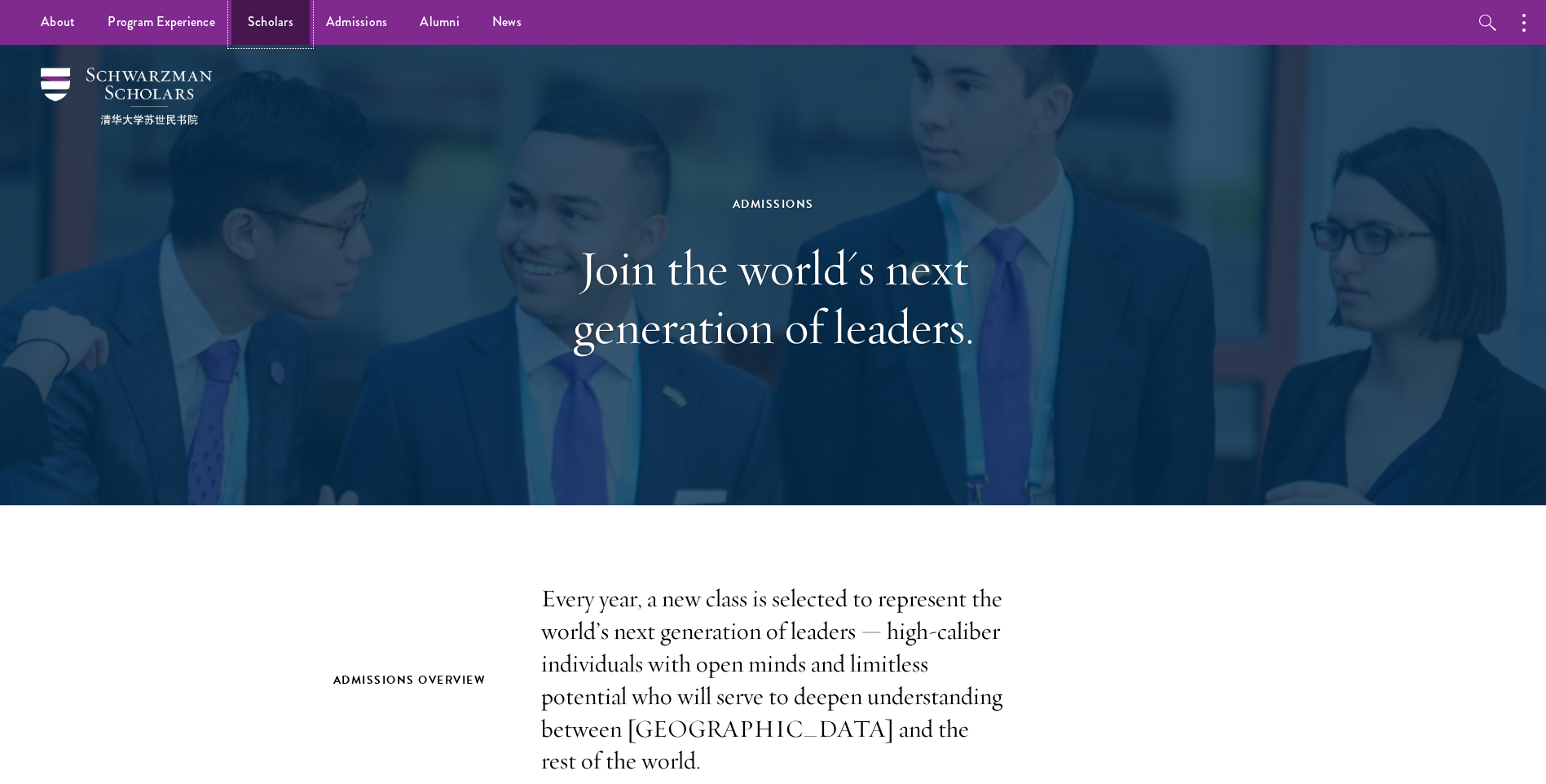
click at [270, 24] on link "Scholars" at bounding box center [271, 22] width 78 height 45
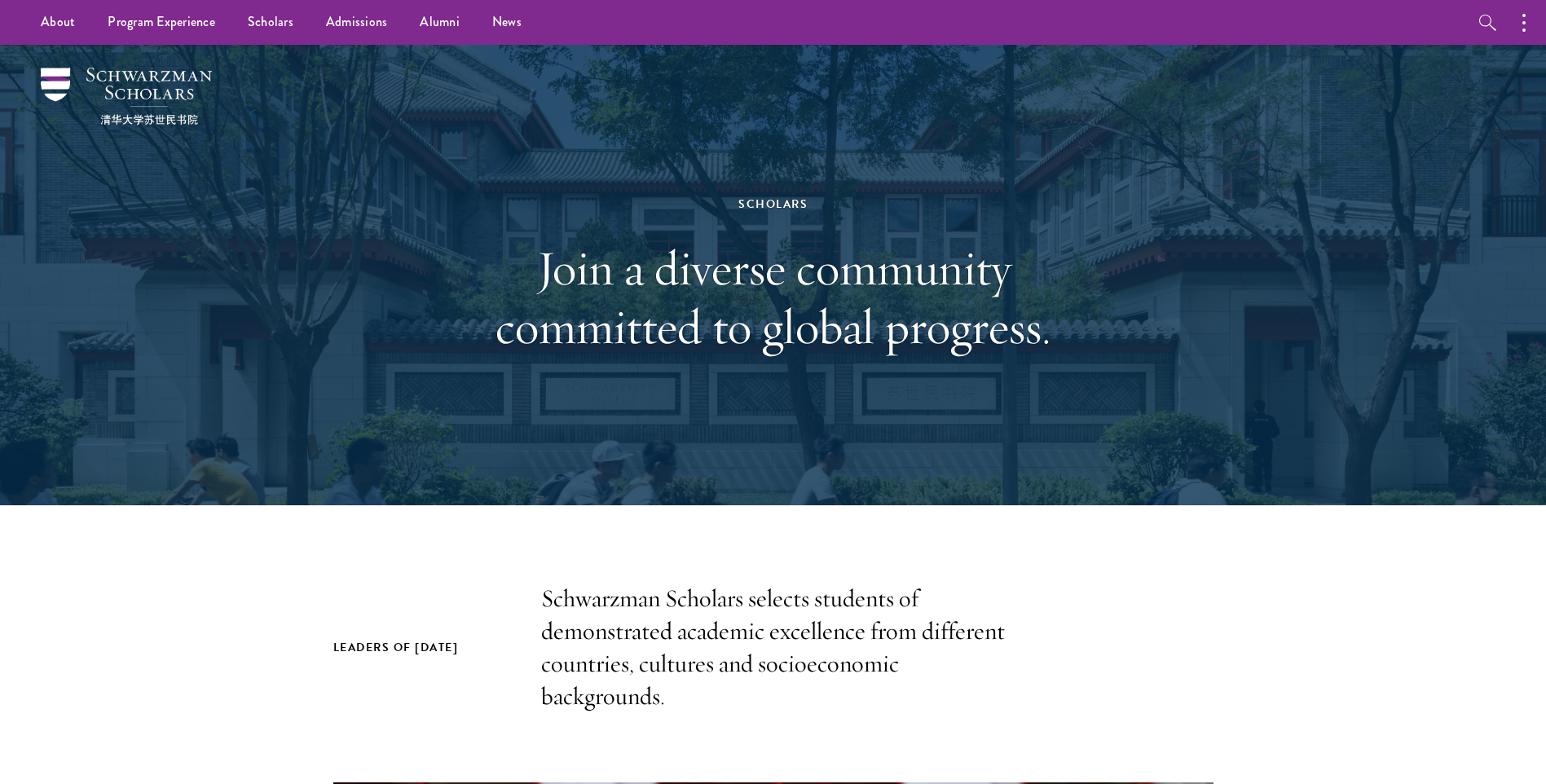
click at [1256, 252] on div "Scholars Join a diverse community committed to global progress." at bounding box center [773, 275] width 1173 height 460
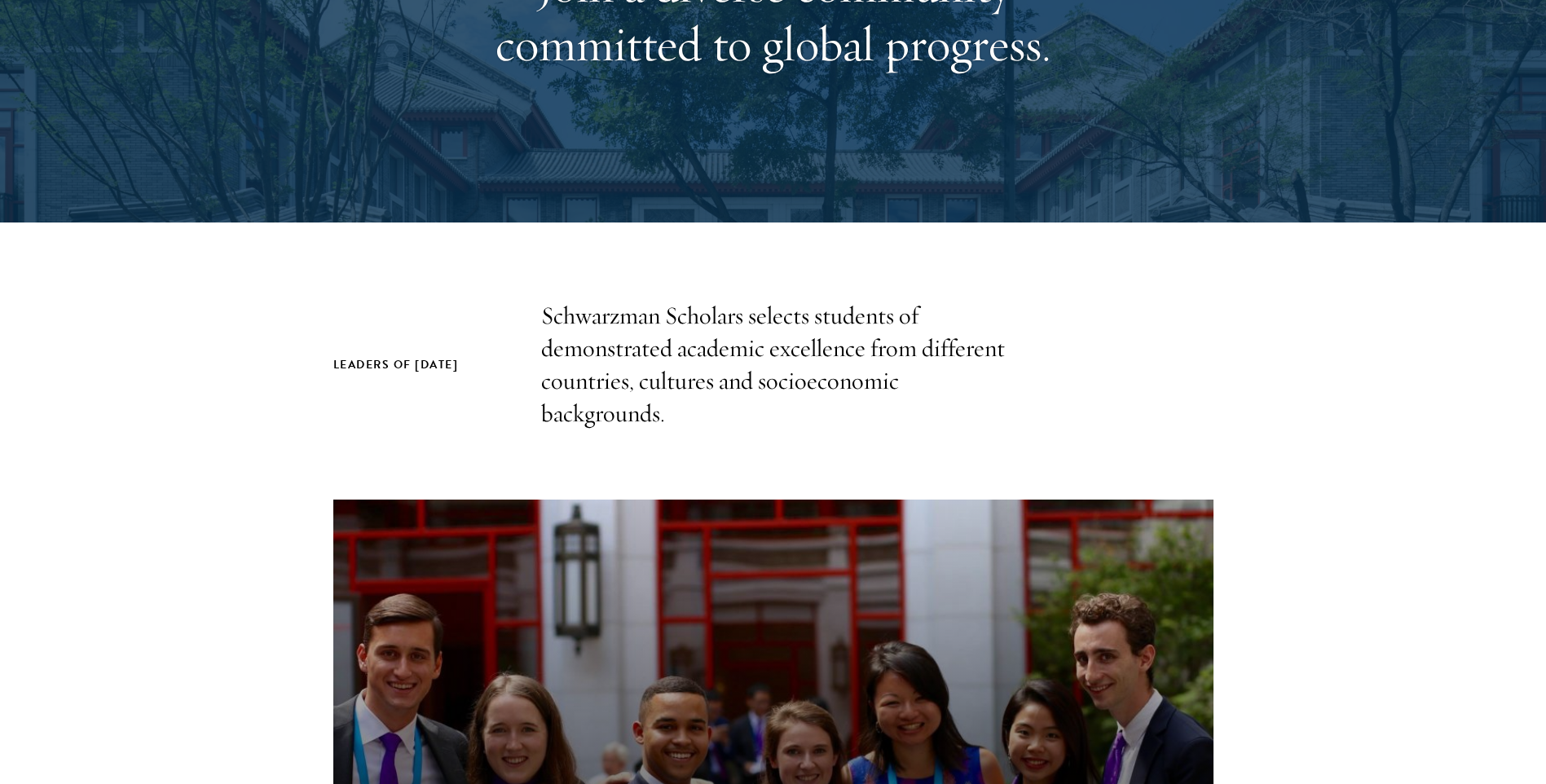
scroll to position [325, 0]
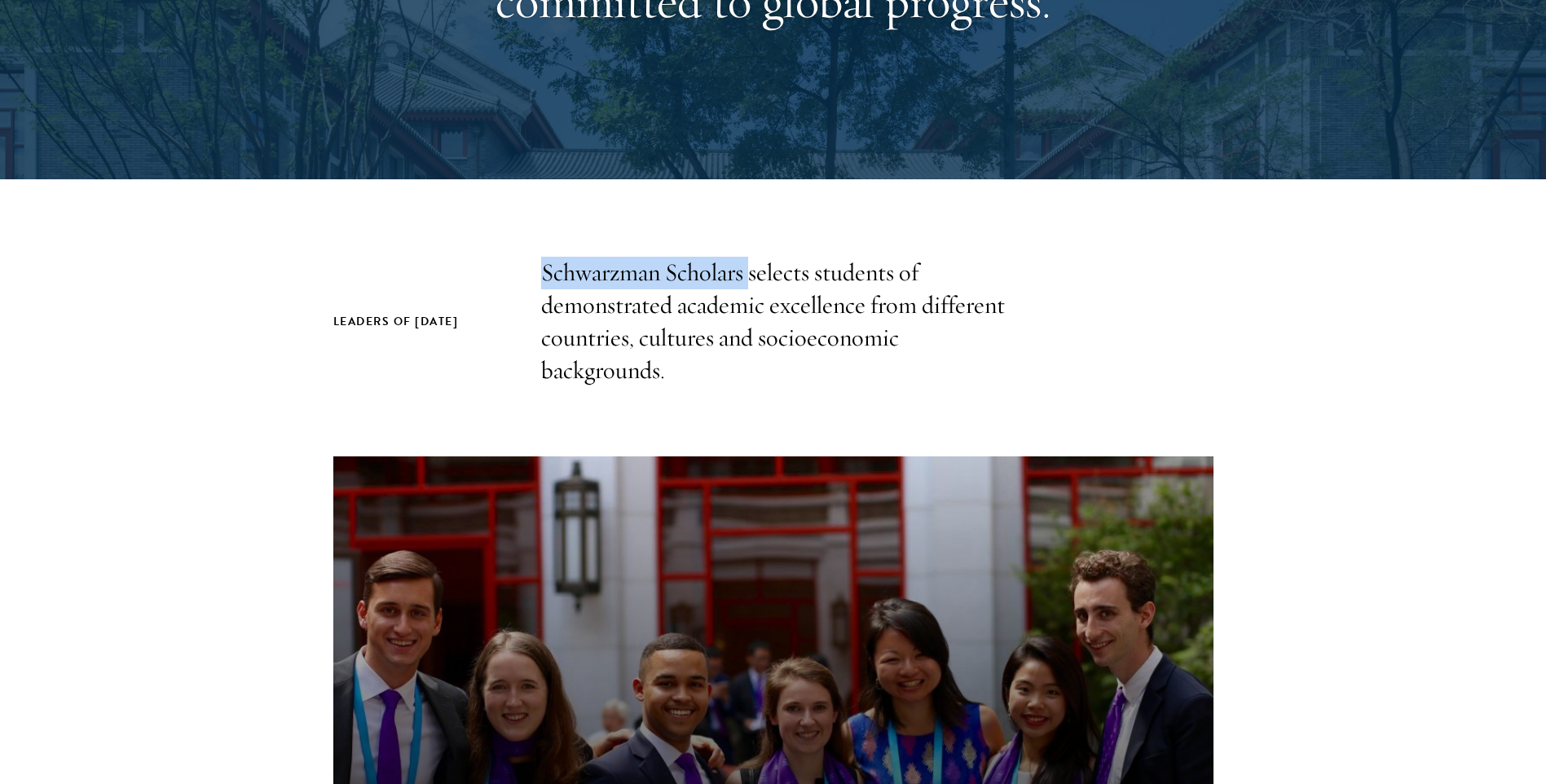
drag, startPoint x: 538, startPoint y: 274, endPoint x: 749, endPoint y: 267, distance: 211.1
click at [749, 267] on div "Leaders of Tomorrow Schwarzman Scholars selects students of demonstrated academ…" at bounding box center [773, 321] width 880 height 130
copy p "Schwarzman Scholars"
